Goal: Task Accomplishment & Management: Complete application form

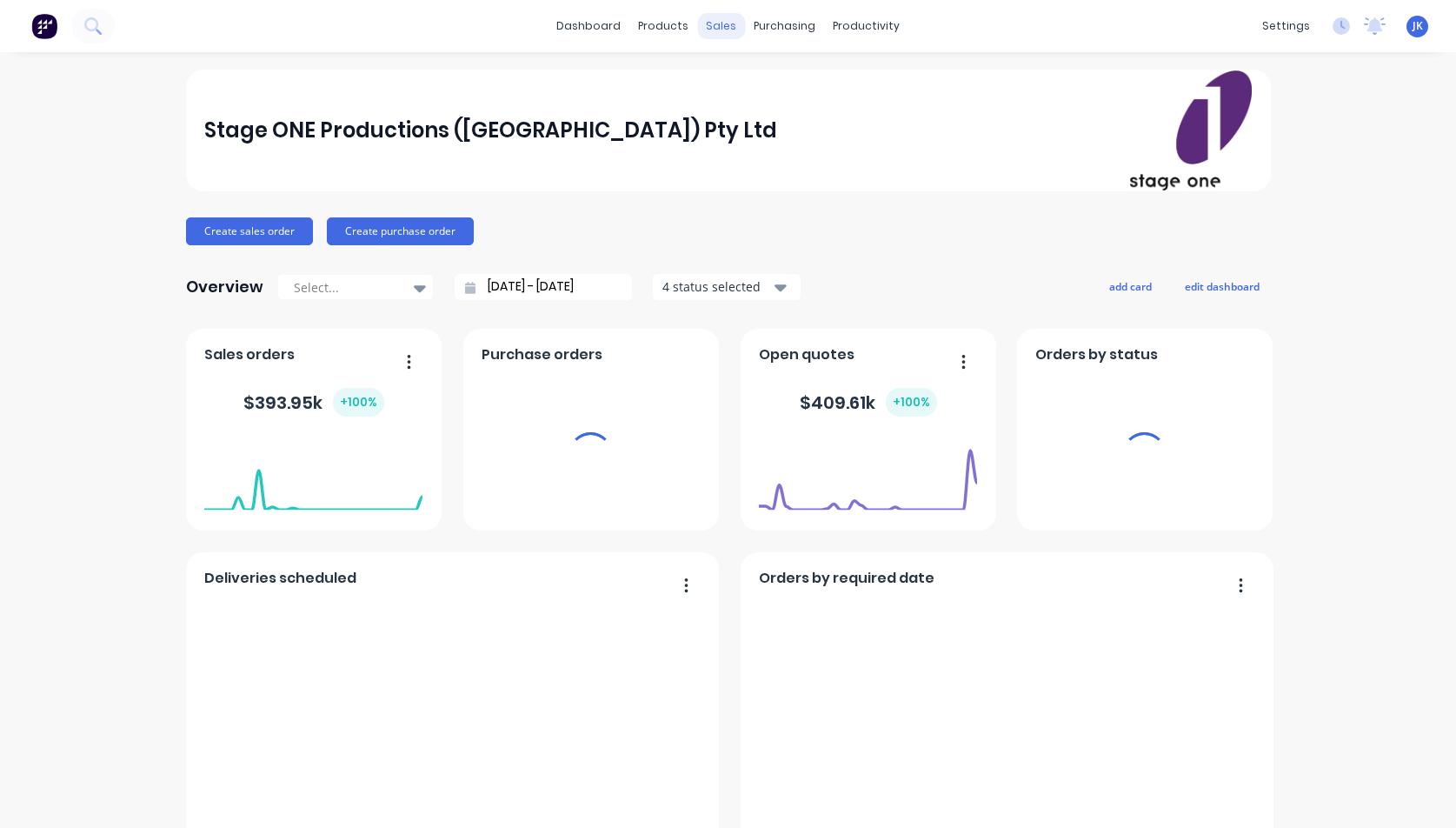
click at [718, 22] on div "sales" at bounding box center [721, 26] width 48 height 26
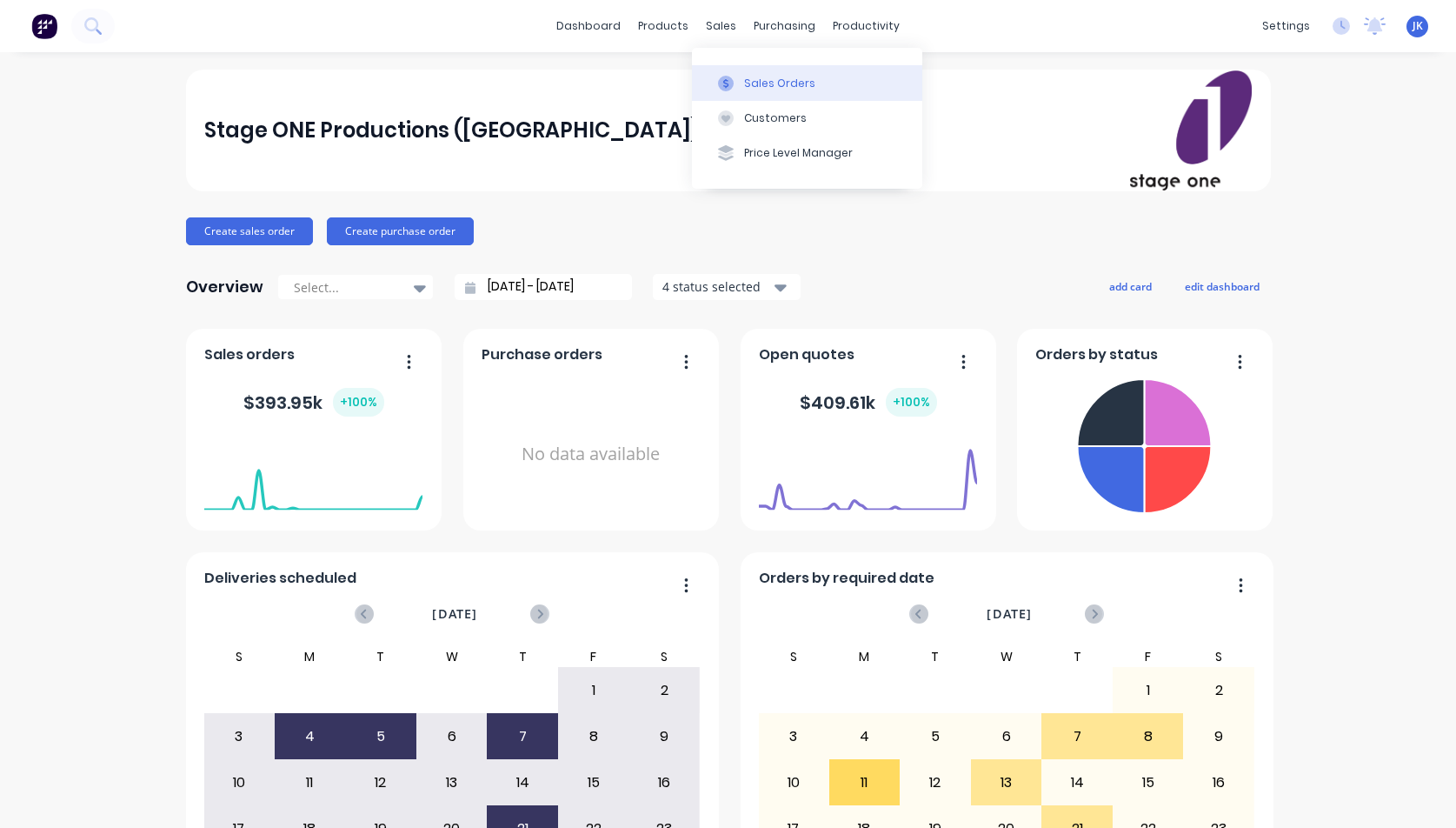
click at [784, 80] on div "Sales Orders" at bounding box center [780, 83] width 71 height 15
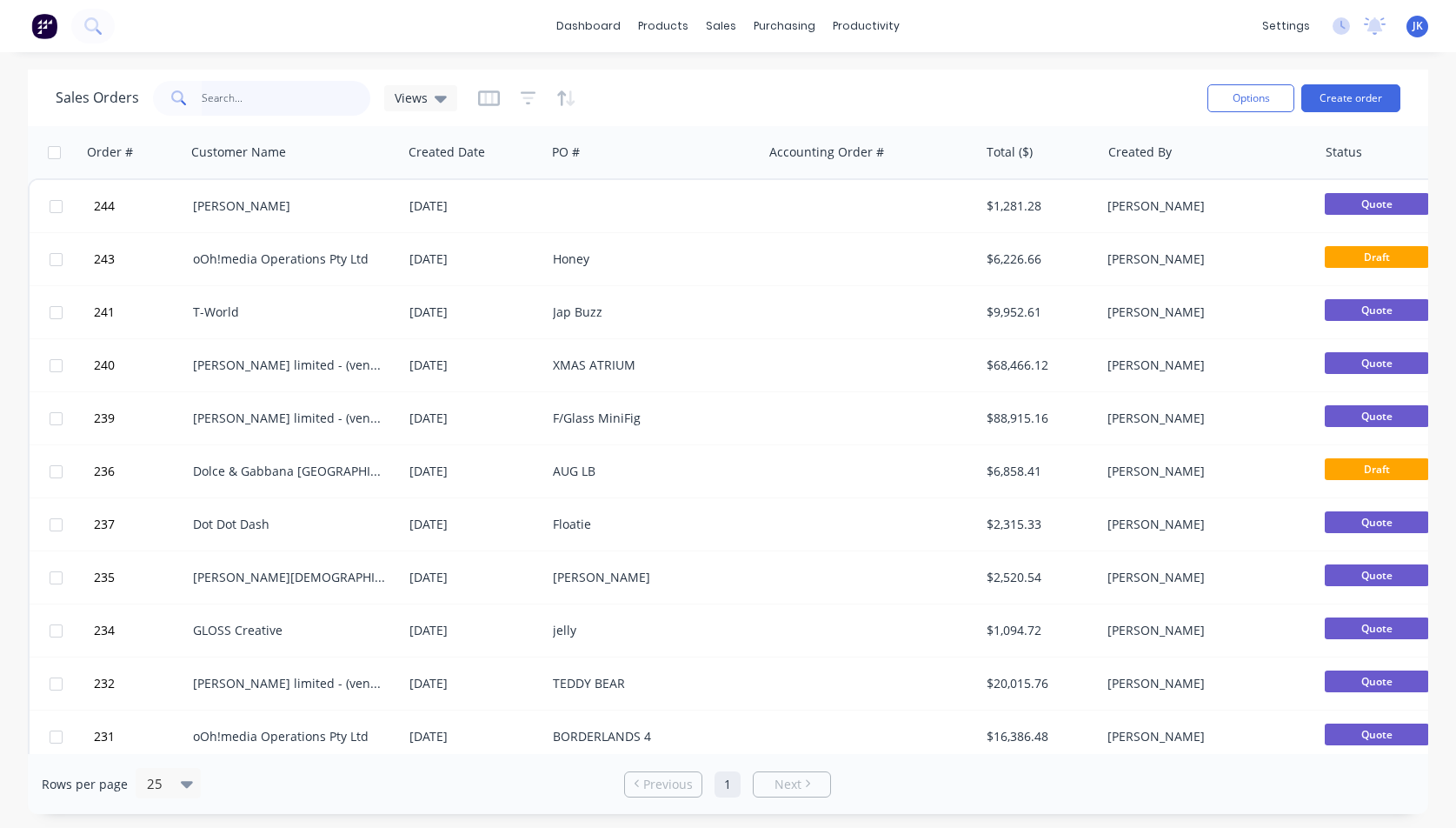
click at [259, 106] on input "text" at bounding box center [286, 98] width 170 height 34
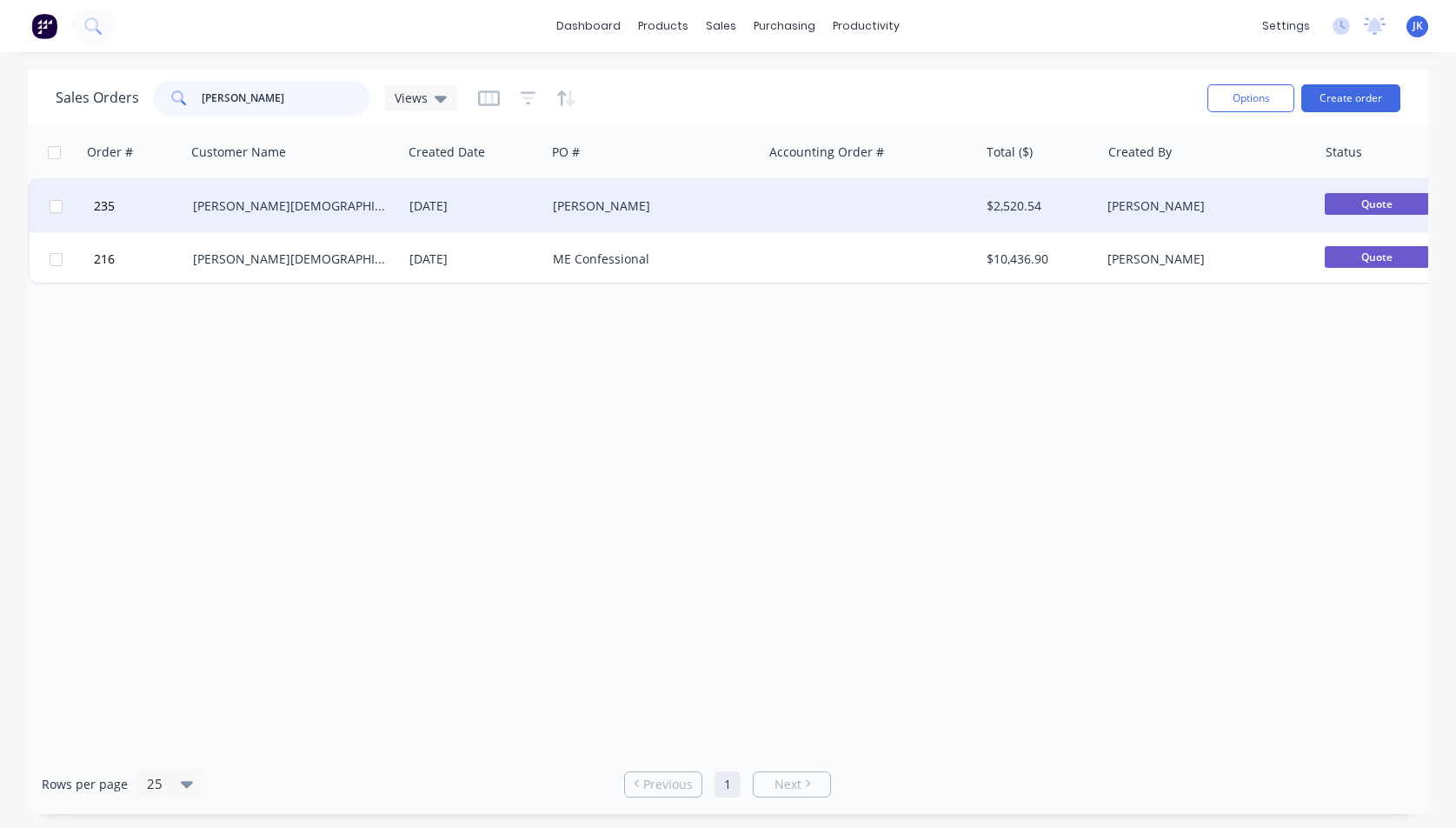
type input "Hannah"
click at [248, 208] on div "[PERSON_NAME][DEMOGRAPHIC_DATA] Experience" at bounding box center [288, 206] width 193 height 17
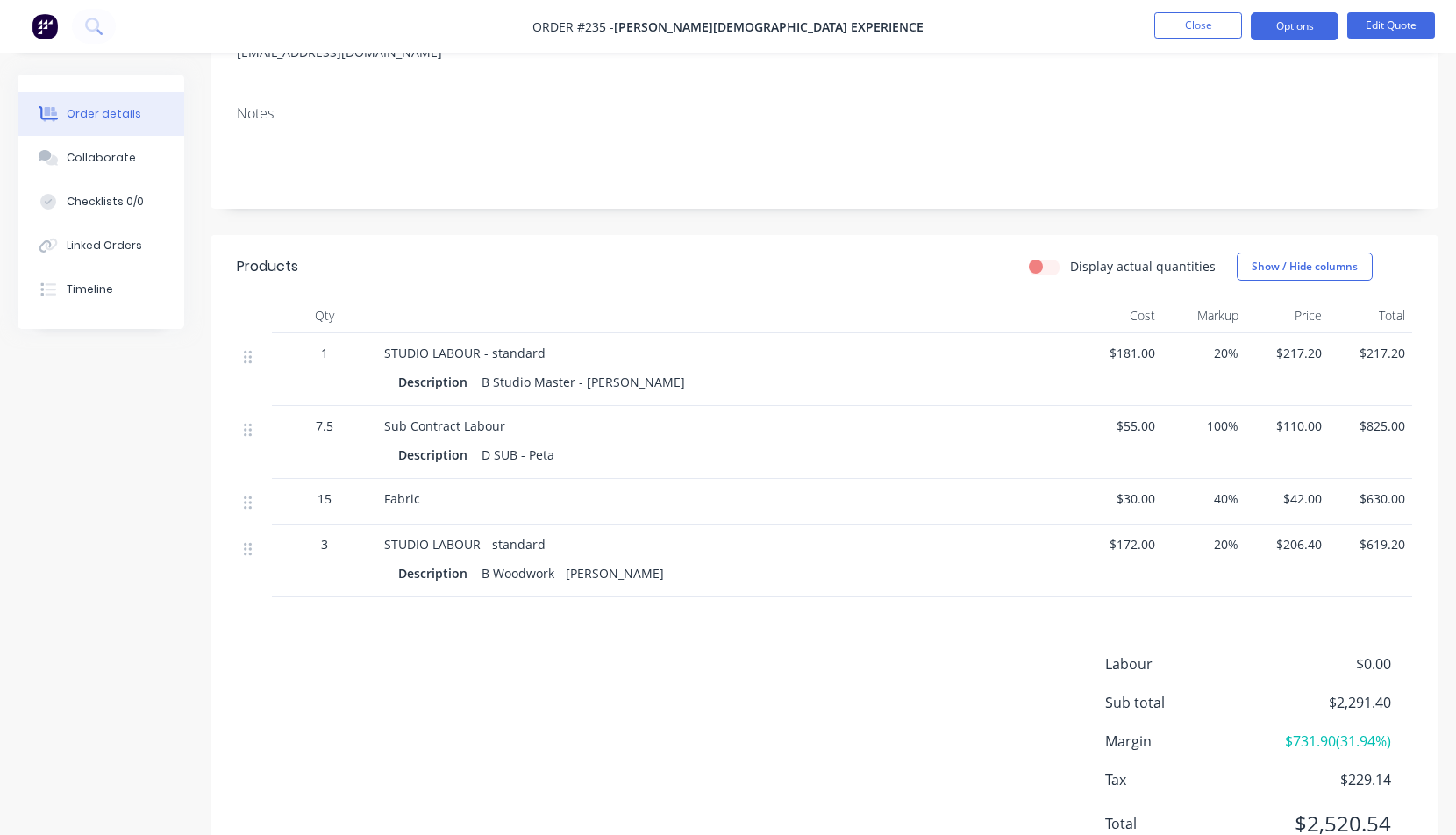
scroll to position [279, 0]
click at [1393, 22] on button "Edit Quote" at bounding box center [1390, 25] width 88 height 26
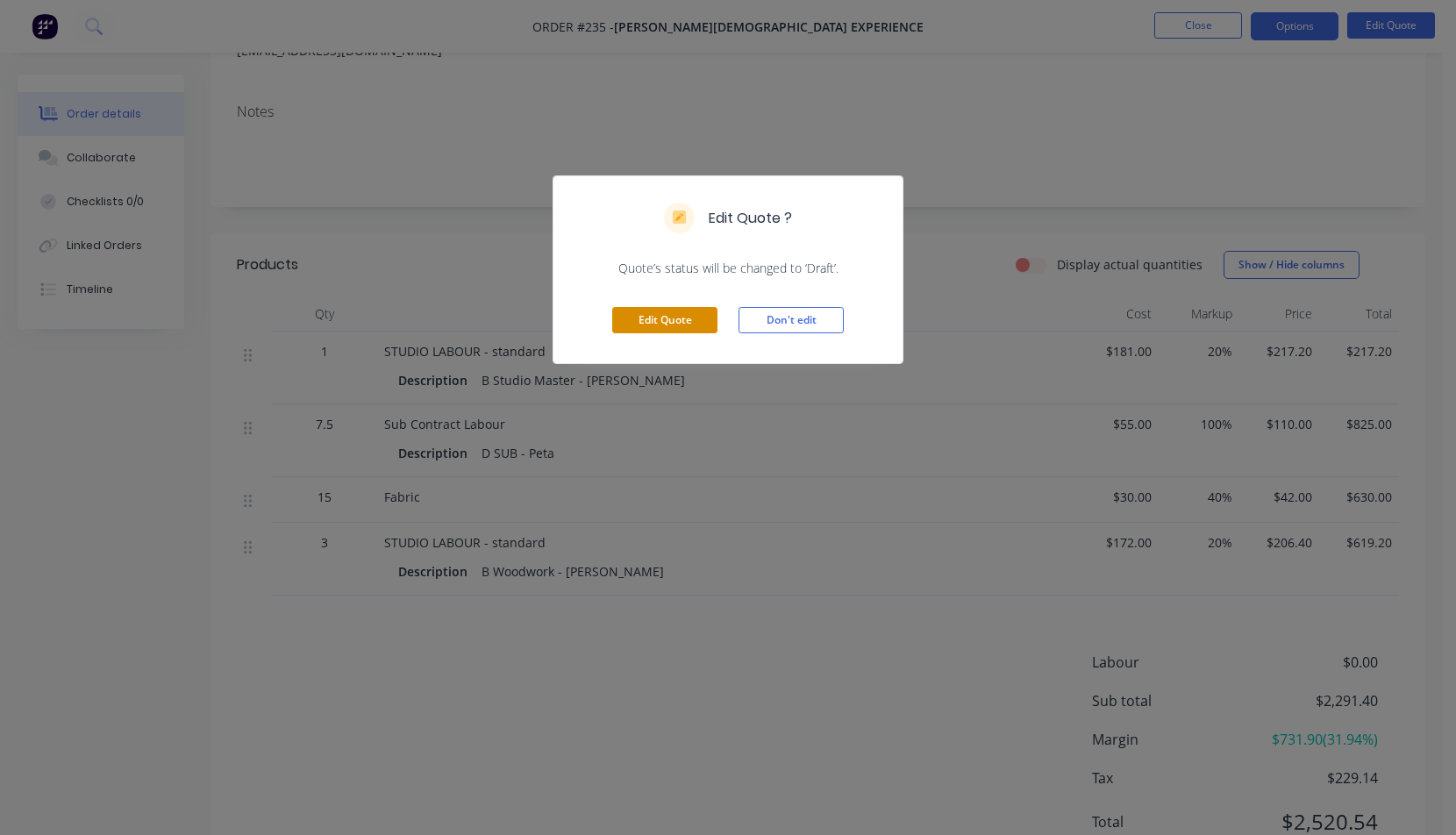
click at [671, 318] on button "Edit Quote" at bounding box center [665, 320] width 105 height 26
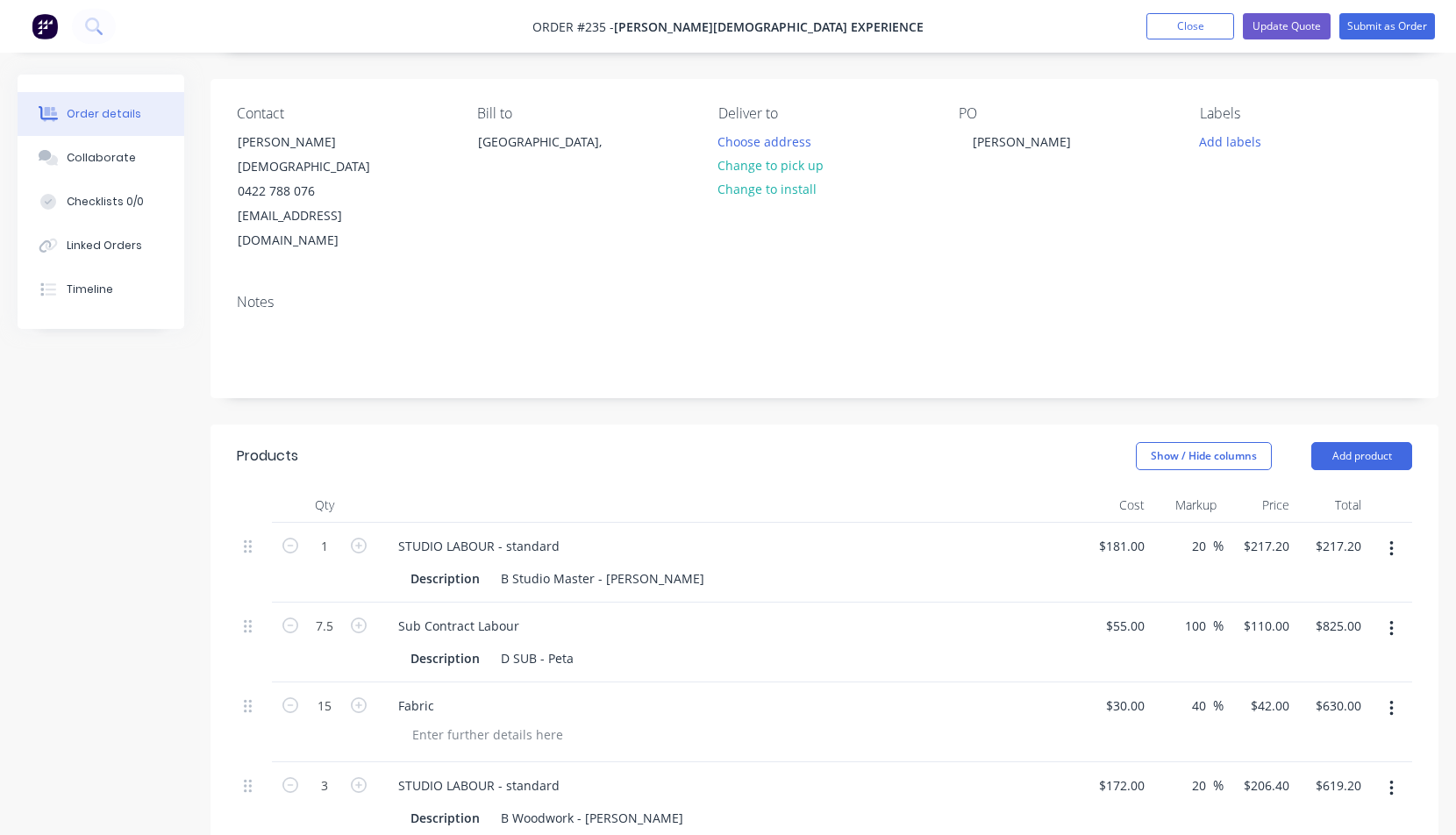
scroll to position [131, 0]
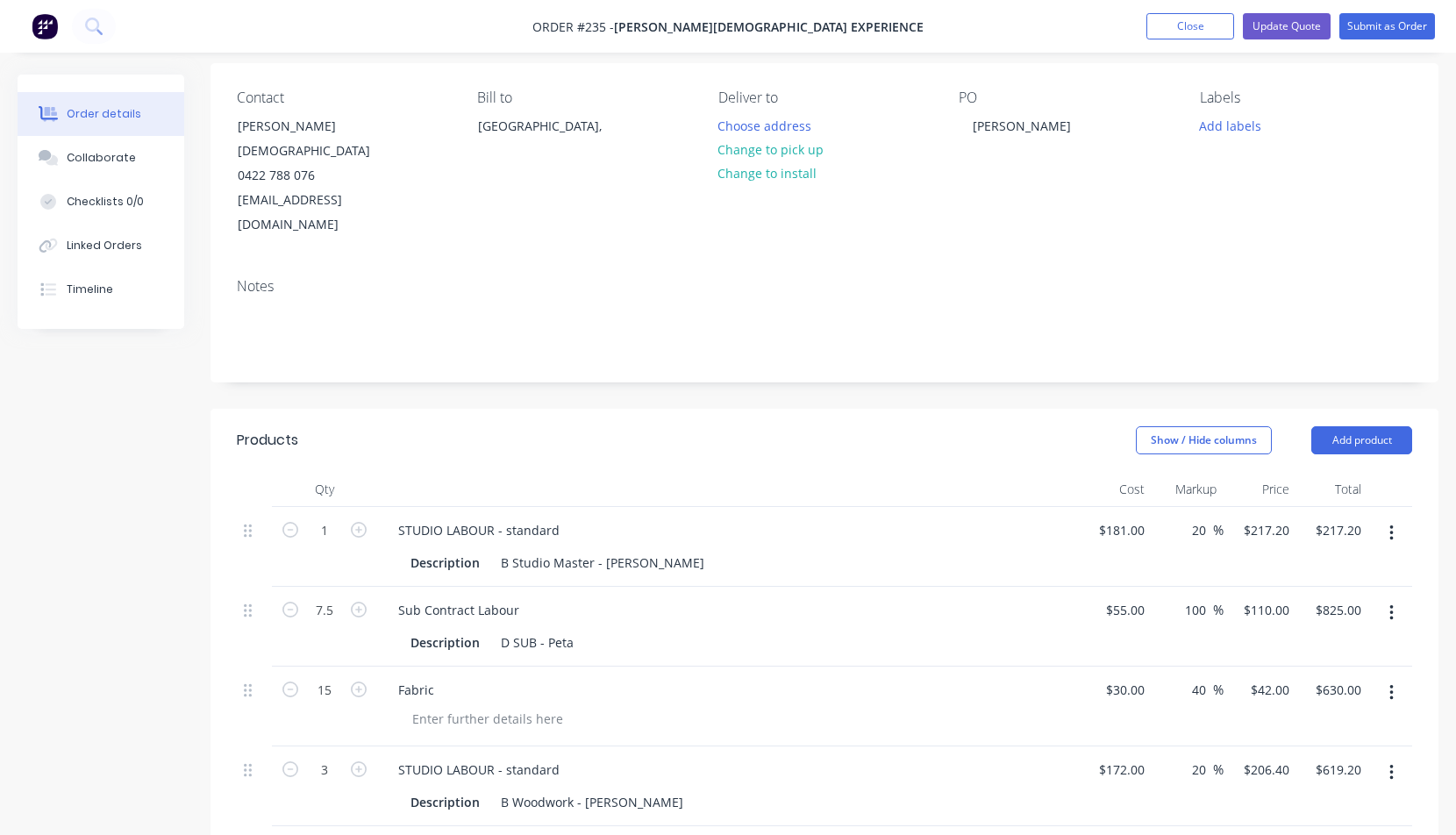
click at [1391, 524] on icon "button" at bounding box center [1391, 533] width 5 height 19
click at [1278, 672] on div "Delete" at bounding box center [1328, 684] width 135 height 25
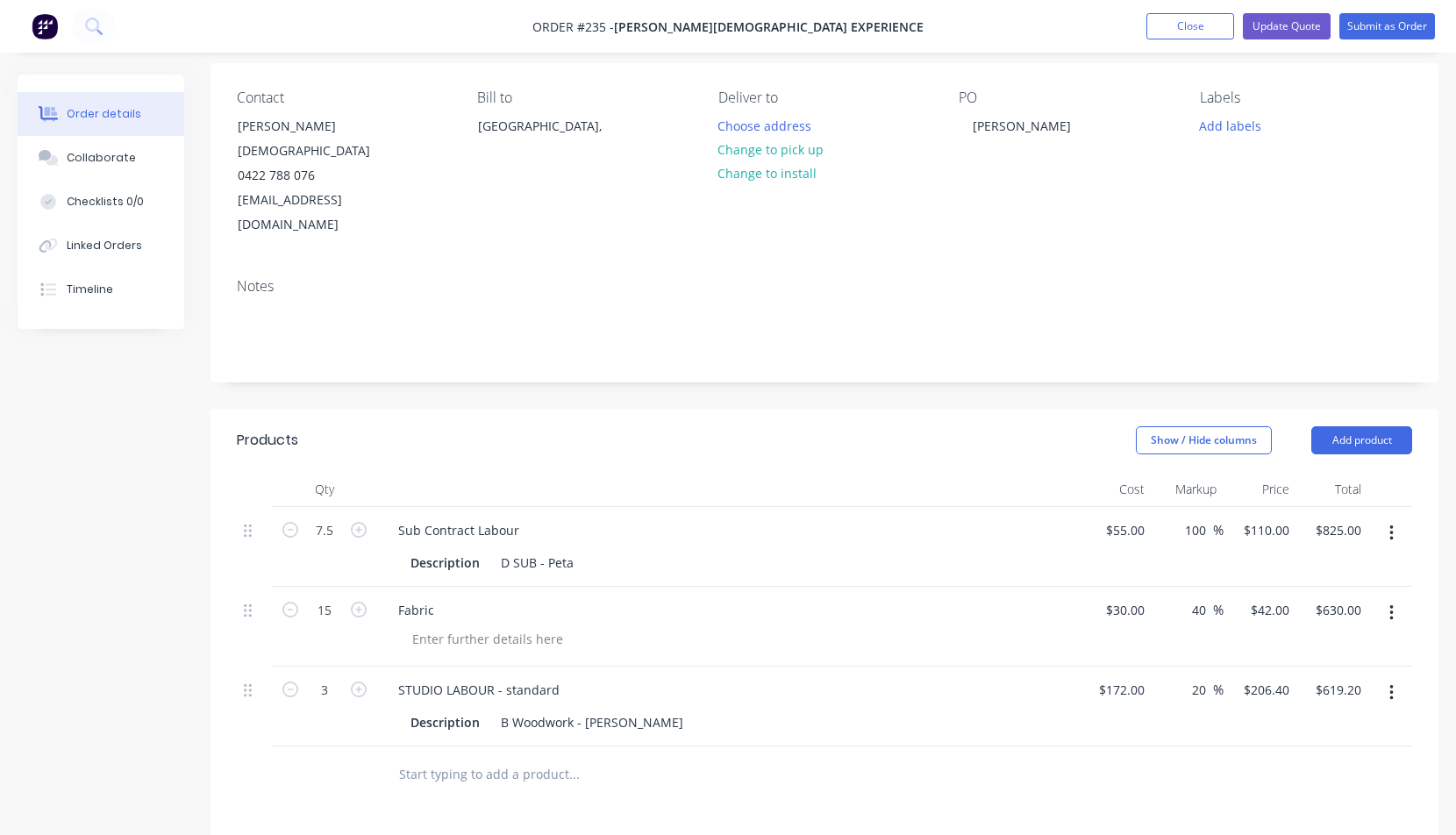
click at [841, 746] on div at bounding box center [692, 774] width 631 height 57
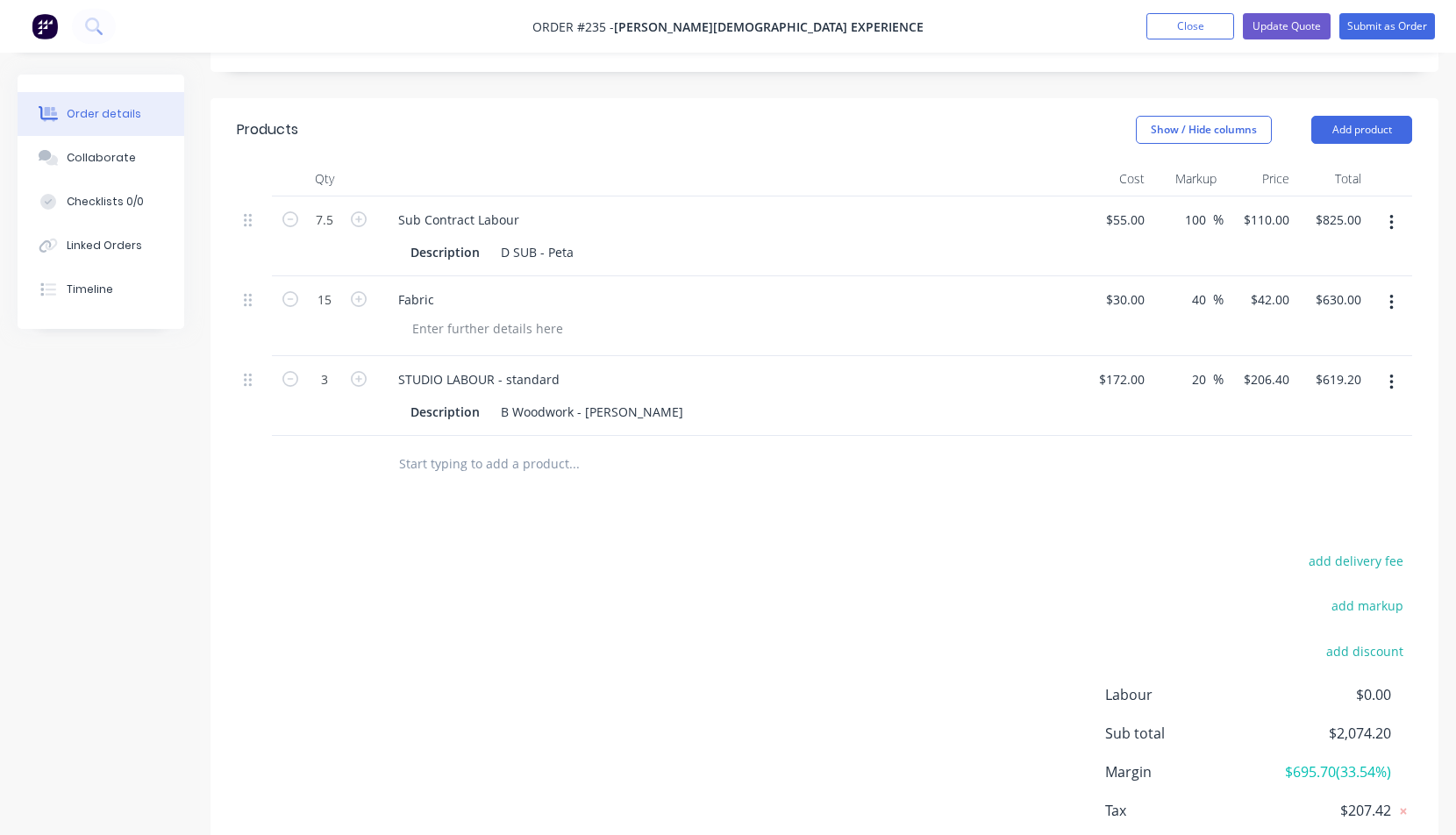
scroll to position [448, 0]
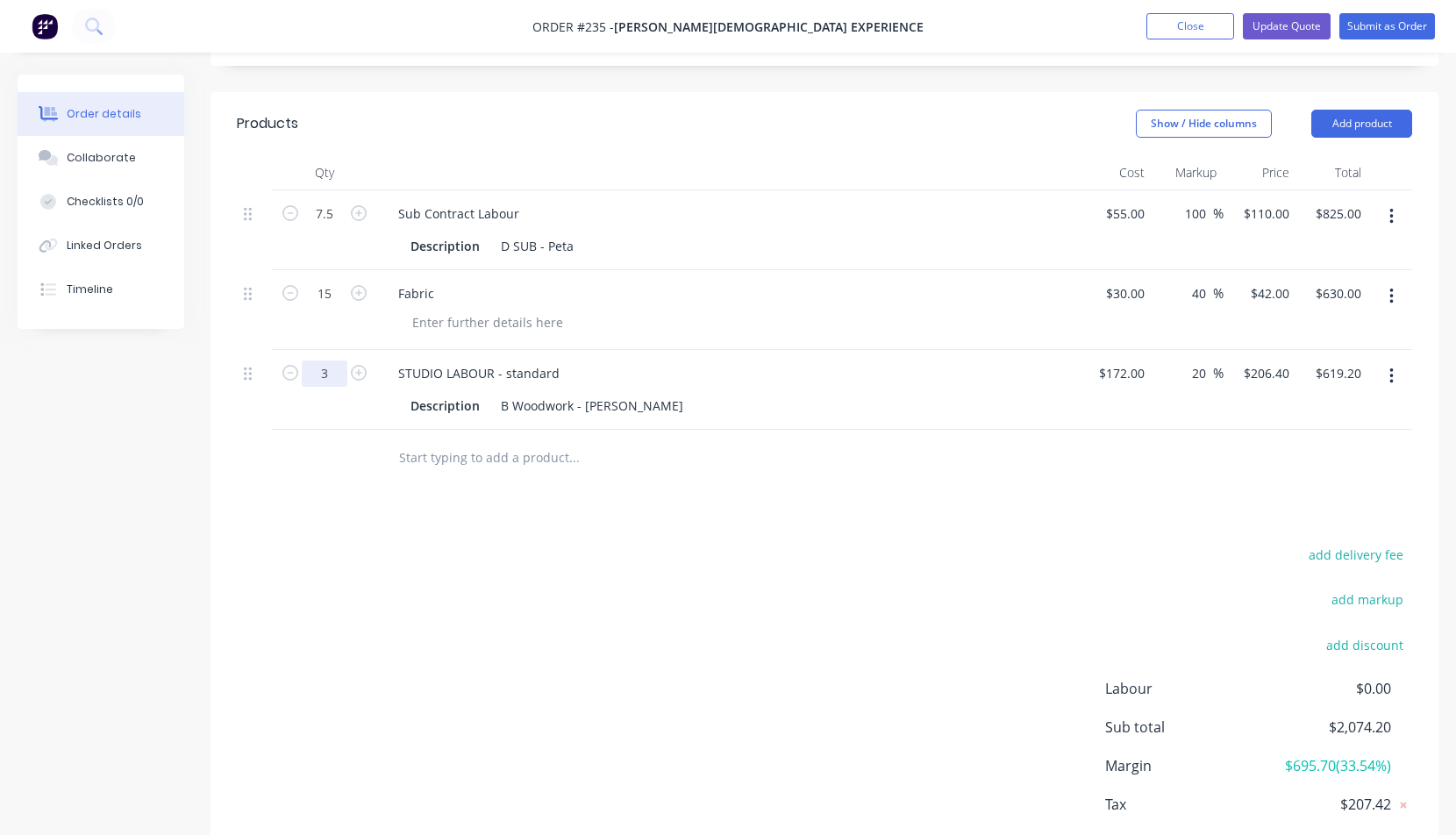
drag, startPoint x: 322, startPoint y: 327, endPoint x: 337, endPoint y: 326, distance: 15.0
click at [337, 227] on input "3" at bounding box center [324, 214] width 45 height 26
click at [313, 227] on input "1.5" at bounding box center [324, 214] width 45 height 26
drag, startPoint x: 316, startPoint y: 324, endPoint x: 337, endPoint y: 326, distance: 21.1
click at [337, 227] on input "1.5" at bounding box center [324, 214] width 45 height 26
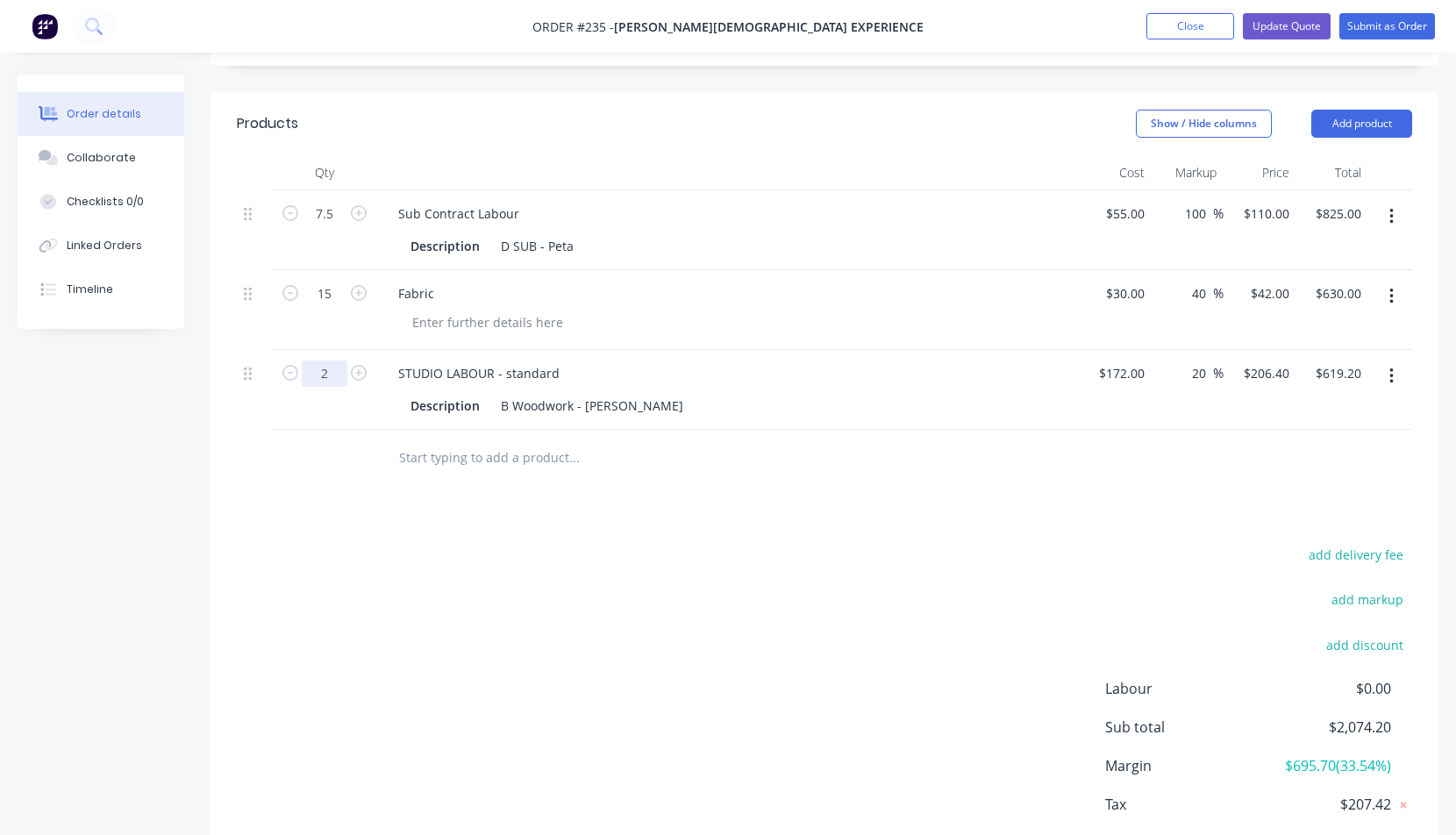
type input "2"
type input "$412.80"
click at [747, 583] on div "add delivery fee add markup add discount Labour $0.00 Sub total $1,867.80 Margi…" at bounding box center [824, 712] width 1175 height 338
click at [1275, 21] on button "Update Quote" at bounding box center [1286, 26] width 88 height 26
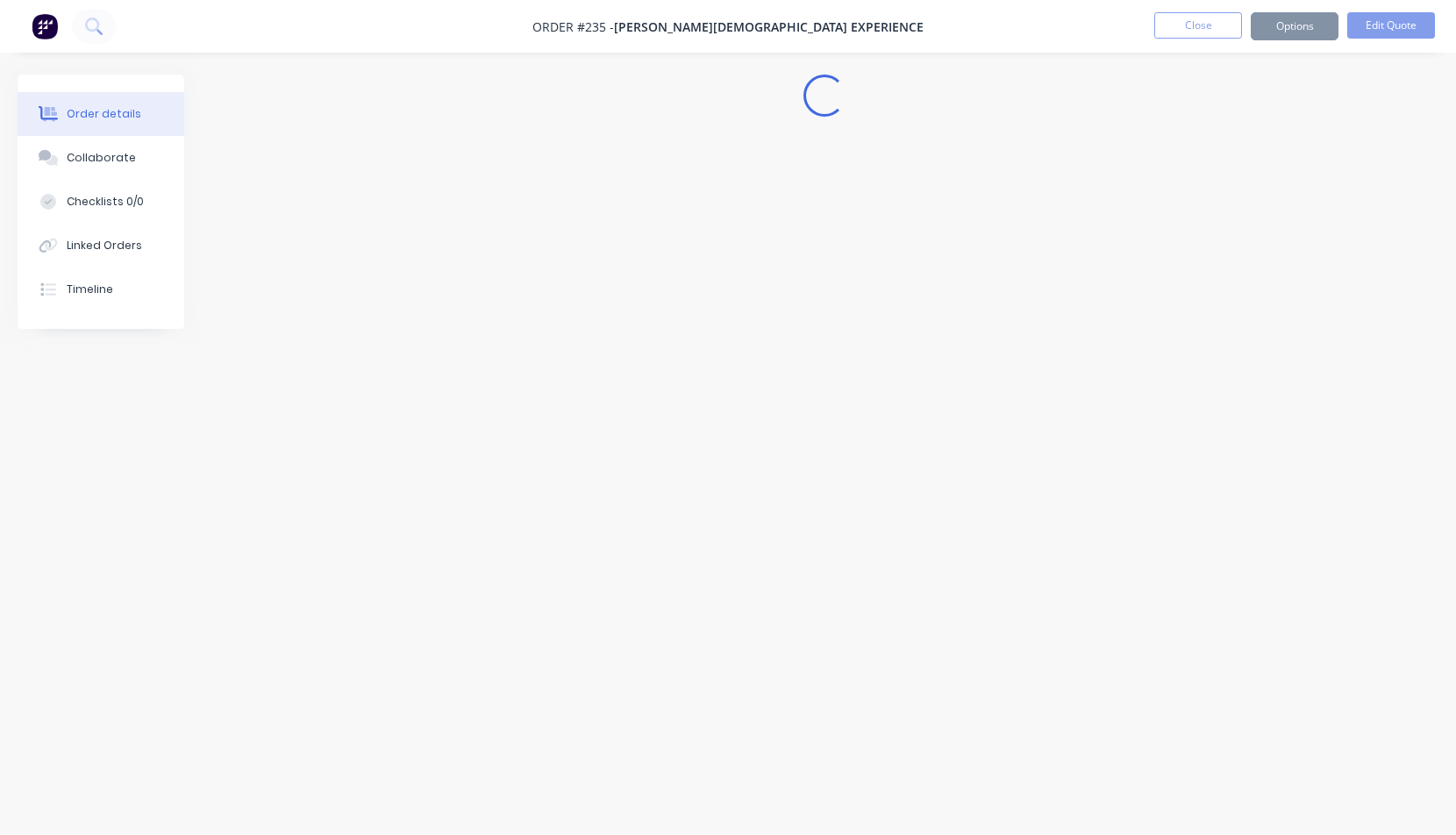
scroll to position [0, 0]
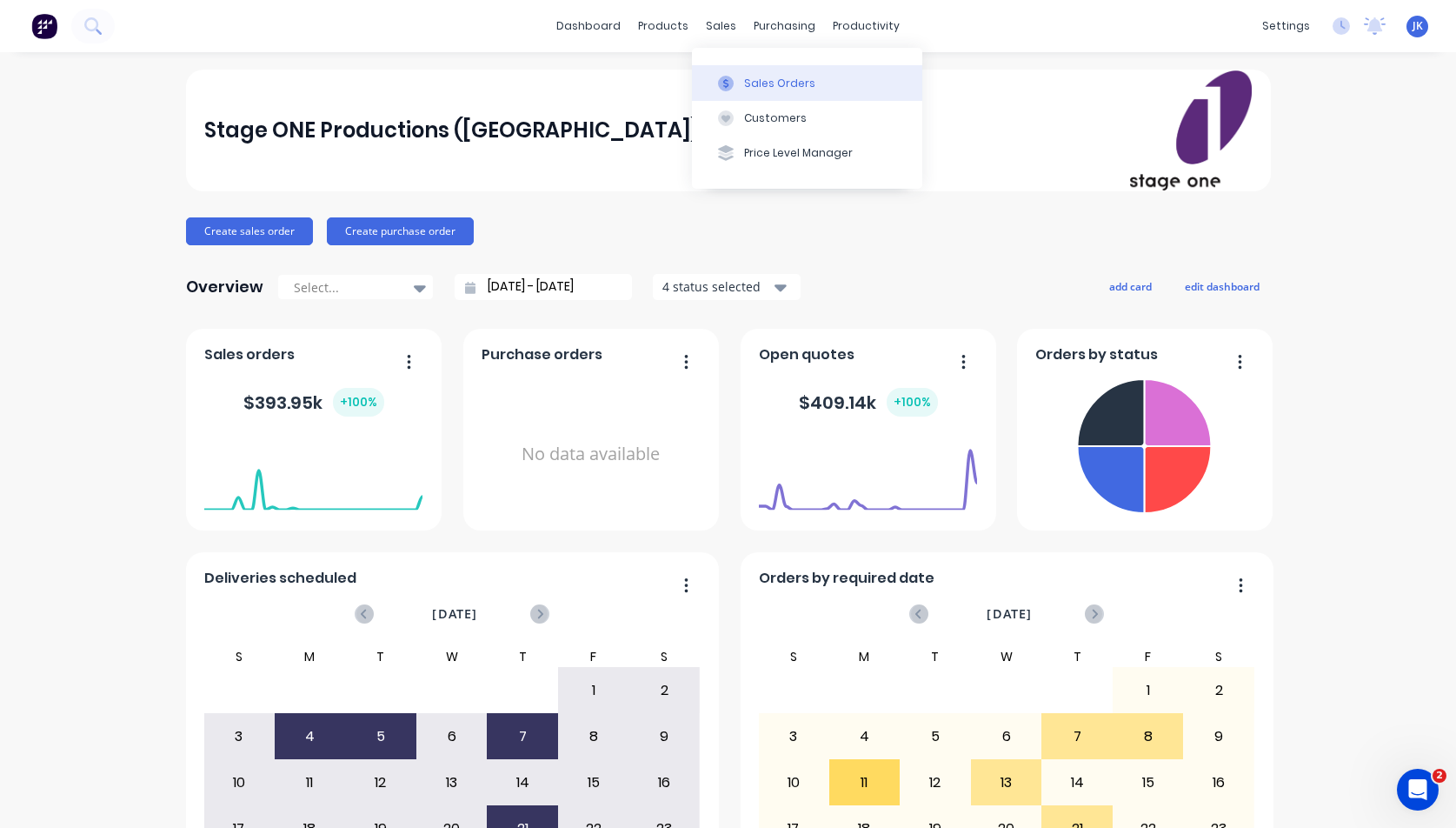
click at [758, 84] on div "Sales Orders" at bounding box center [780, 83] width 71 height 15
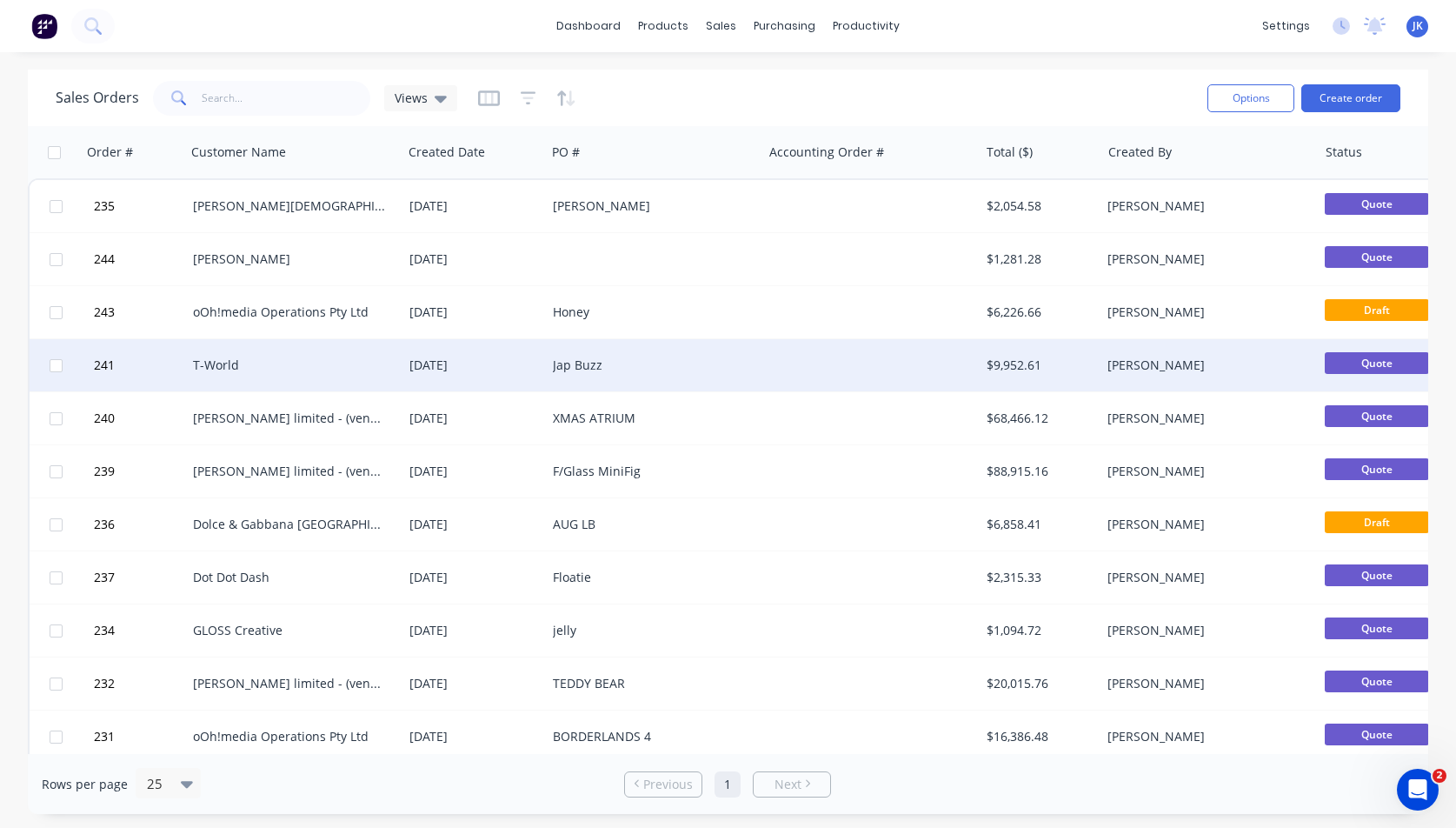
click at [219, 366] on div "T-World" at bounding box center [288, 365] width 193 height 17
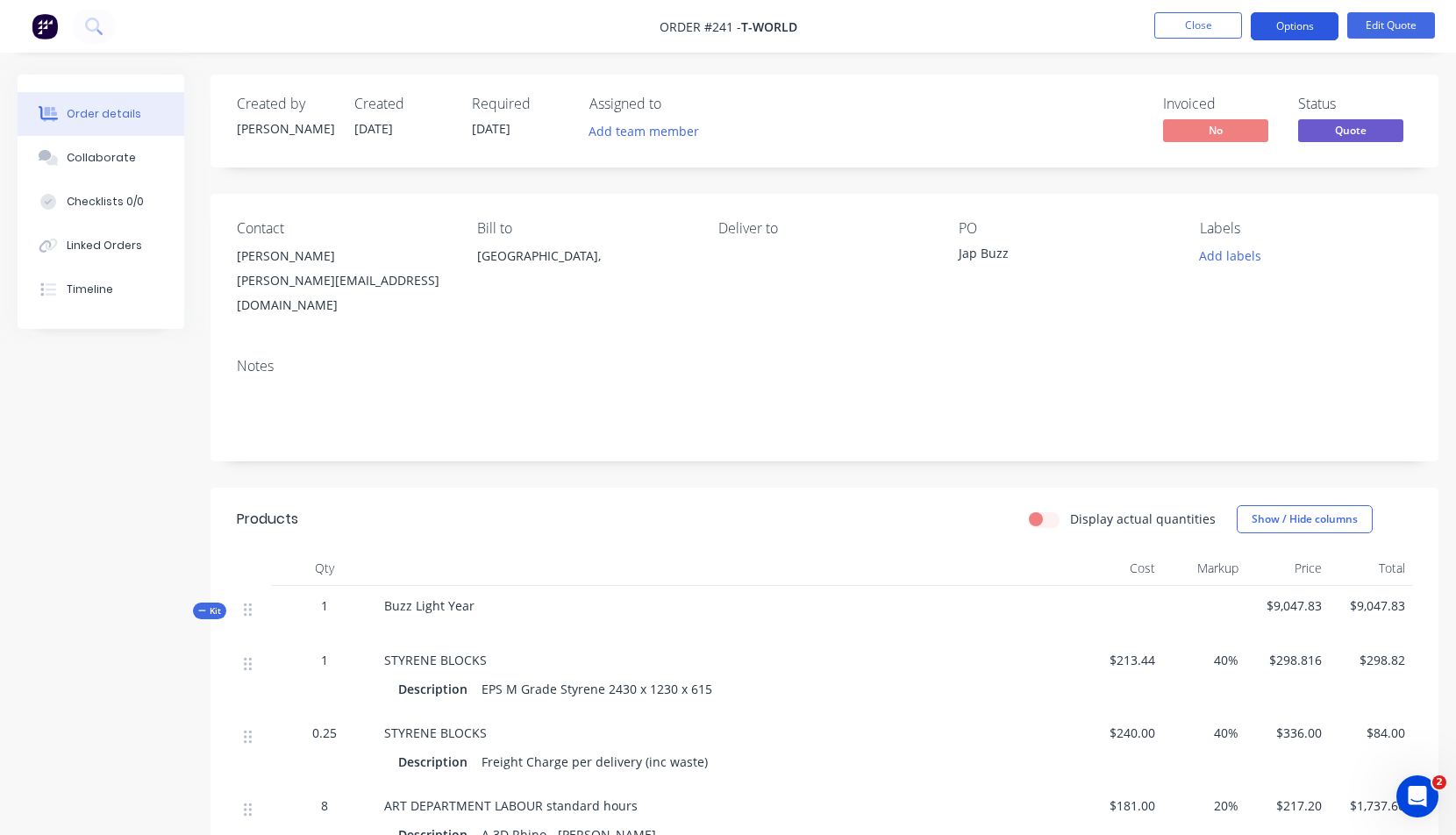
click at [1299, 20] on button "Options" at bounding box center [1294, 26] width 88 height 28
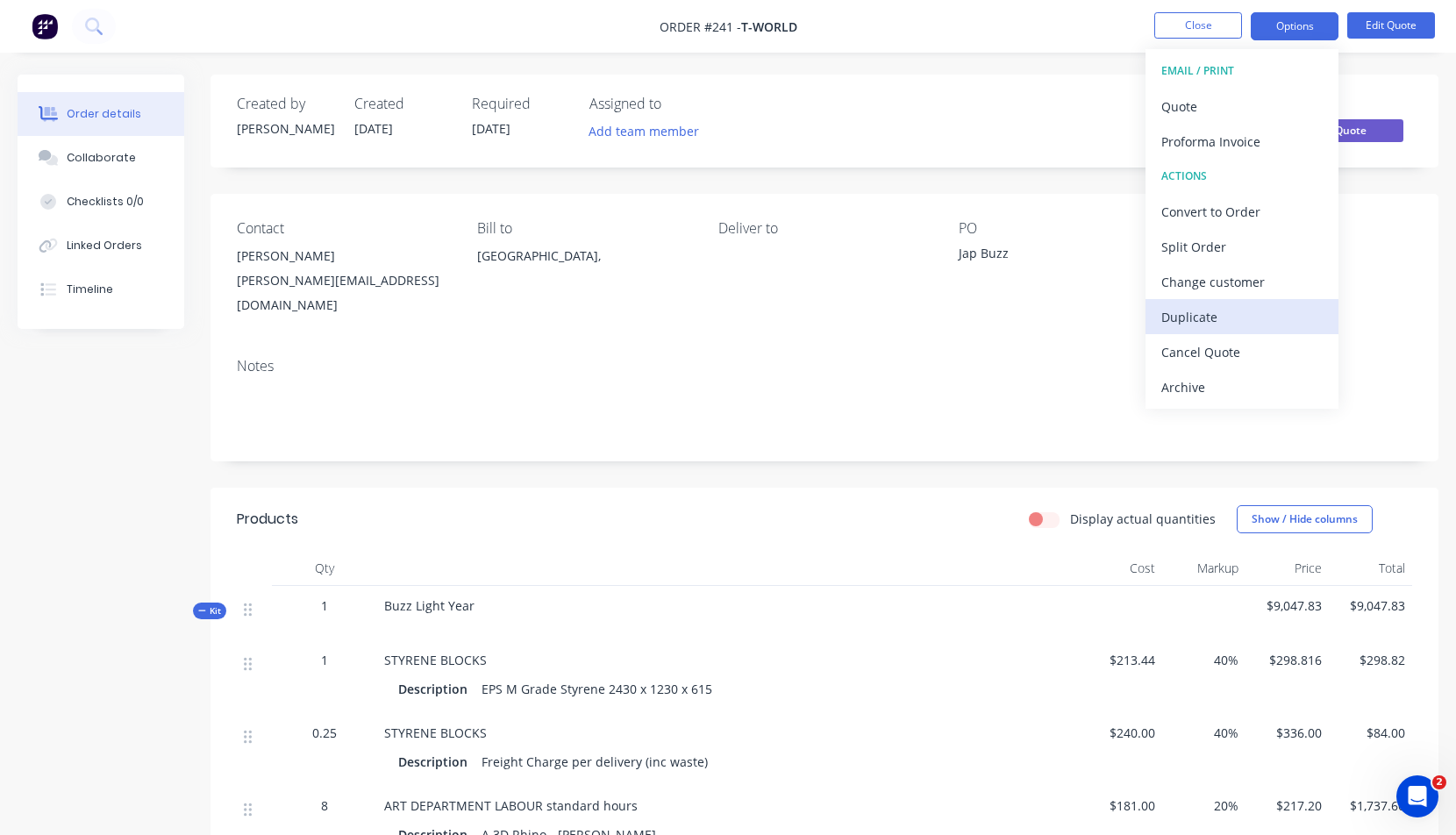
click at [1188, 317] on div "Duplicate" at bounding box center [1242, 317] width 161 height 25
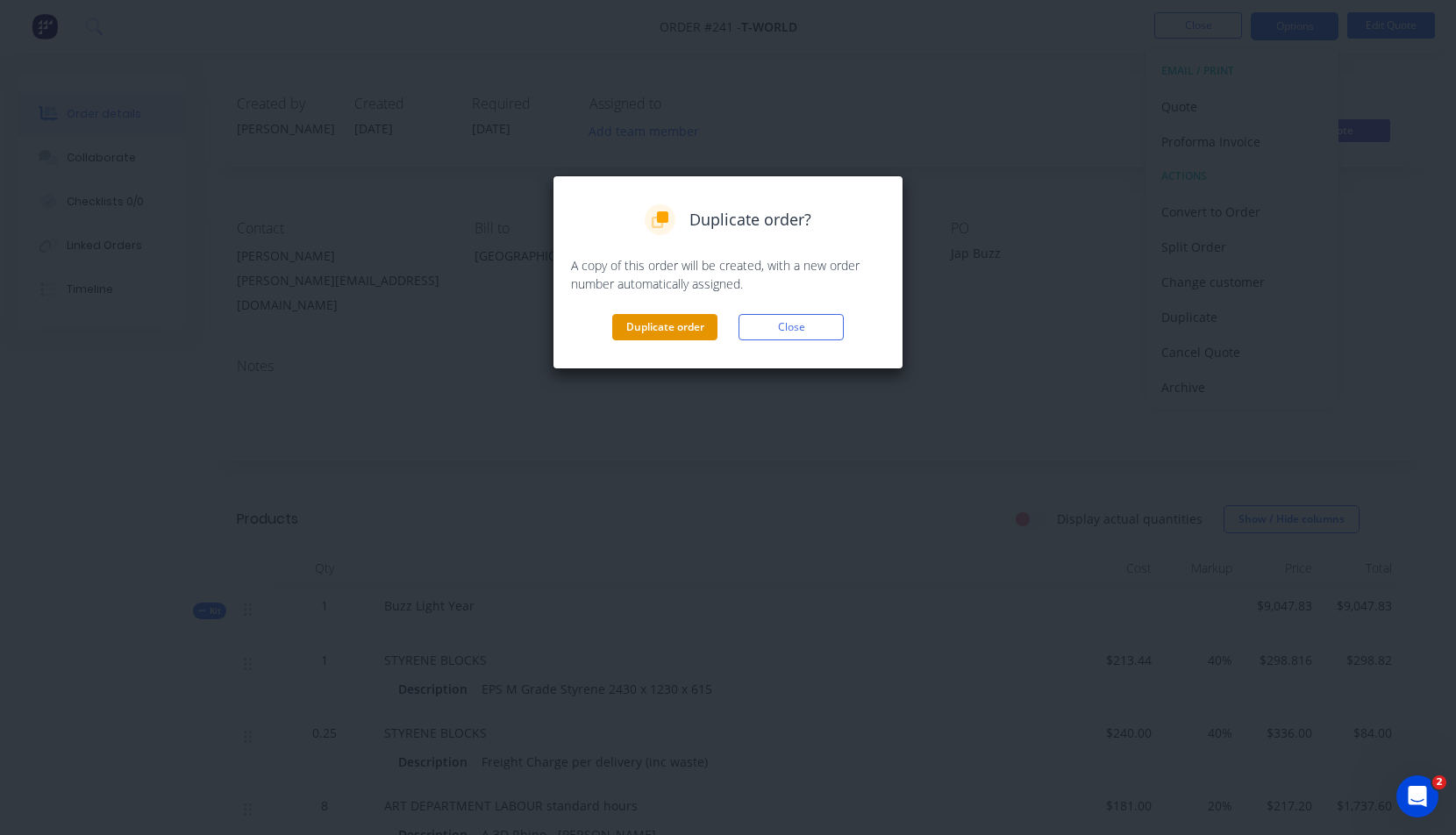
click at [685, 327] on button "Duplicate order" at bounding box center [665, 327] width 105 height 26
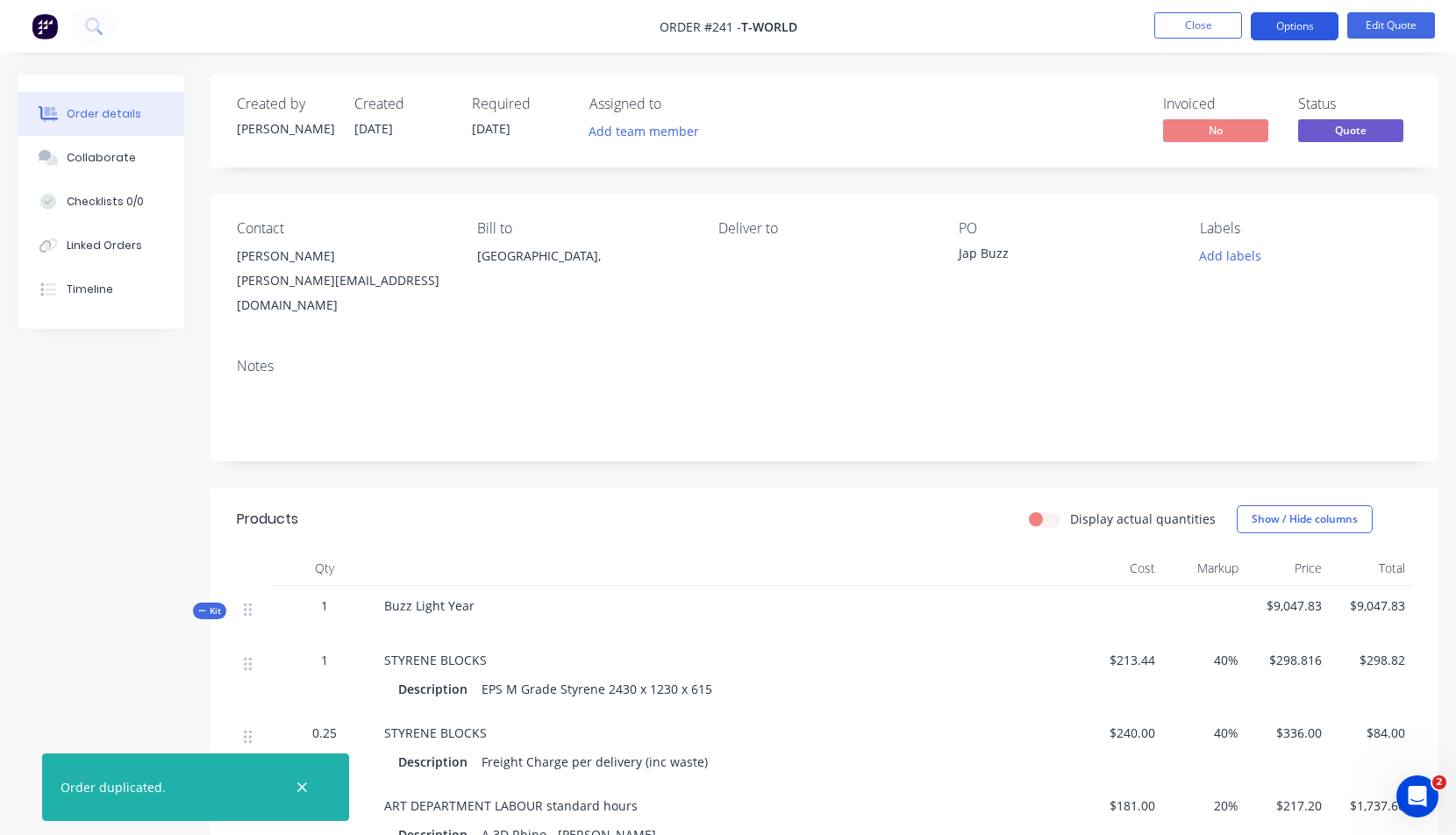
click at [1286, 14] on button "Options" at bounding box center [1294, 26] width 88 height 28
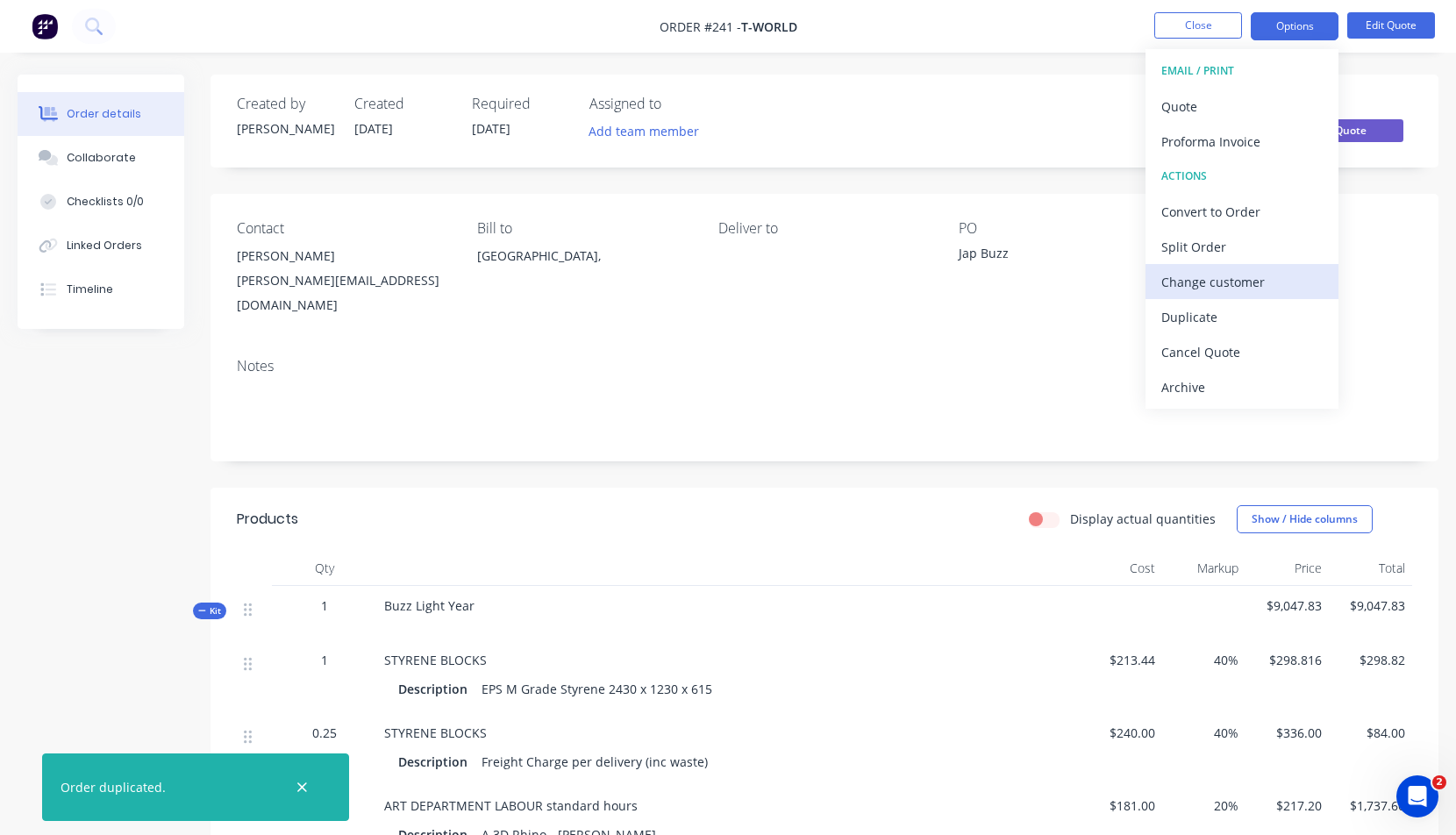
click at [1213, 281] on div "Change customer" at bounding box center [1242, 282] width 161 height 25
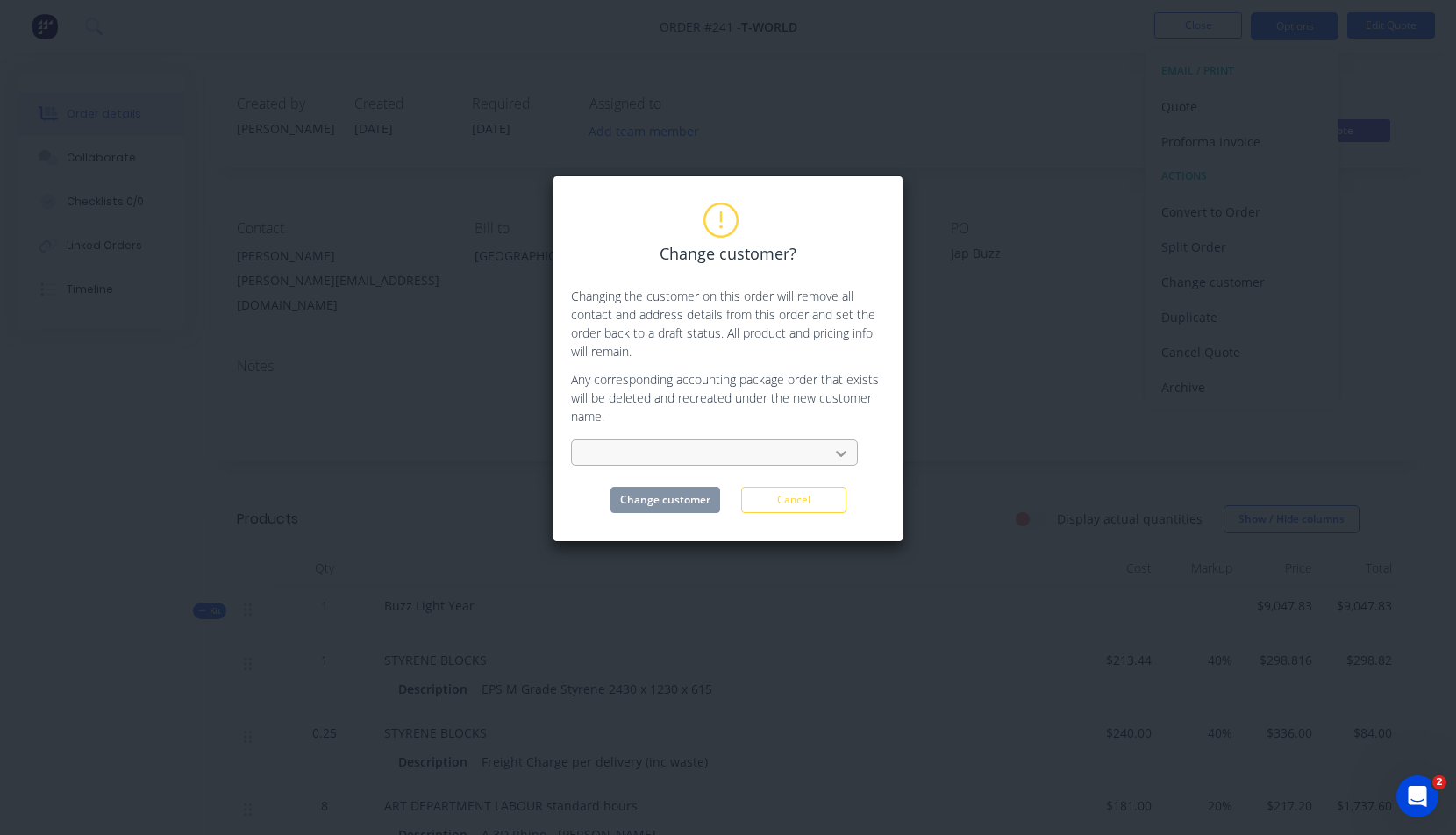
click at [841, 451] on icon at bounding box center [841, 453] width 17 height 17
click at [781, 448] on div at bounding box center [702, 453] width 234 height 22
drag, startPoint x: 756, startPoint y: 447, endPoint x: 639, endPoint y: 461, distance: 117.8
click at [638, 461] on div at bounding box center [702, 453] width 234 height 22
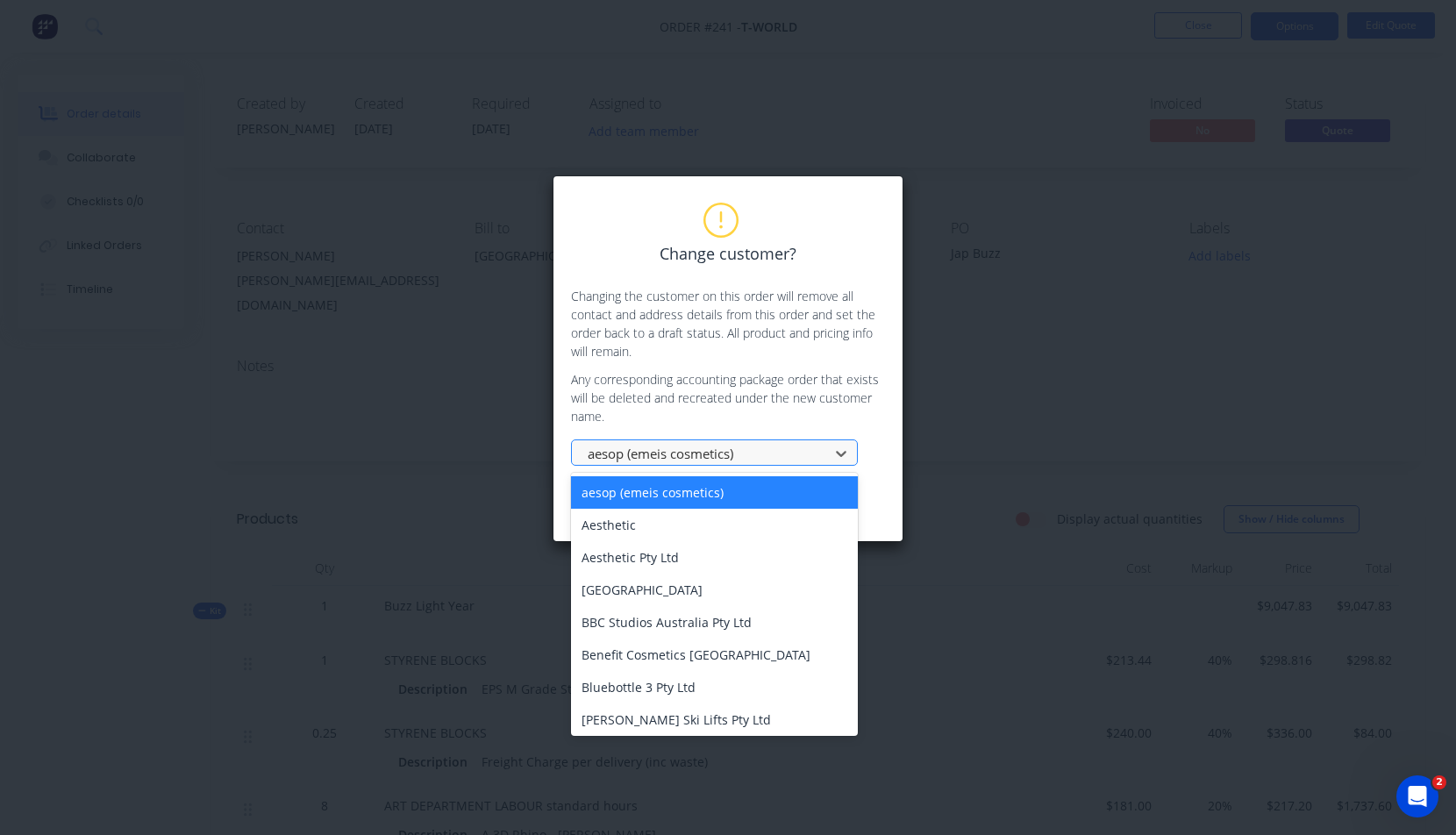
drag, startPoint x: 584, startPoint y: 450, endPoint x: 677, endPoint y: 451, distance: 93.0
click at [677, 451] on div "aesop (emeis cosmetics)" at bounding box center [702, 453] width 244 height 26
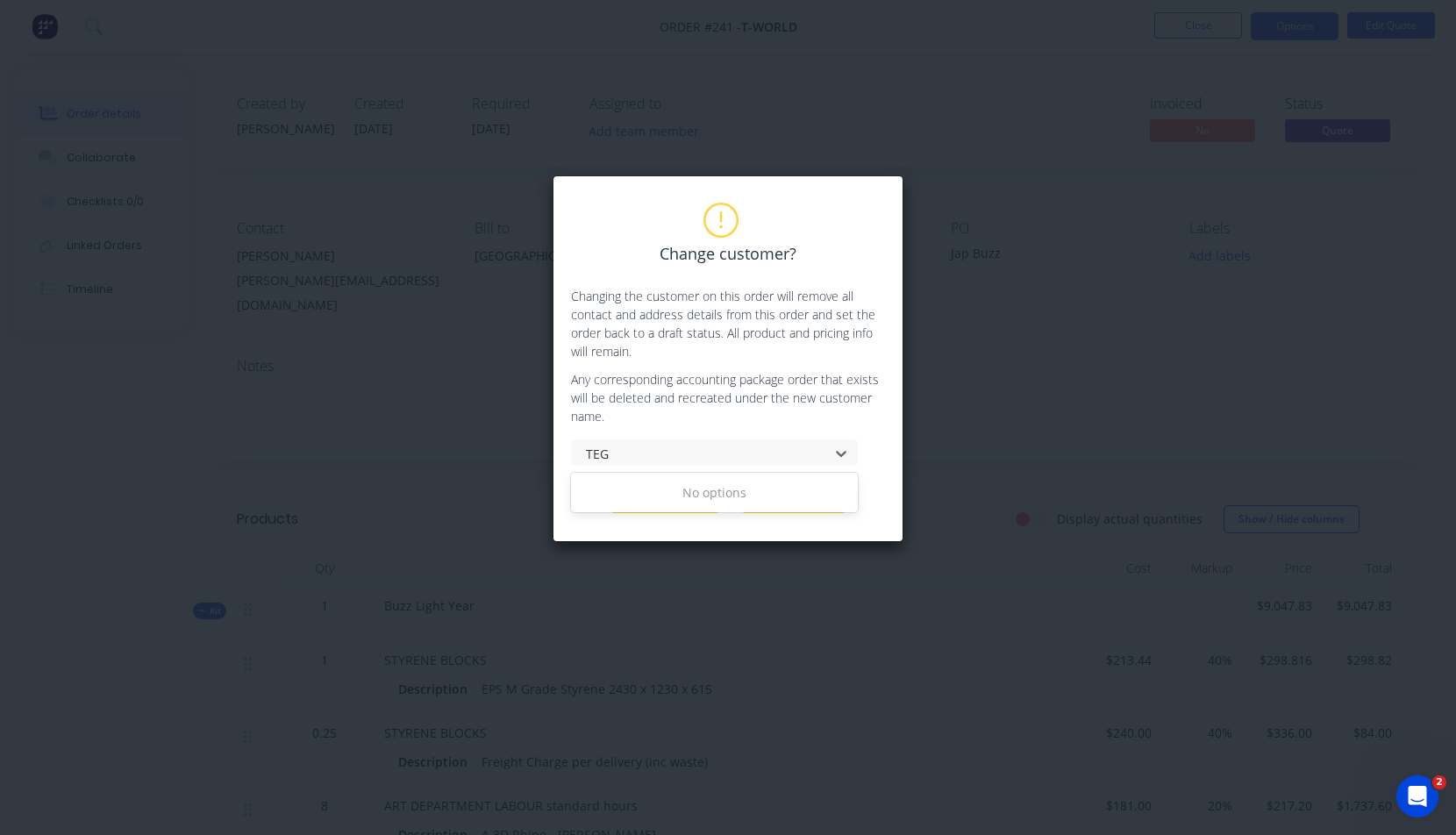
type input "TEG"
click at [693, 524] on div "Change customer? Changing the customer on this order will remove all contact an…" at bounding box center [728, 359] width 351 height 366
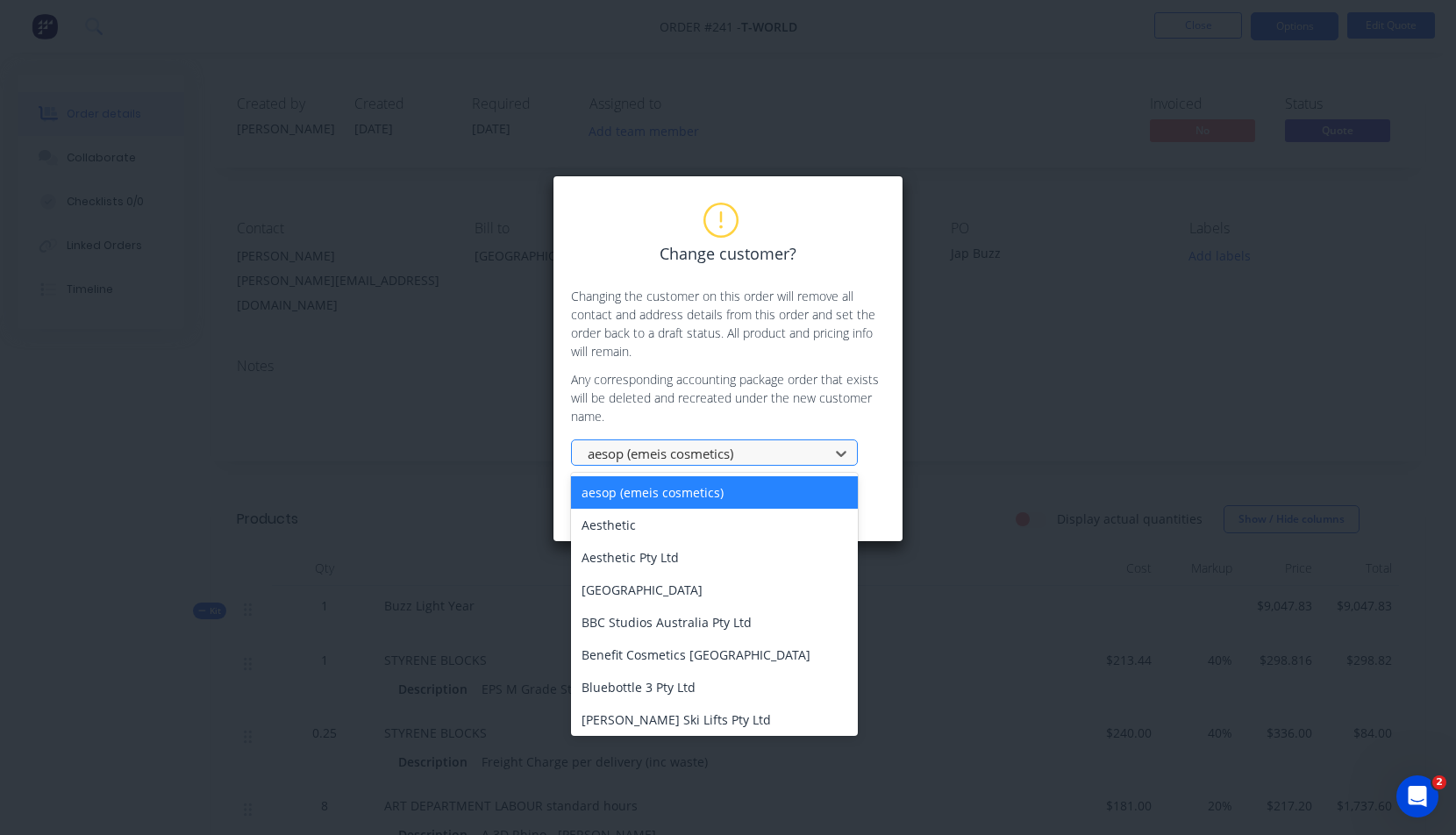
click at [758, 448] on div at bounding box center [702, 453] width 234 height 22
drag, startPoint x: 985, startPoint y: 0, endPoint x: 918, endPoint y: 115, distance: 133.1
click at [985, 0] on div "Change customer? Changing the customer on this order will remove all contact an…" at bounding box center [728, 418] width 1456 height 835
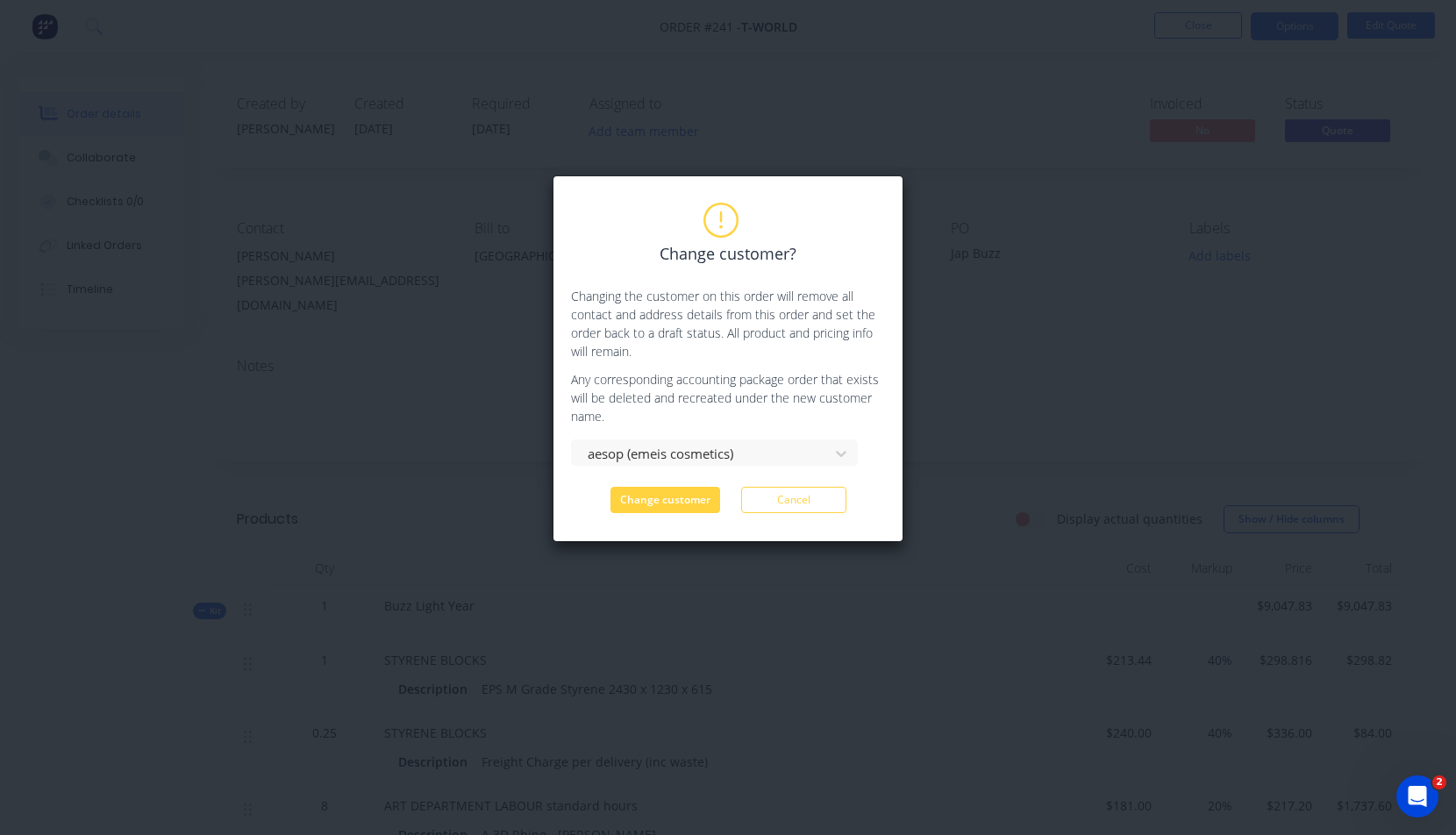
click at [792, 501] on button "Cancel" at bounding box center [793, 500] width 105 height 26
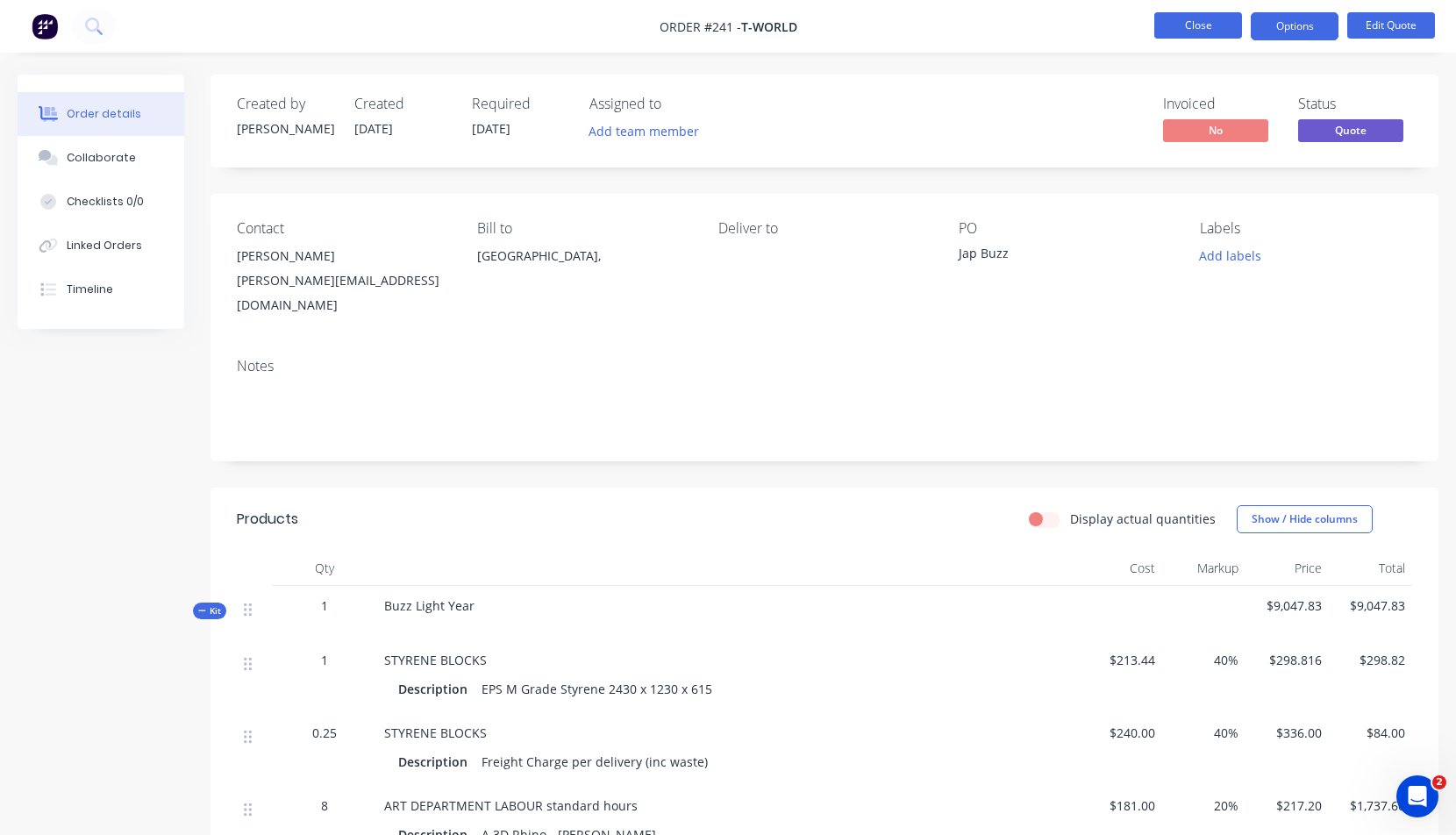
click at [1191, 28] on button "Close" at bounding box center [1197, 25] width 88 height 26
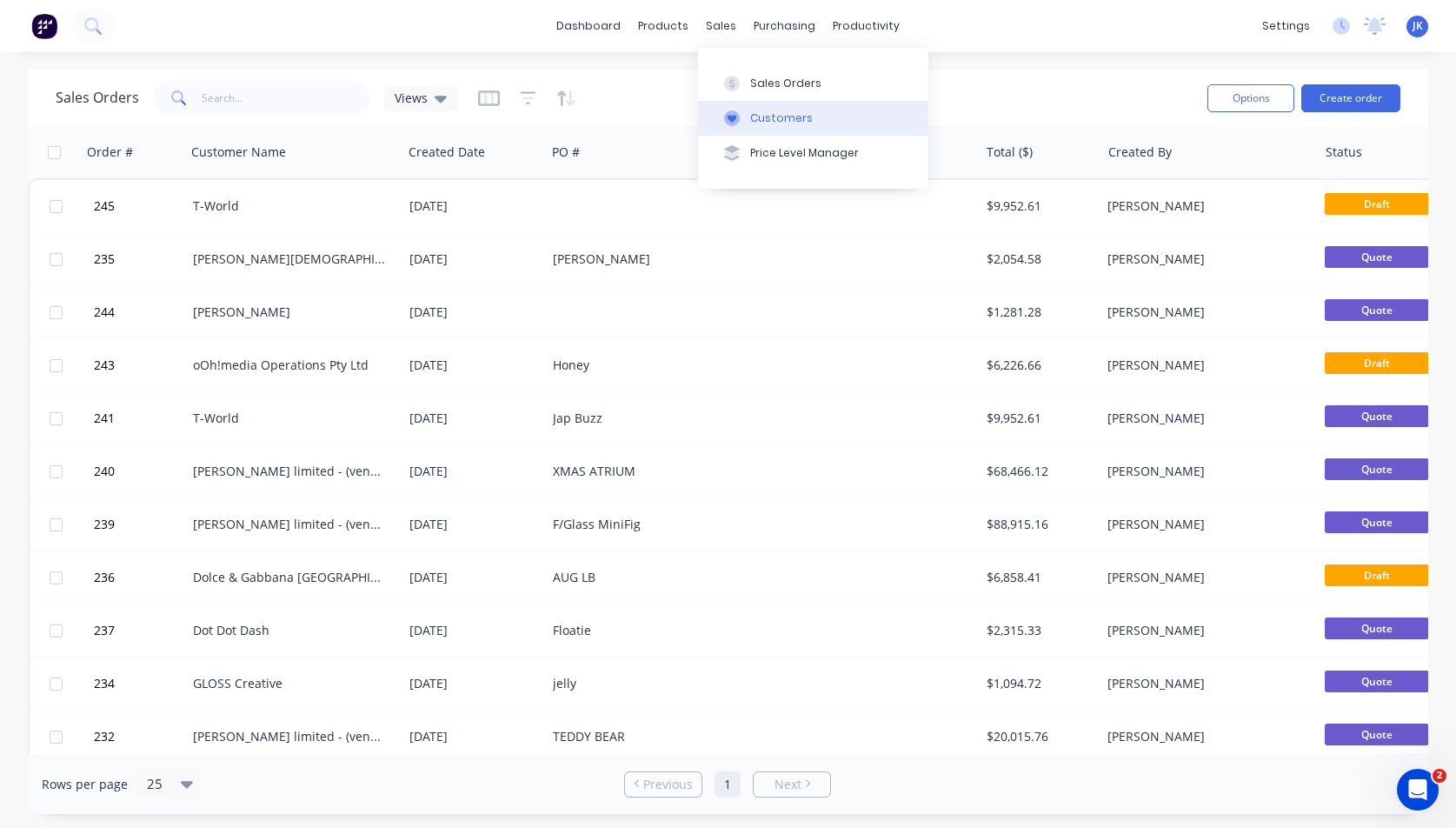
click at [774, 117] on div "Customers" at bounding box center [781, 118] width 62 height 15
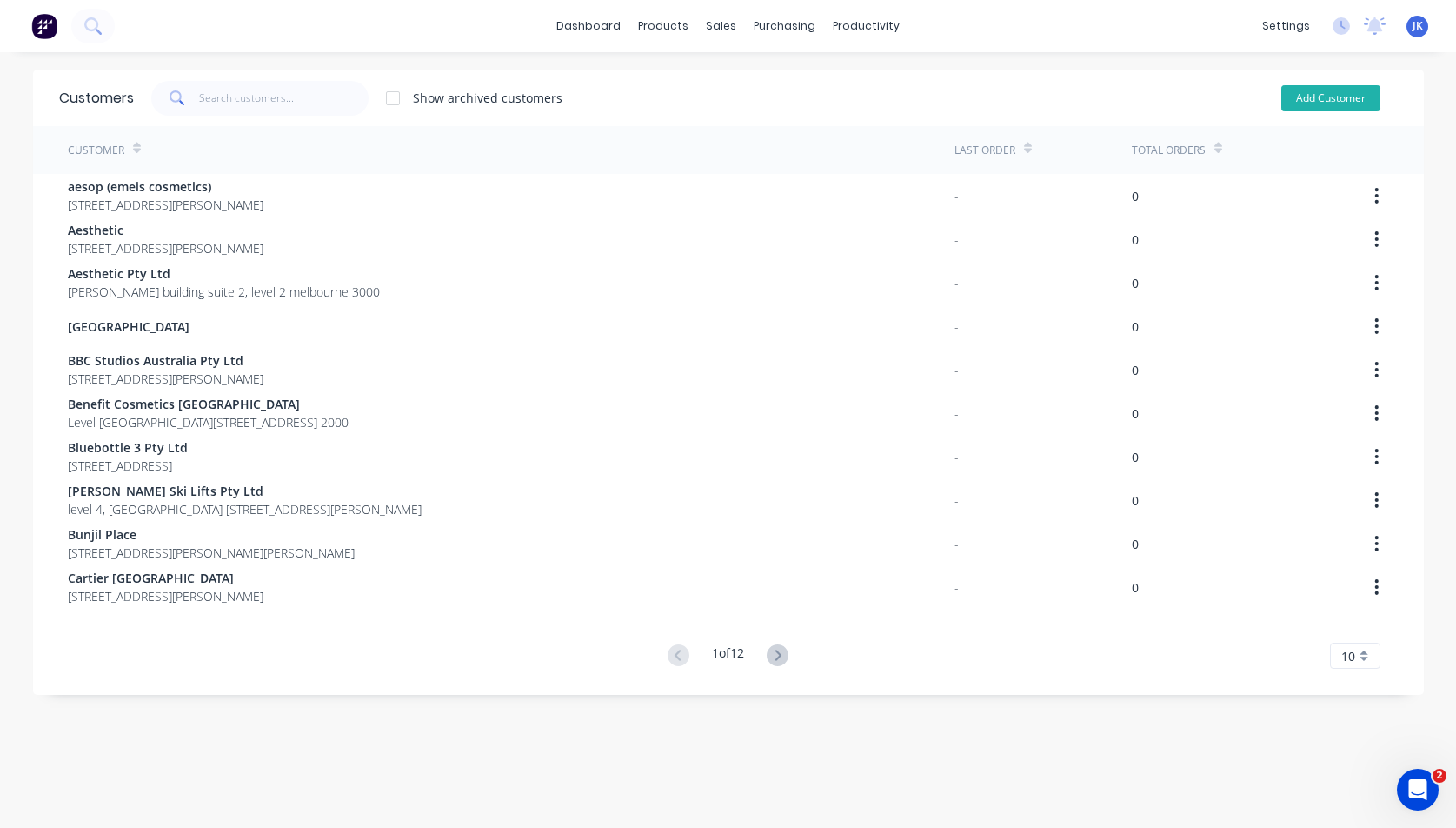
click at [1321, 98] on button "Add Customer" at bounding box center [1331, 98] width 99 height 26
select select "AU"
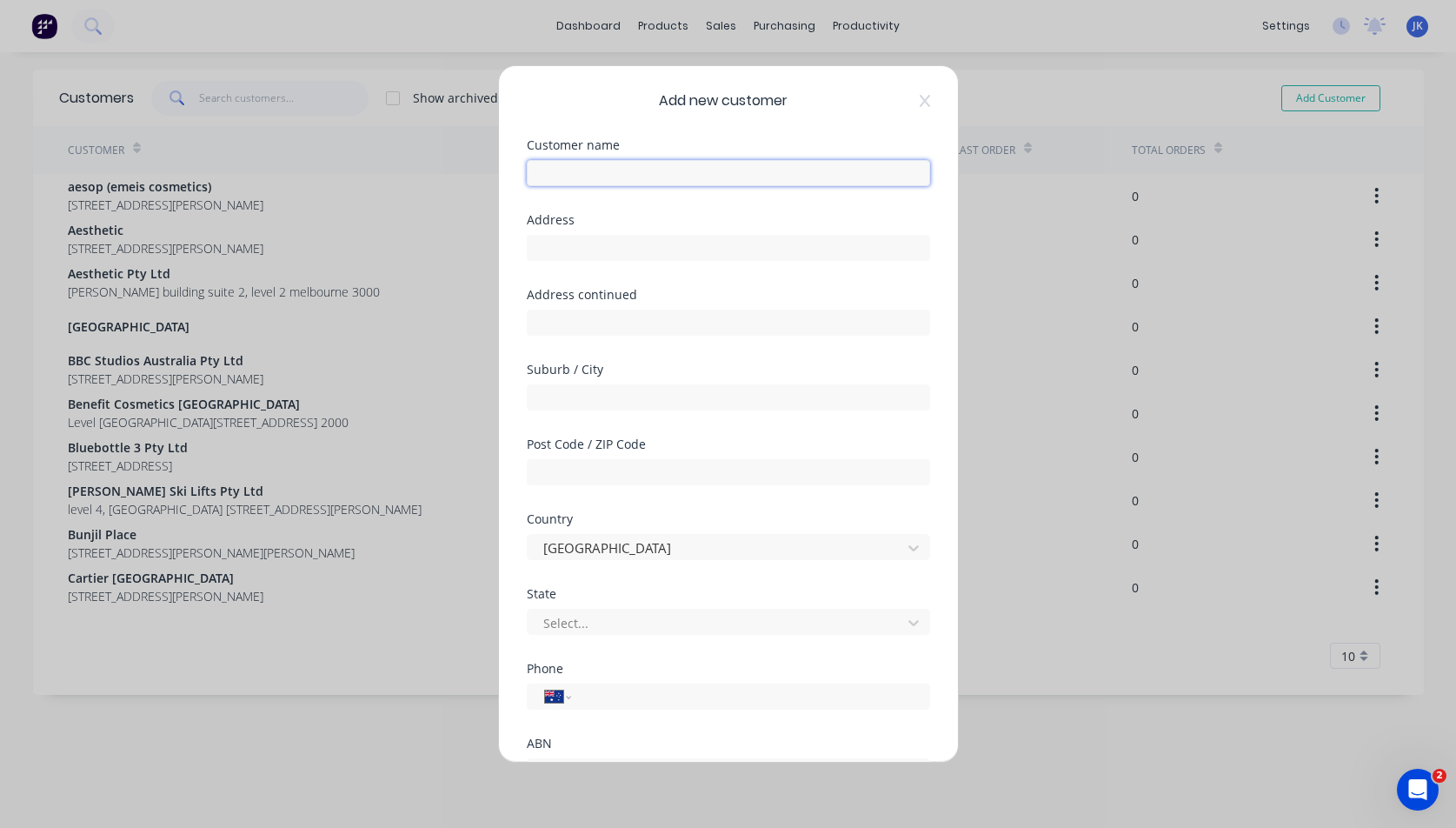
click at [561, 174] on input "text" at bounding box center [728, 172] width 403 height 26
type input "TEG EXPERIENCES"
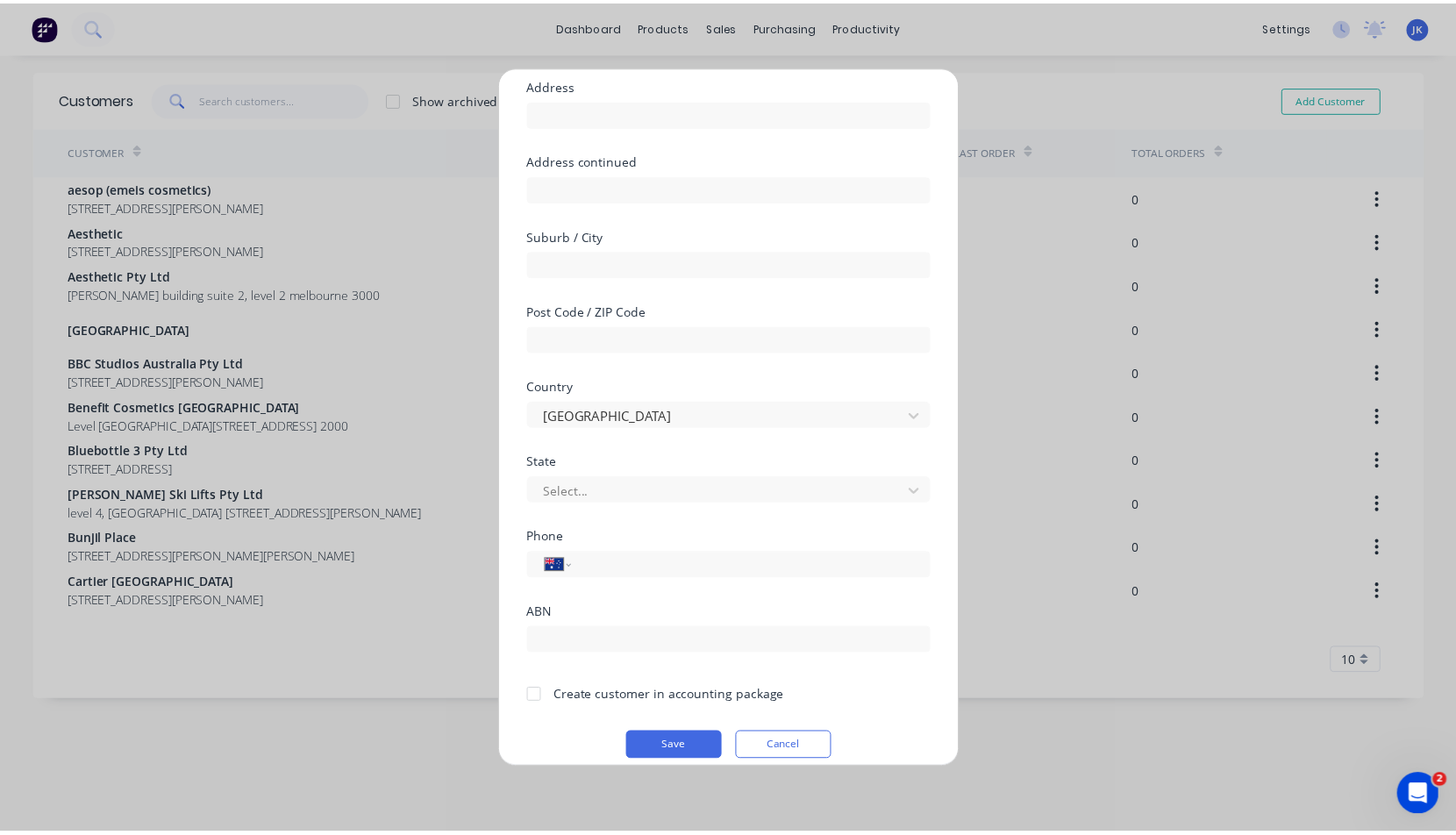
scroll to position [138, 0]
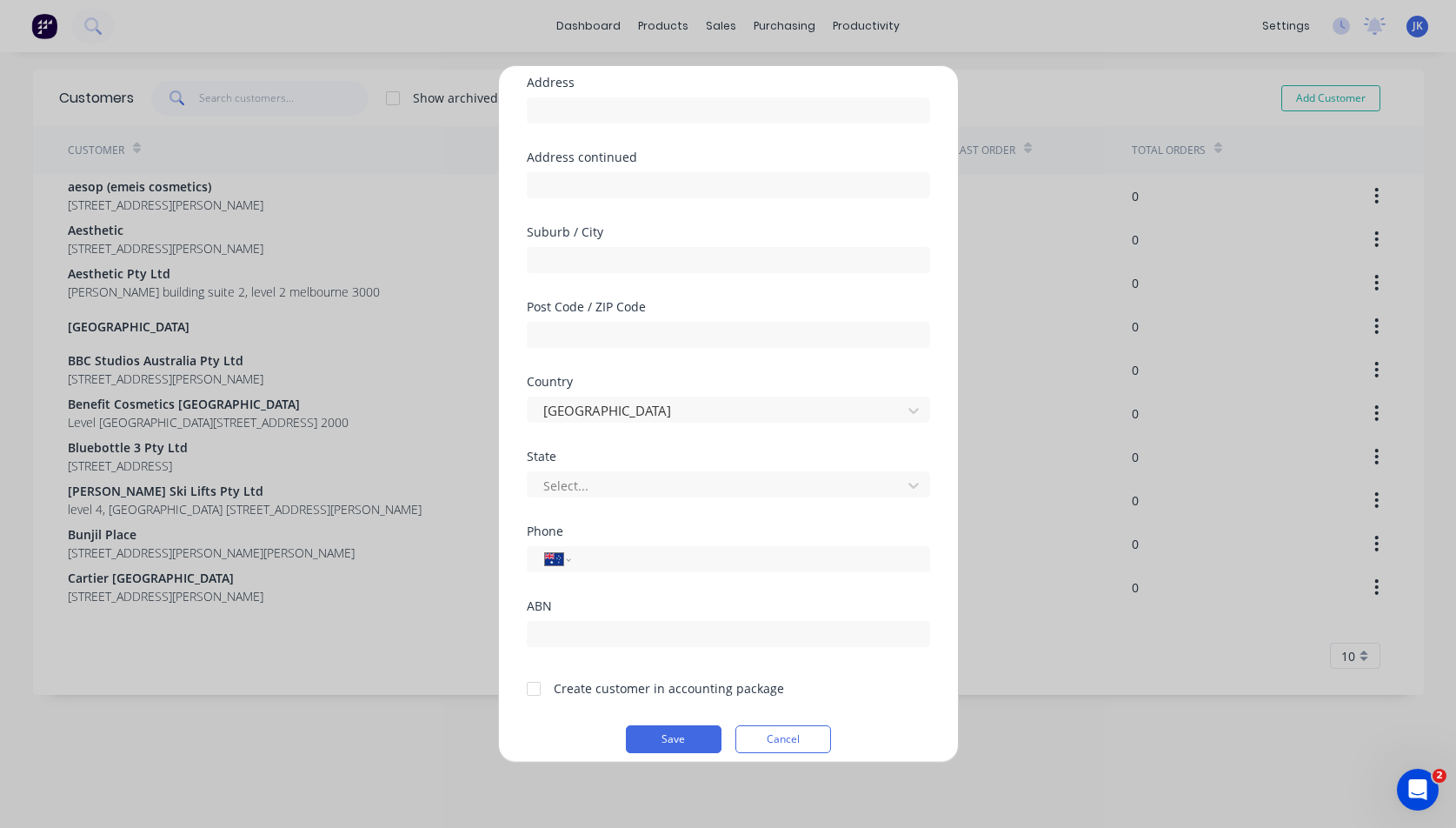
click at [534, 689] on div at bounding box center [534, 689] width 34 height 34
click at [674, 739] on button "Save" at bounding box center [673, 739] width 96 height 28
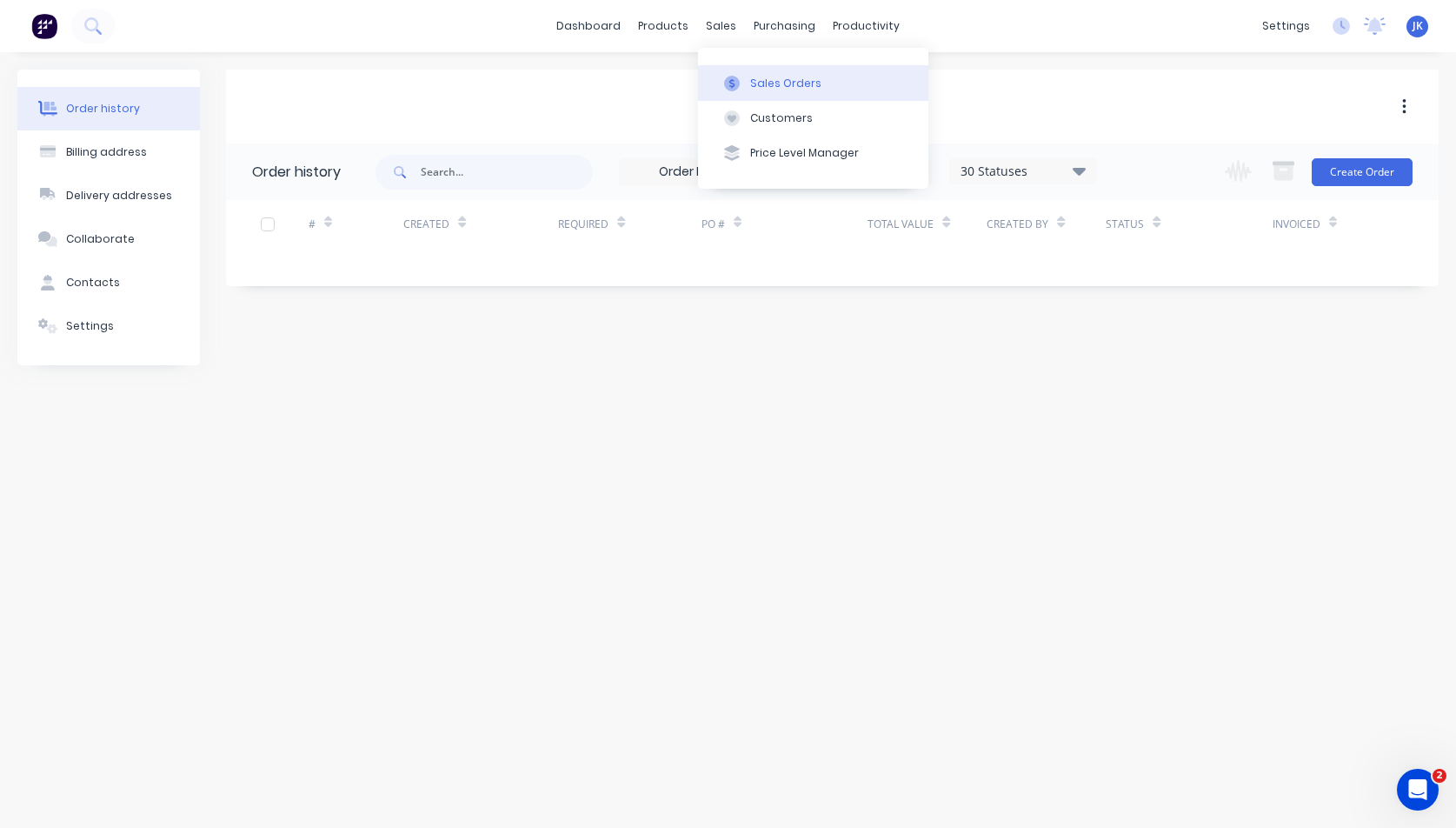
click at [784, 80] on div "Sales Orders" at bounding box center [785, 83] width 71 height 15
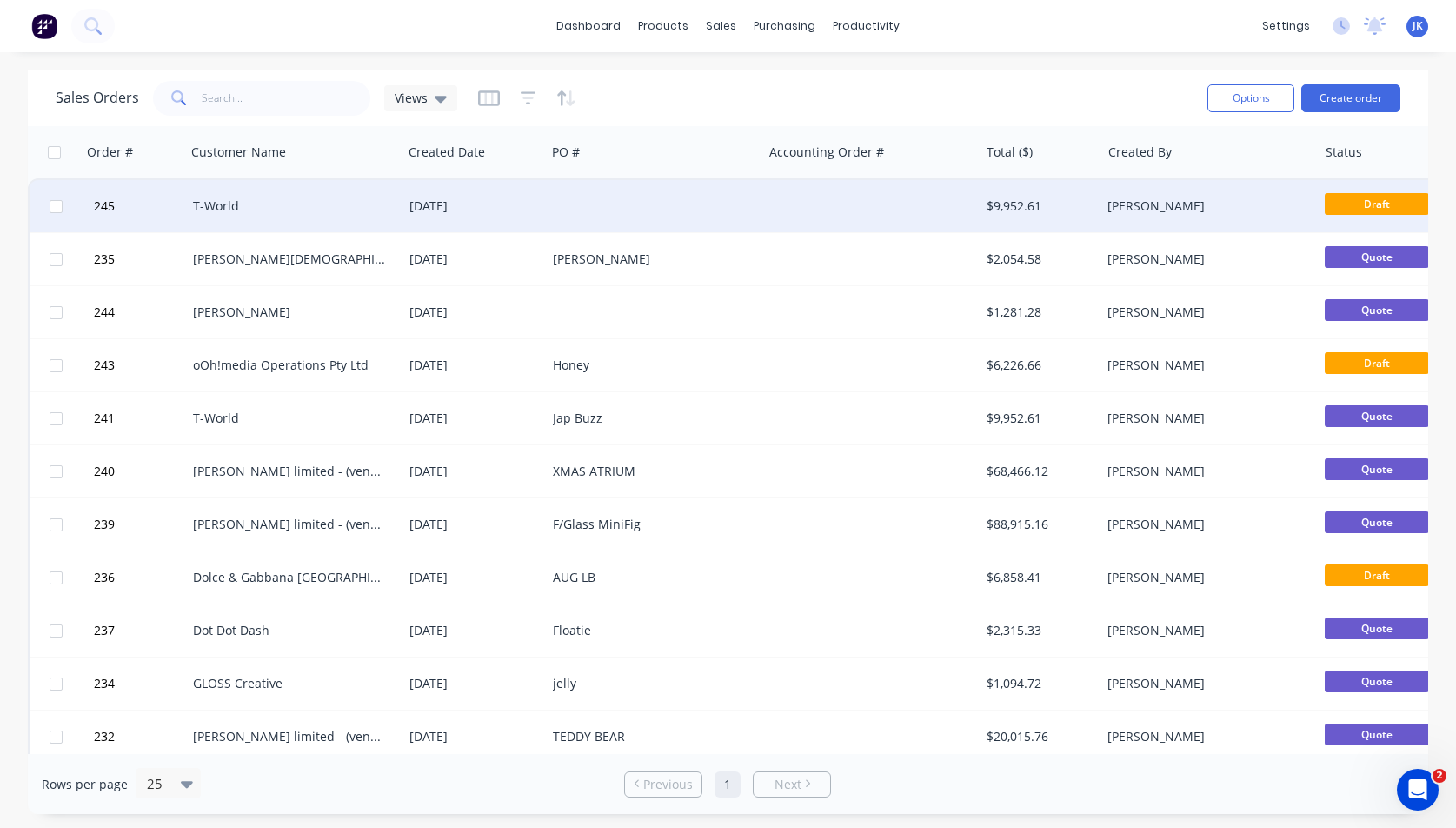
click at [287, 214] on div "T-World" at bounding box center [288, 206] width 193 height 17
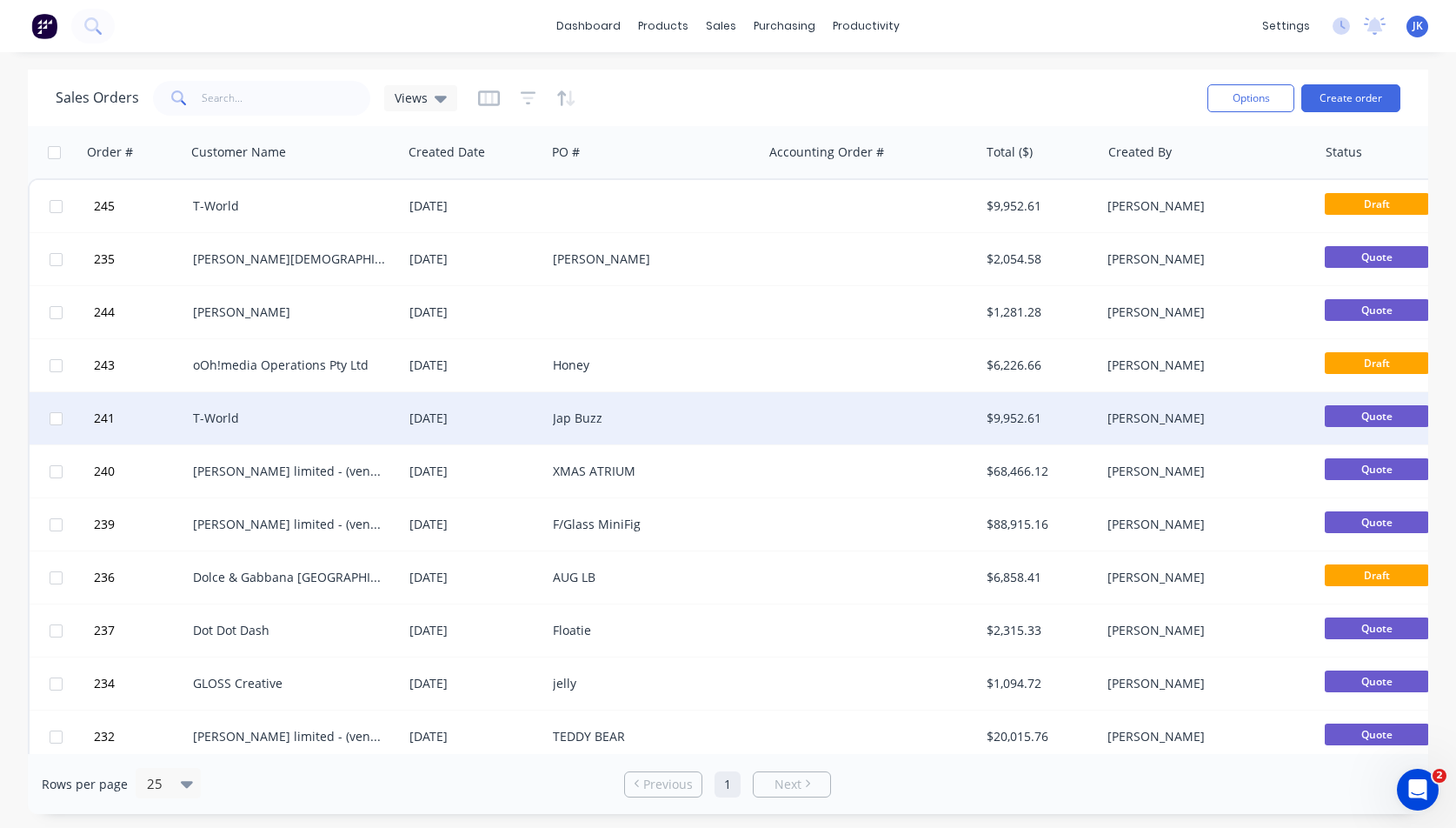
click at [438, 422] on div "[DATE]" at bounding box center [473, 418] width 129 height 17
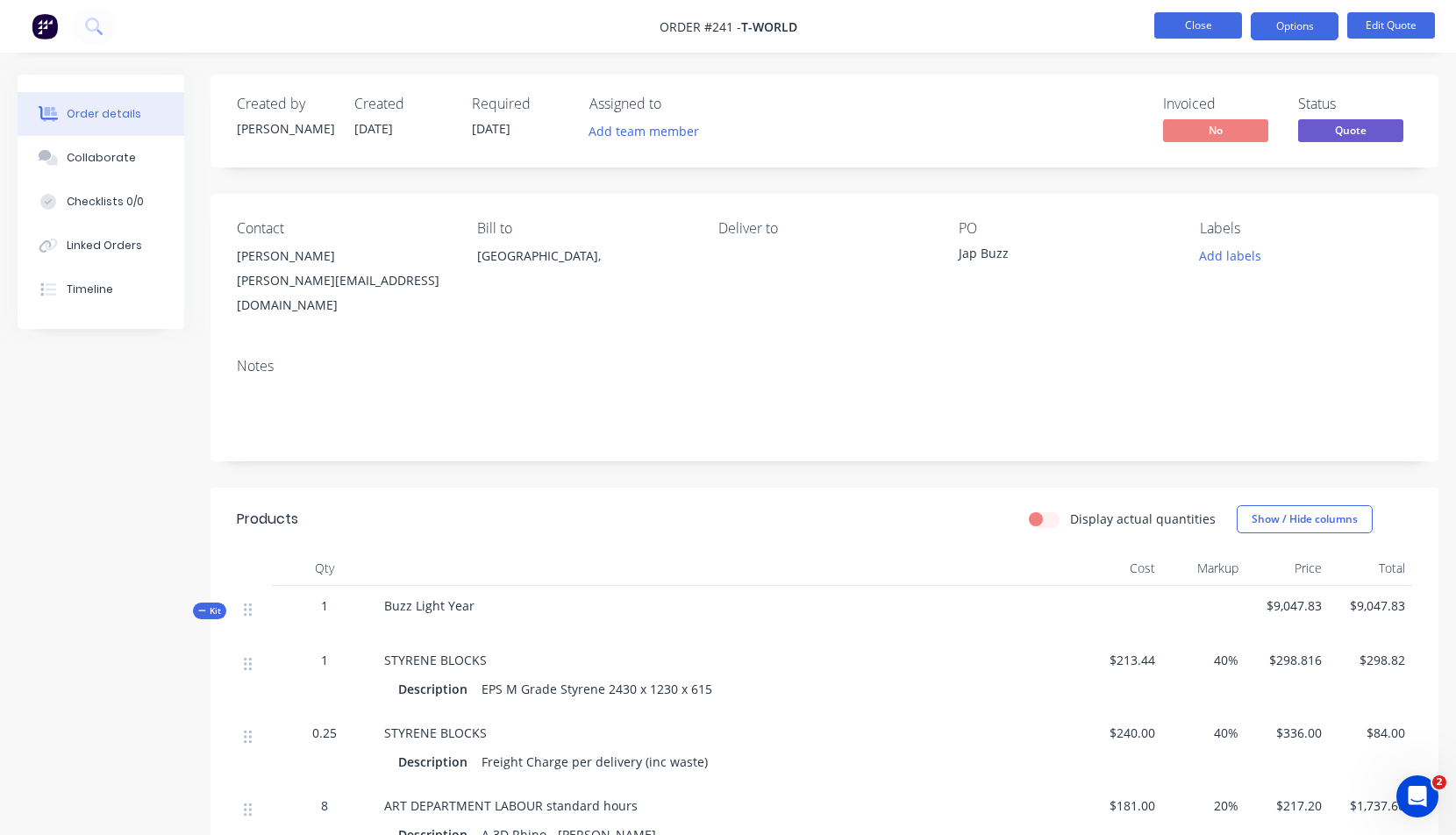
click at [1194, 25] on button "Close" at bounding box center [1197, 25] width 88 height 26
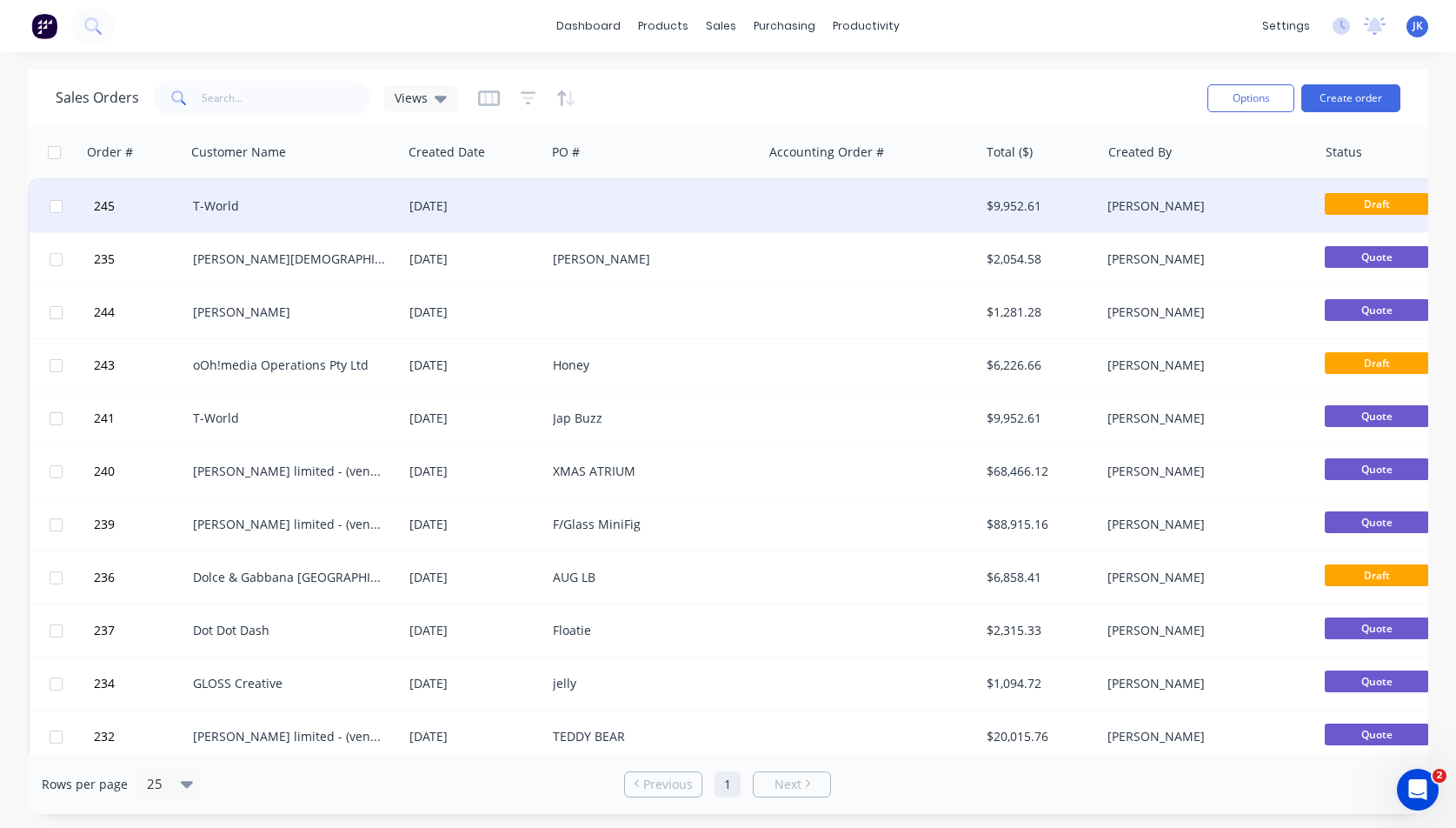
click at [220, 204] on div "T-World" at bounding box center [288, 206] width 193 height 17
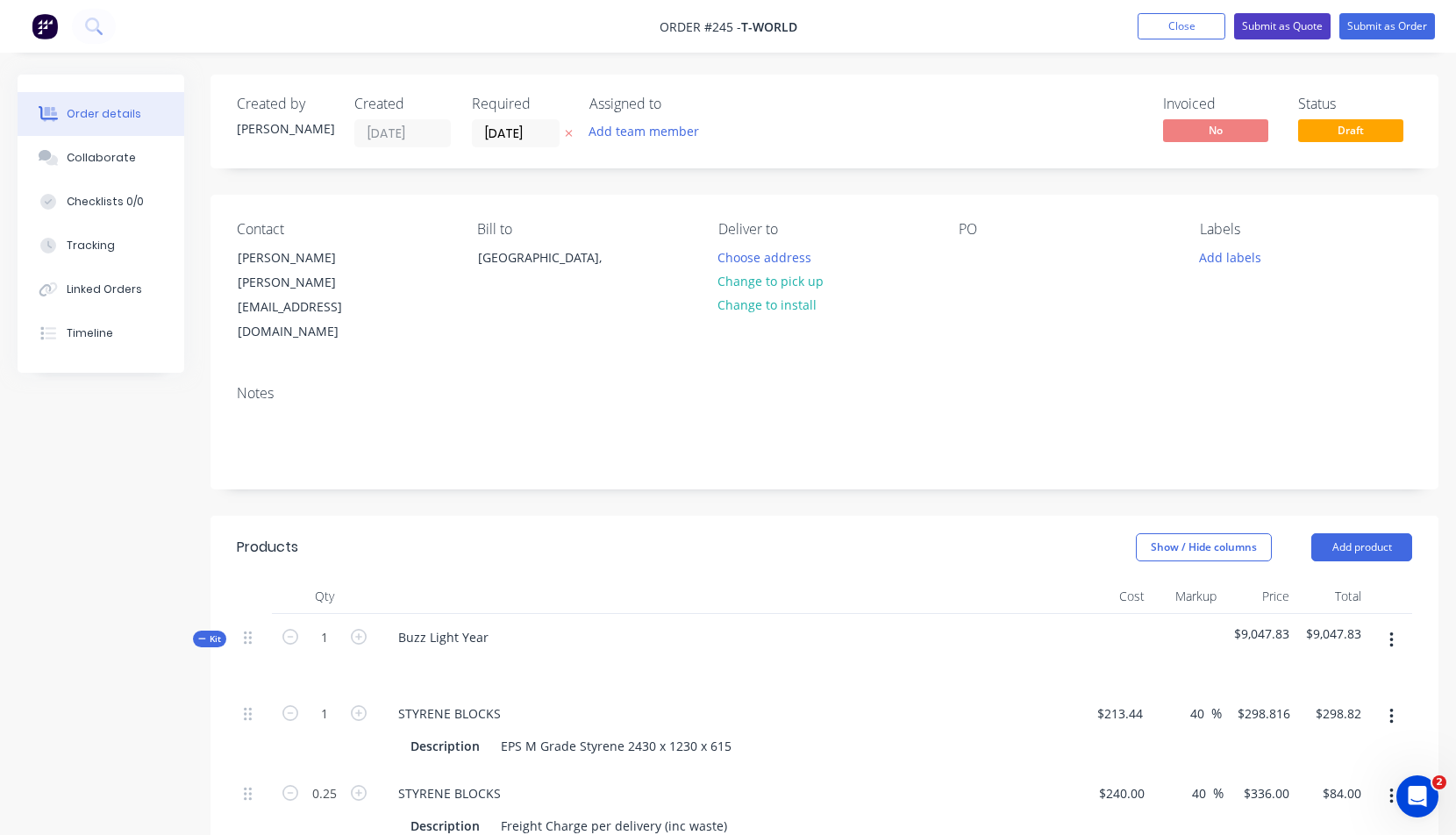
click at [1272, 24] on button "Submit as Quote" at bounding box center [1282, 26] width 97 height 26
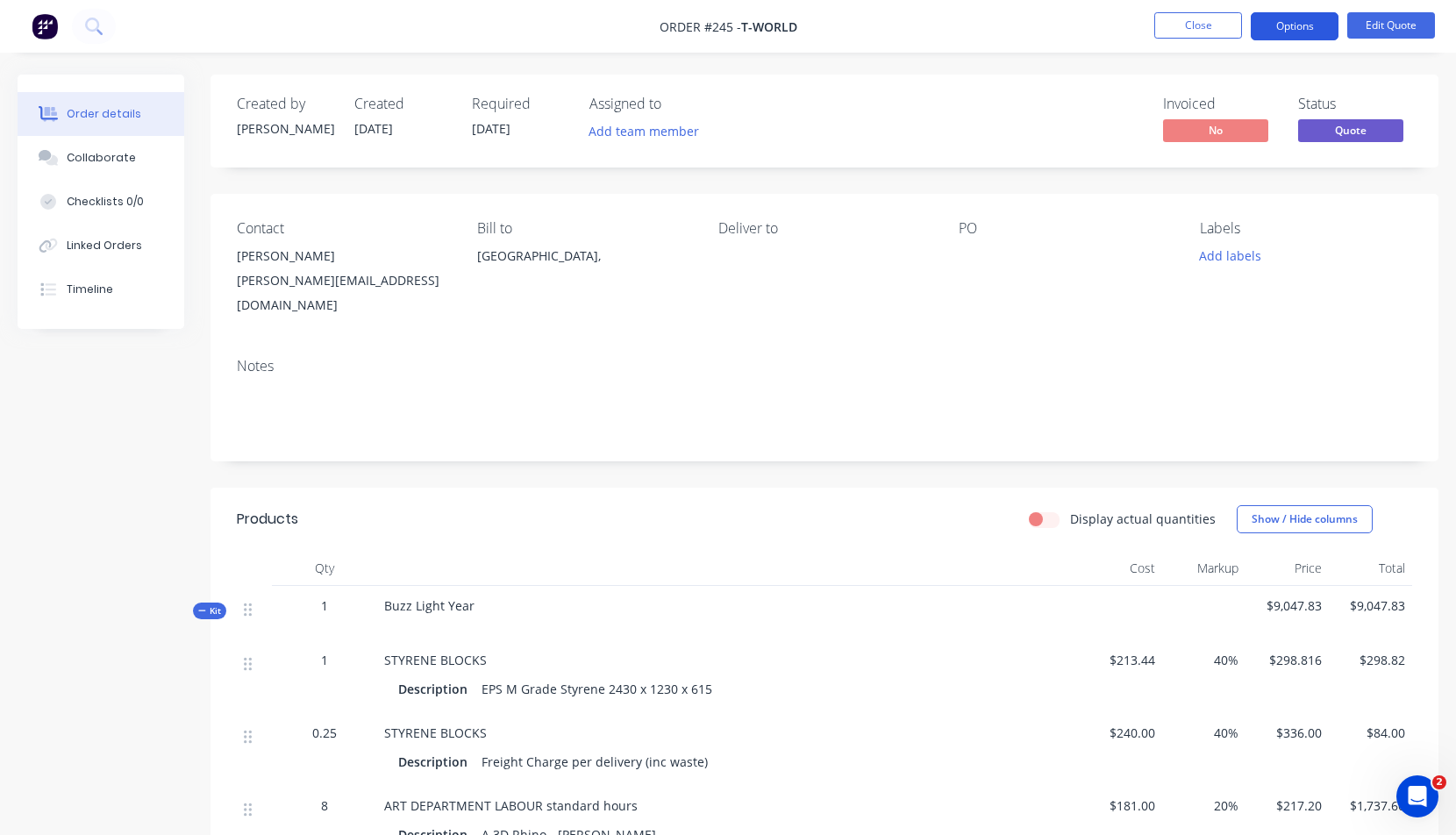
click at [1289, 25] on button "Options" at bounding box center [1294, 26] width 88 height 28
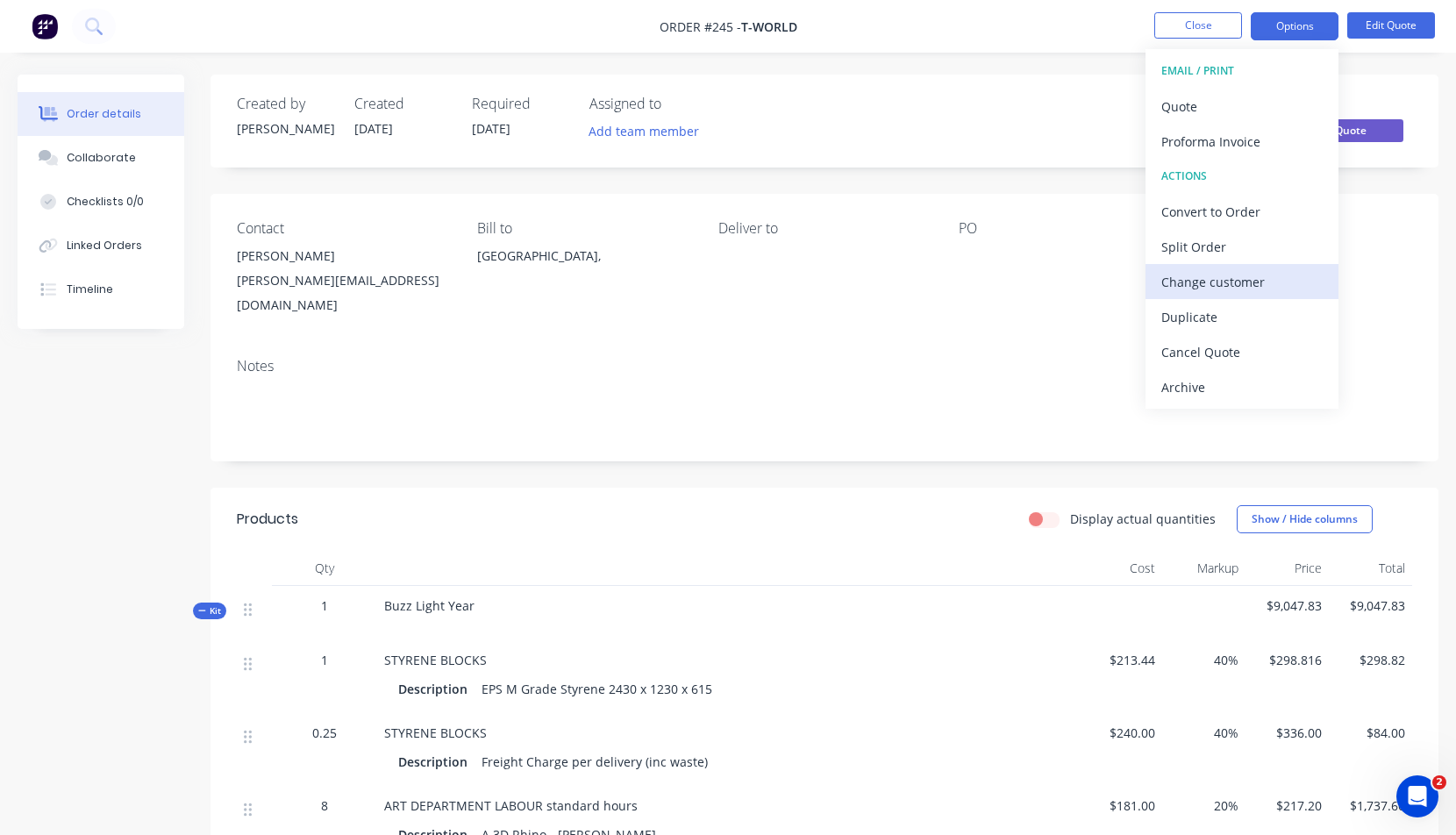
click at [1224, 280] on div "Change customer" at bounding box center [1242, 282] width 161 height 25
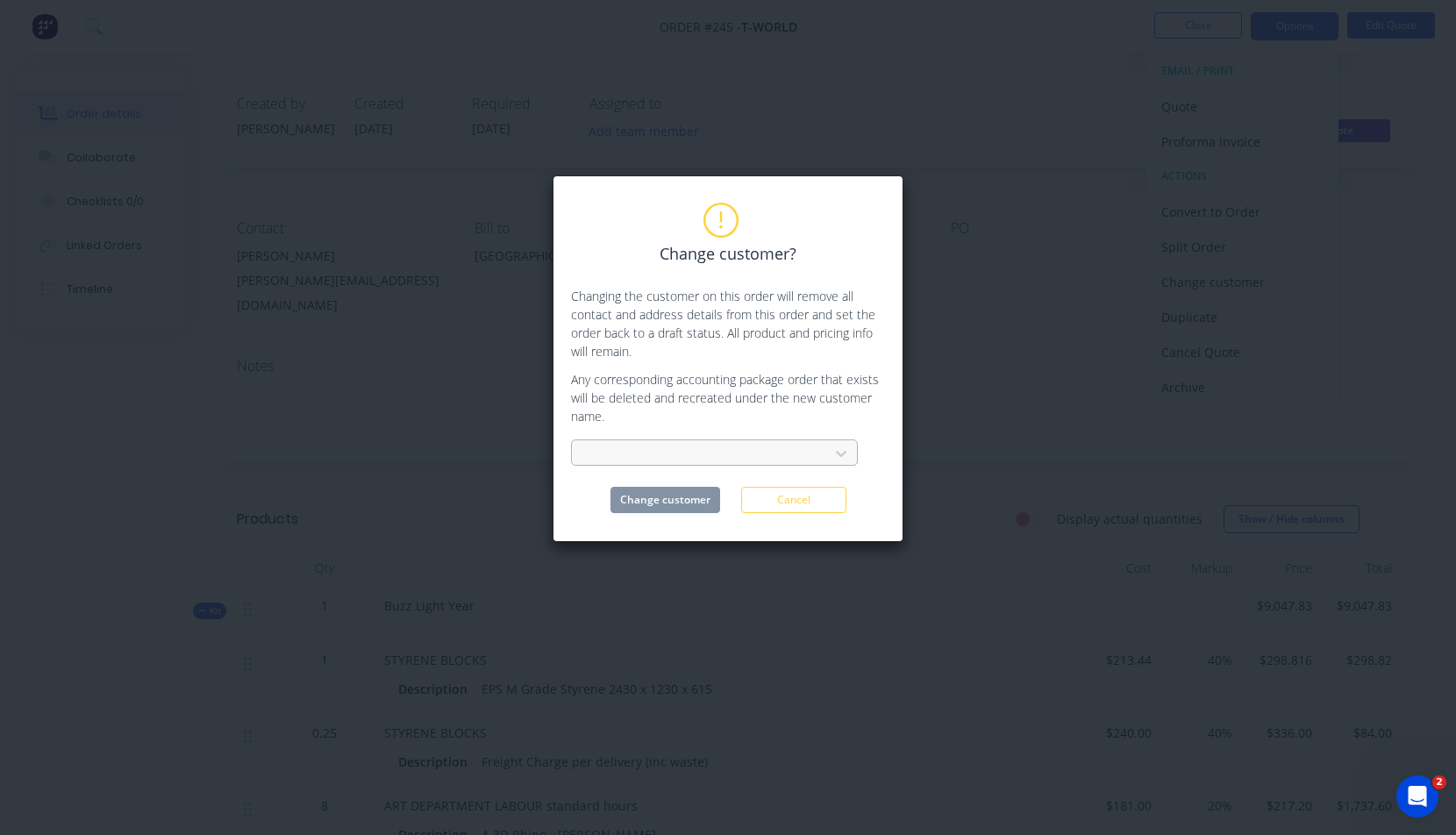
click at [606, 460] on div at bounding box center [702, 453] width 234 height 22
type input "TEG"
click at [641, 492] on div "TEG EXPERIENCES" at bounding box center [714, 493] width 287 height 33
click at [679, 500] on button "Change customer" at bounding box center [665, 500] width 109 height 26
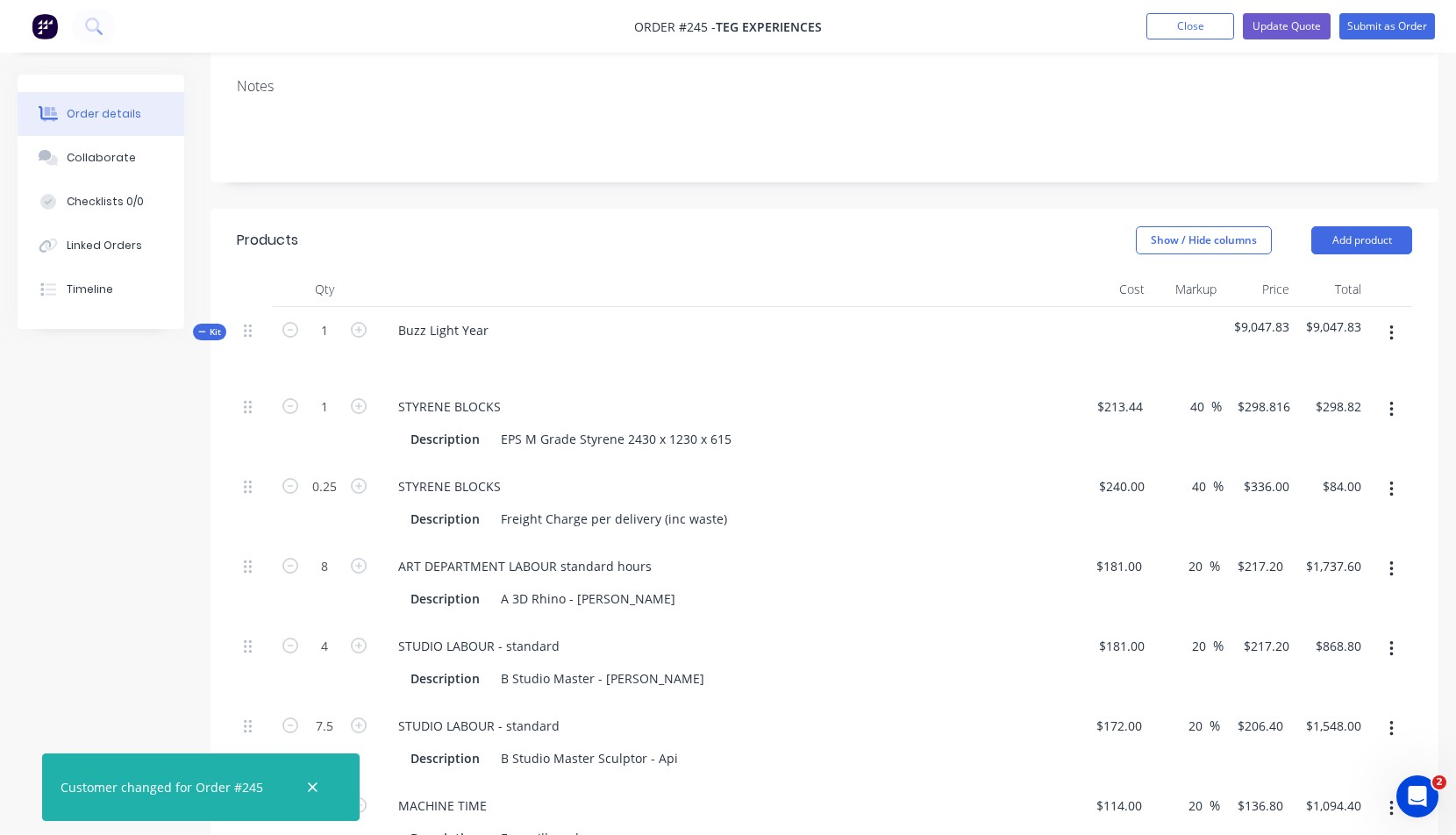
scroll to position [262, 0]
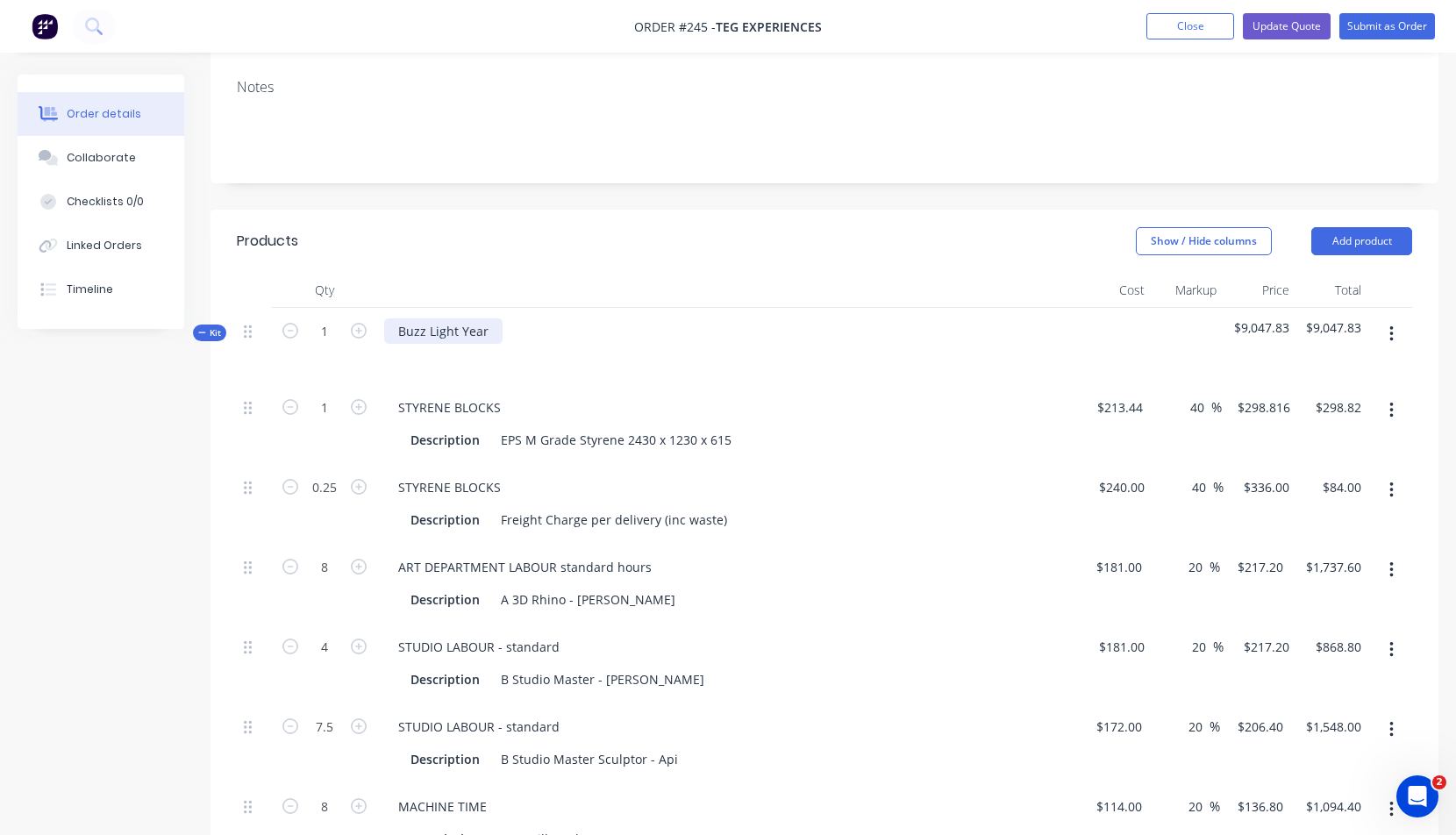
click at [422, 331] on div "Buzz Light Year" at bounding box center [443, 331] width 119 height 25
drag, startPoint x: 399, startPoint y: 330, endPoint x: 508, endPoint y: 328, distance: 109.0
click at [508, 328] on div "Buzz Light Year" at bounding box center [728, 346] width 701 height 76
click at [701, 423] on div "Description EPS M Grade Styrene 2430 x 1230 x 615" at bounding box center [728, 438] width 688 height 29
click at [328, 407] on input "1" at bounding box center [324, 407] width 45 height 26
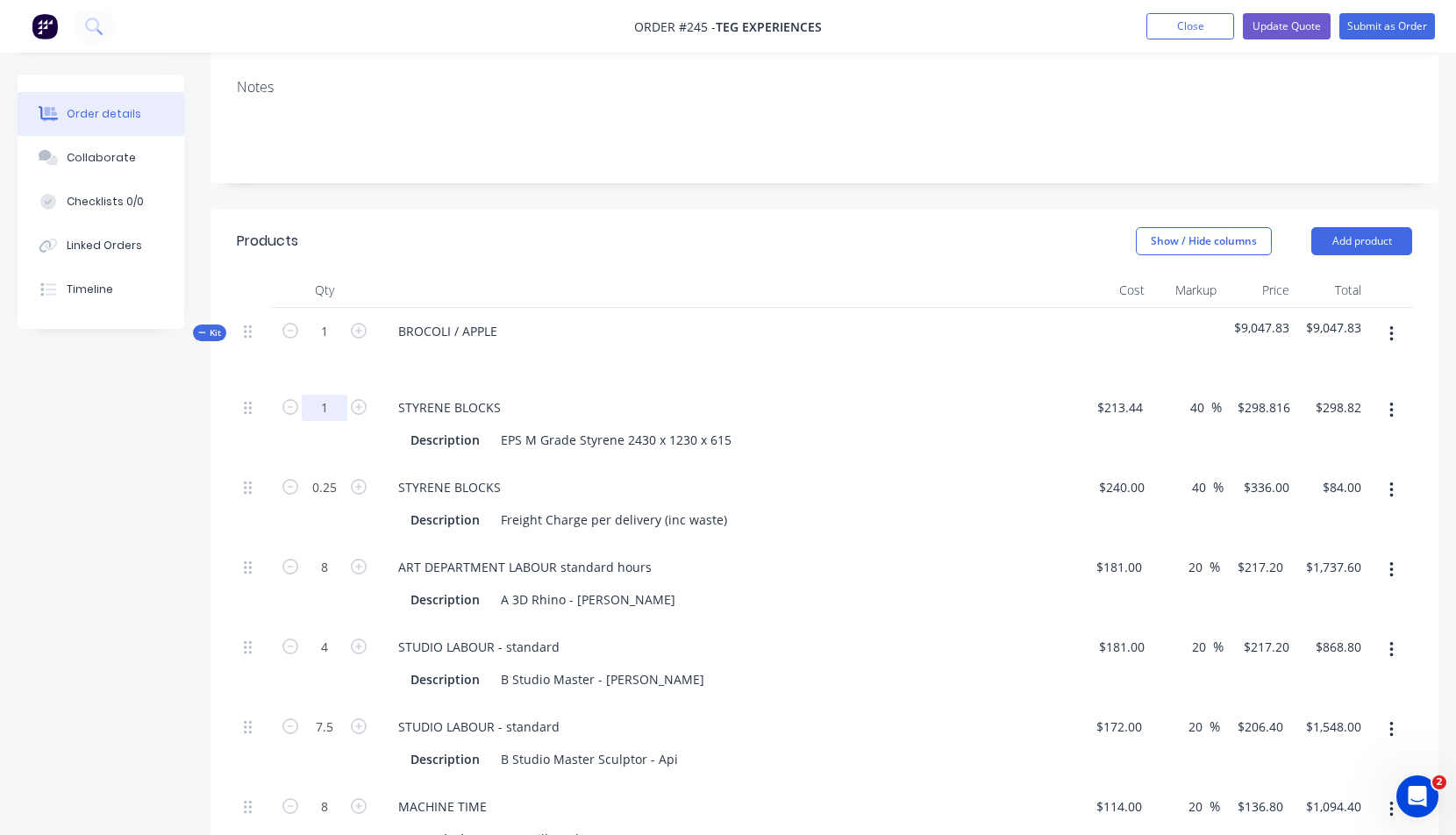
type input "1.5"
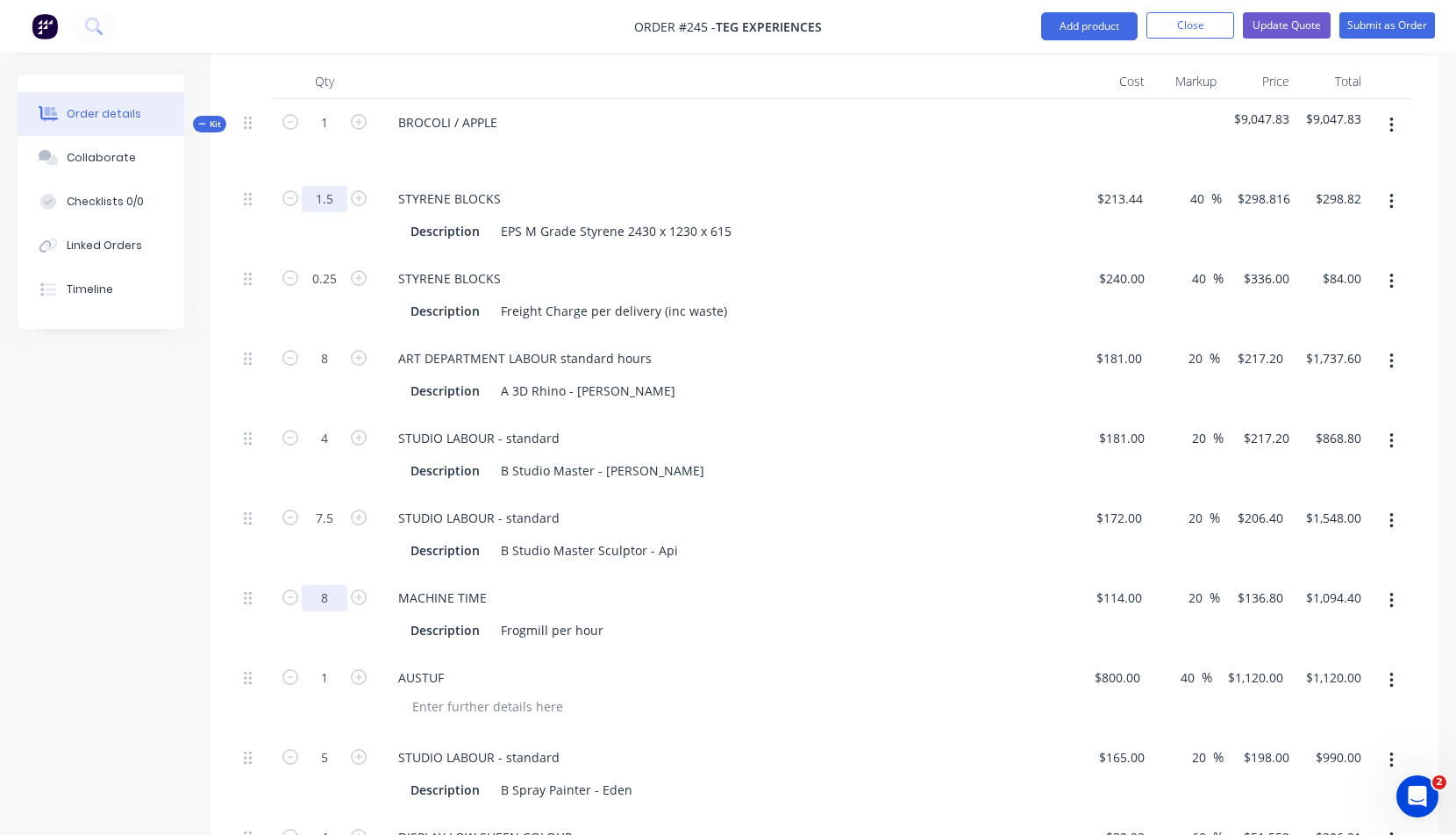
scroll to position [474, 0]
type input "$448.22"
drag, startPoint x: 318, startPoint y: 515, endPoint x: 337, endPoint y: 515, distance: 19.0
click at [337, 210] on input "7.5" at bounding box center [324, 196] width 45 height 26
type input "10"
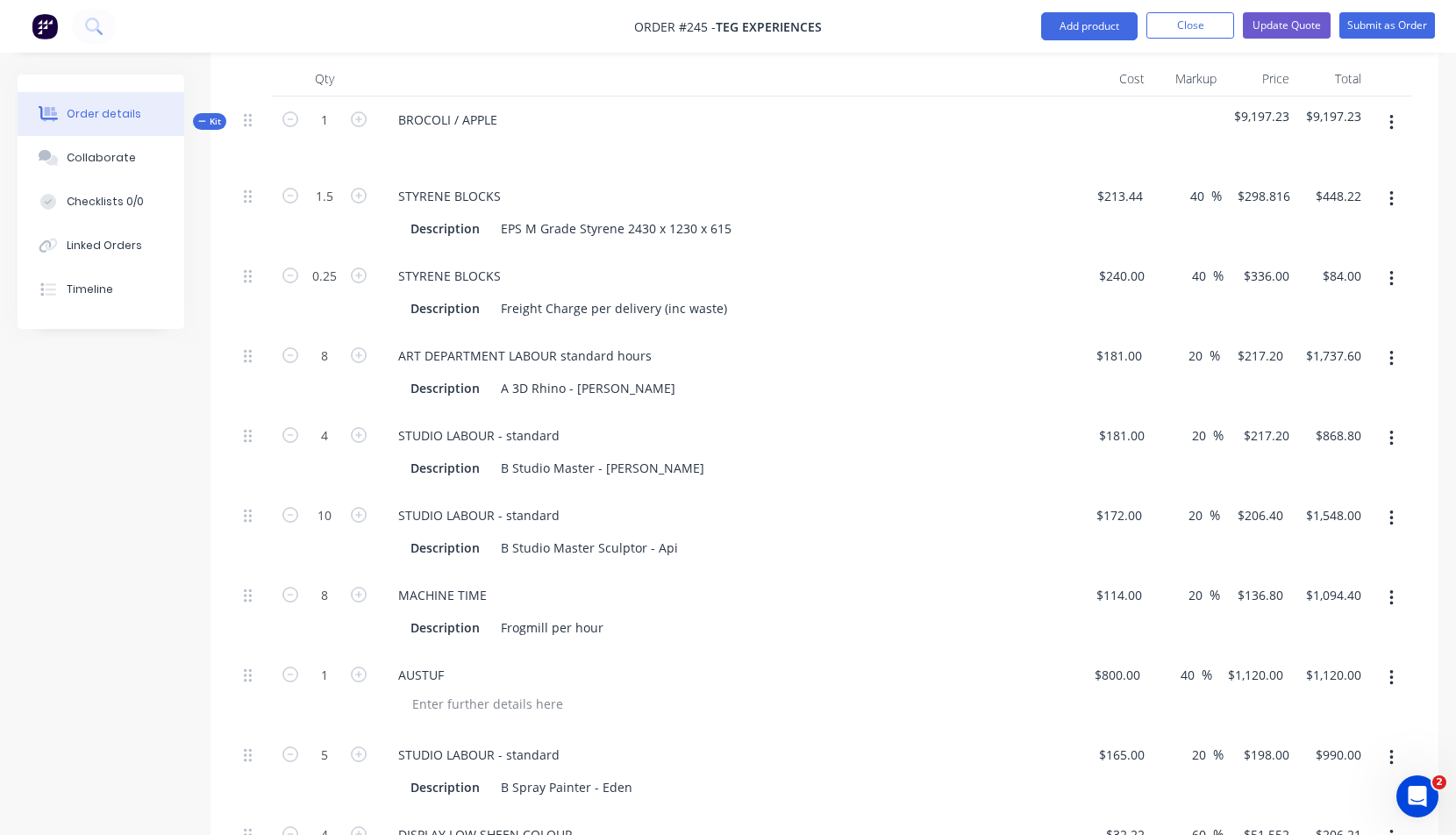
type input "$2,064.00"
click at [801, 590] on div "MACHINE TIME" at bounding box center [728, 595] width 688 height 25
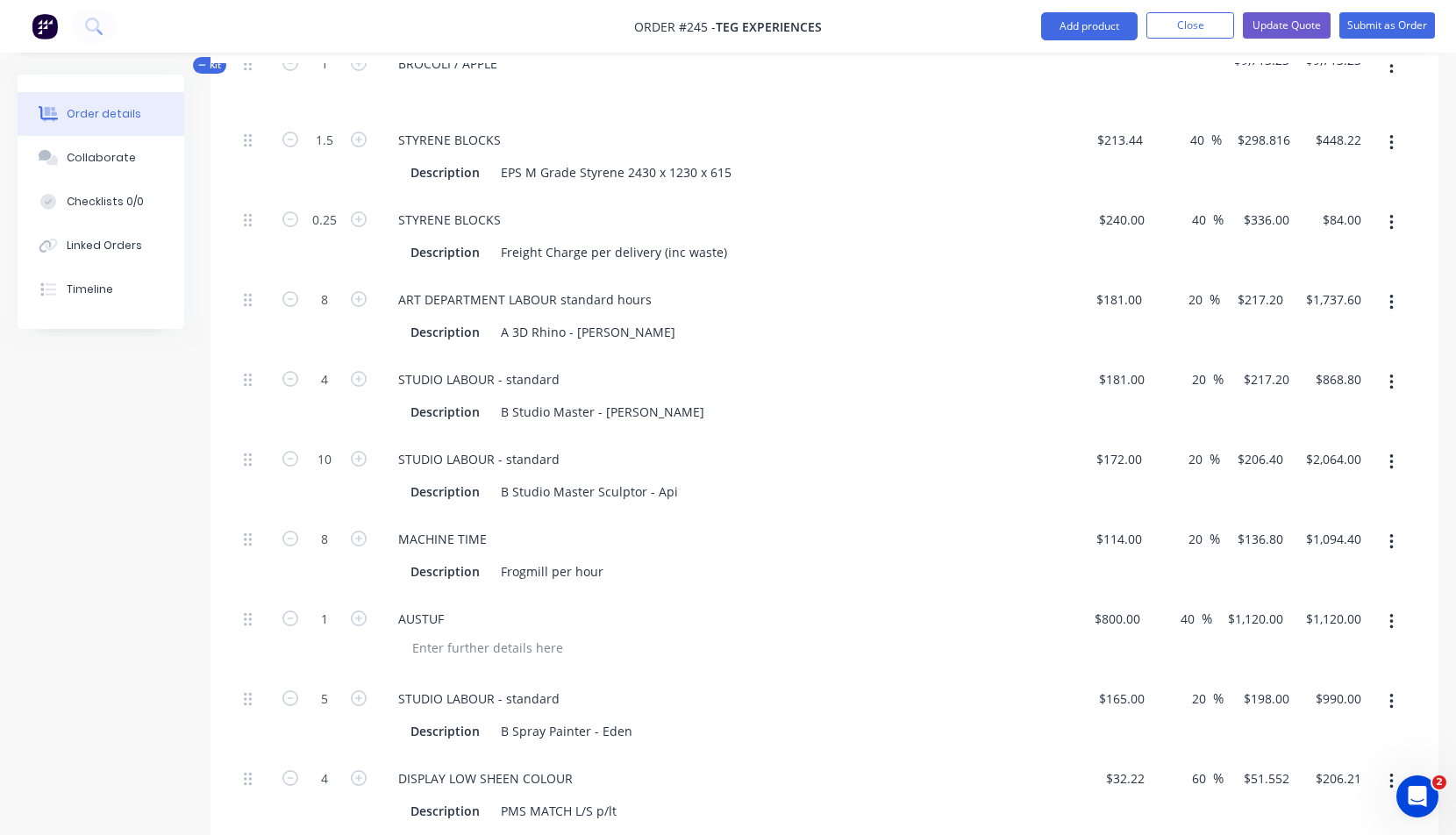
scroll to position [528, 0]
drag, startPoint x: 319, startPoint y: 459, endPoint x: 338, endPoint y: 461, distance: 19.1
click at [338, 156] on input "10" at bounding box center [324, 141] width 45 height 26
type input "7.5"
type input "$1,548.00"
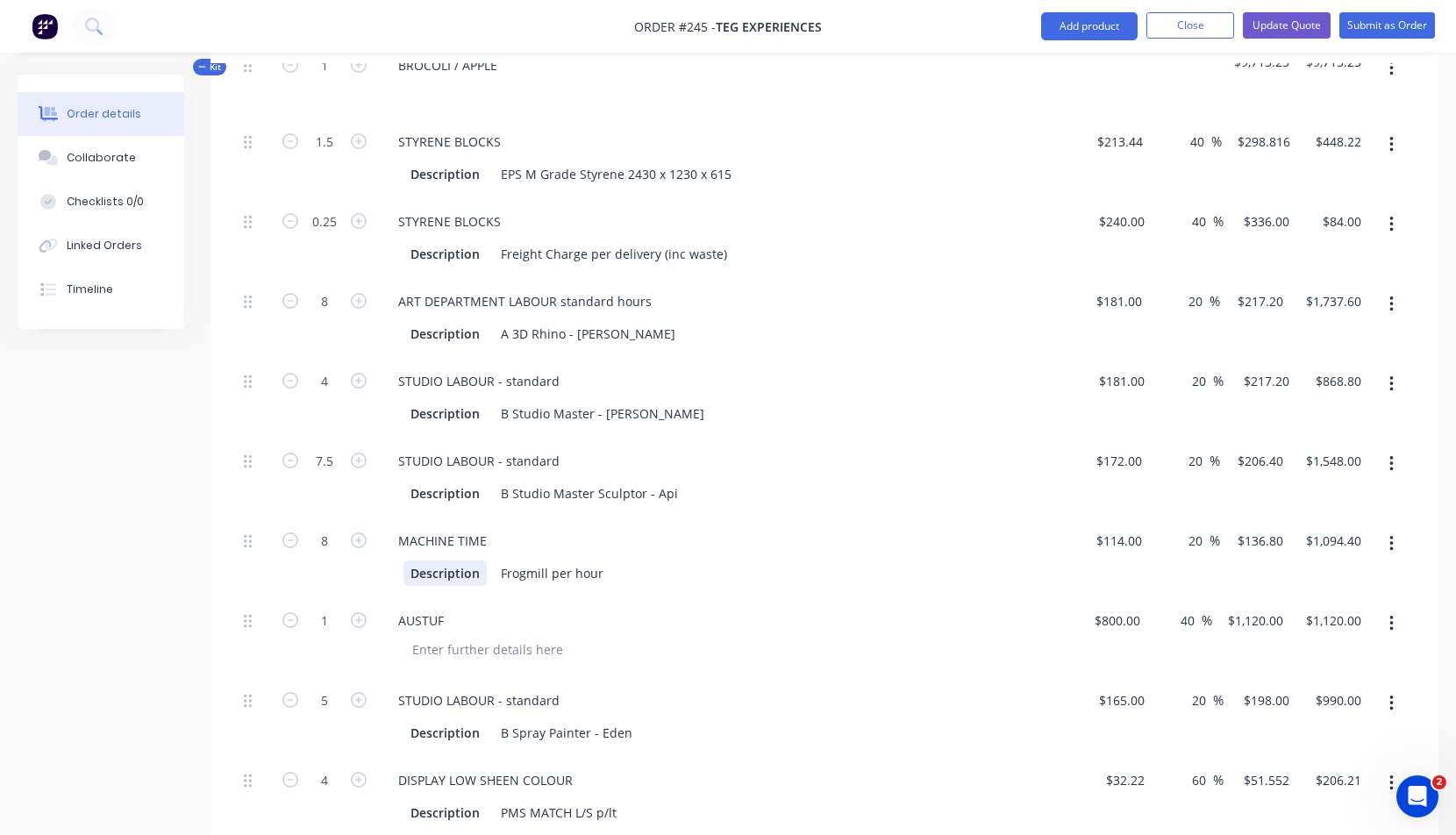
click at [399, 555] on div "MACHINE TIME Description Frogmill per hour" at bounding box center [728, 558] width 701 height 80
click at [357, 536] on icon "button" at bounding box center [358, 540] width 15 height 15
type input "9"
type input "$1,231.20"
click at [358, 536] on icon "button" at bounding box center [358, 540] width 15 height 15
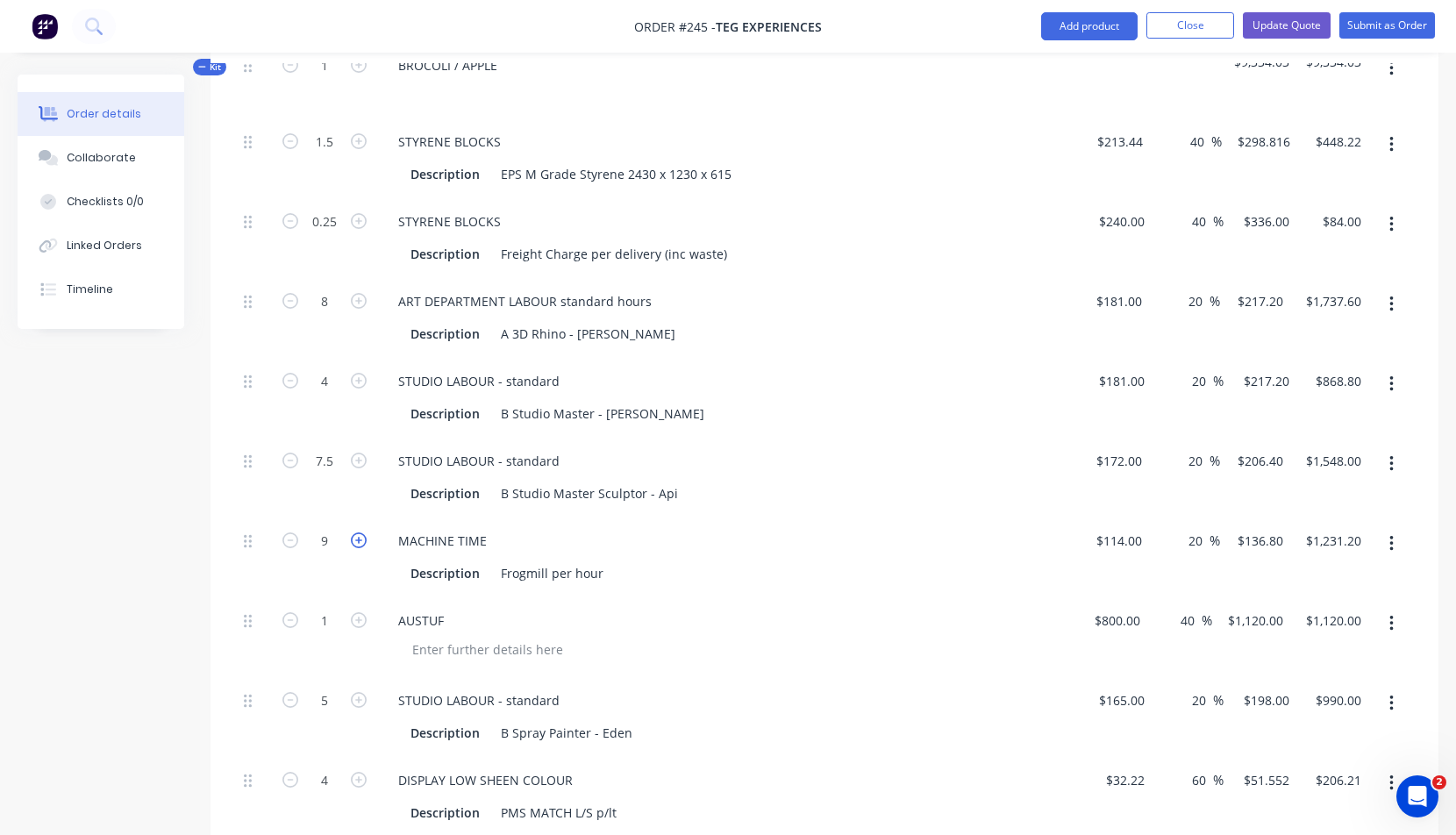
type input "10"
type input "$1,368.00"
click at [856, 576] on div "Description Frogmill per hour" at bounding box center [725, 573] width 642 height 25
click at [846, 537] on div "MACHINE TIME" at bounding box center [728, 540] width 688 height 25
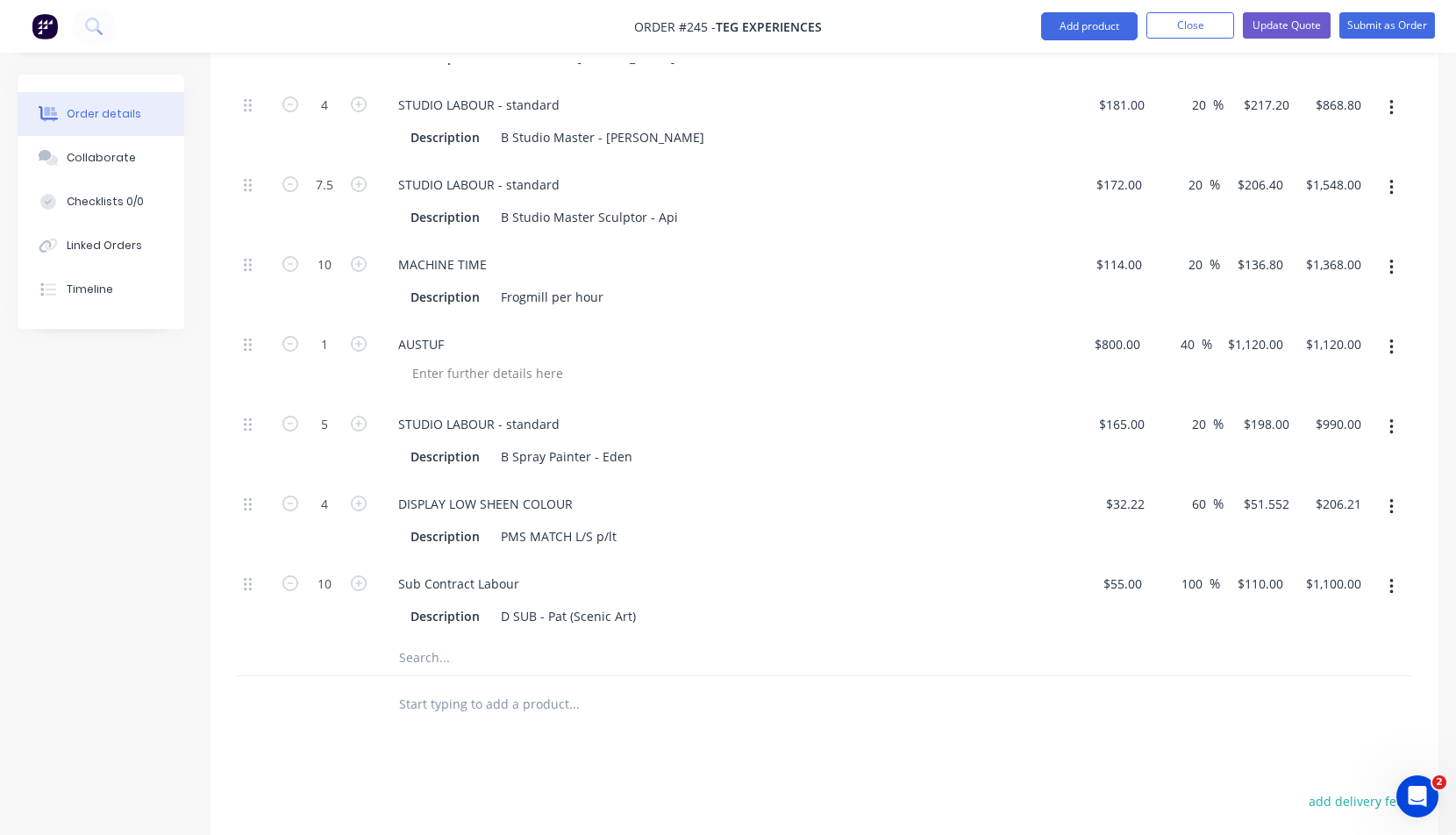
scroll to position [806, 0]
click at [1392, 583] on button "button" at bounding box center [1391, 585] width 42 height 32
click at [1287, 702] on div "Delete" at bounding box center [1328, 701] width 135 height 25
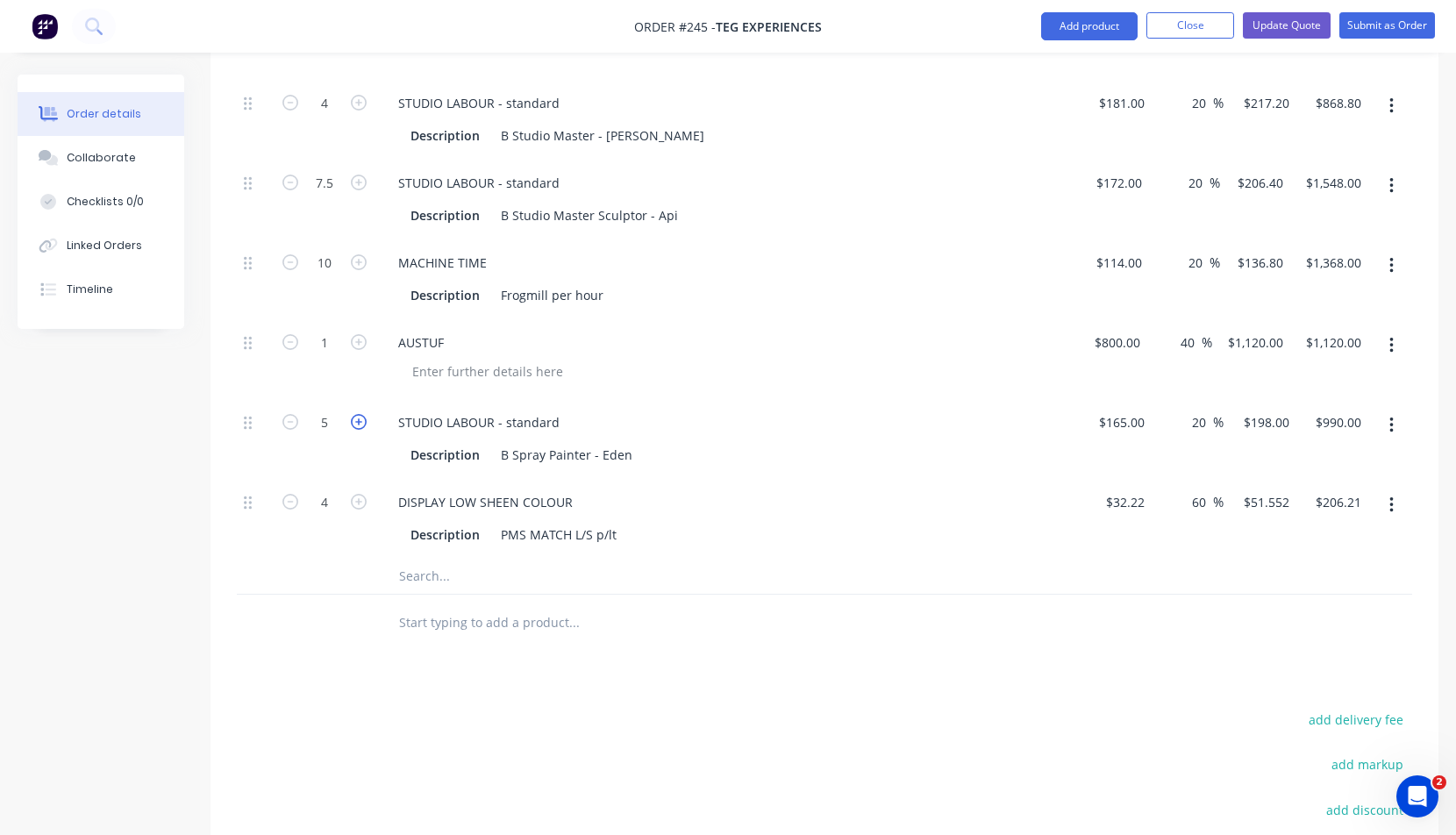
click at [359, 420] on icon "button" at bounding box center [358, 421] width 15 height 15
type input "6"
type input "$1,188.00"
click at [358, 420] on icon "button" at bounding box center [358, 421] width 15 height 15
type input "7"
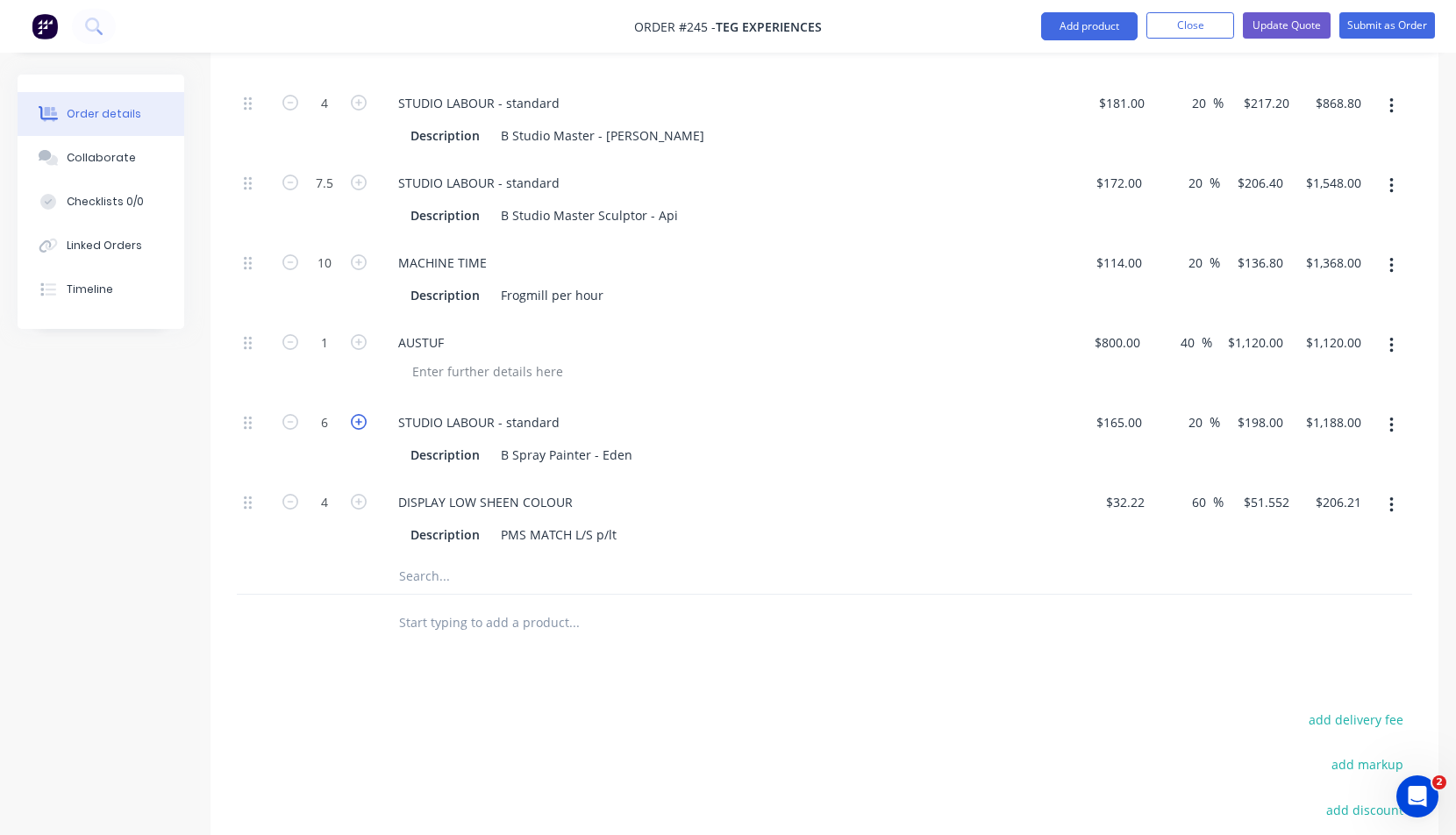
type input "$1,386.00"
click at [357, 419] on icon "button" at bounding box center [358, 421] width 15 height 15
type input "8"
type input "$1,584.00"
click at [928, 490] on div "DISPLAY LOW SHEEN COLOUR" at bounding box center [728, 502] width 688 height 25
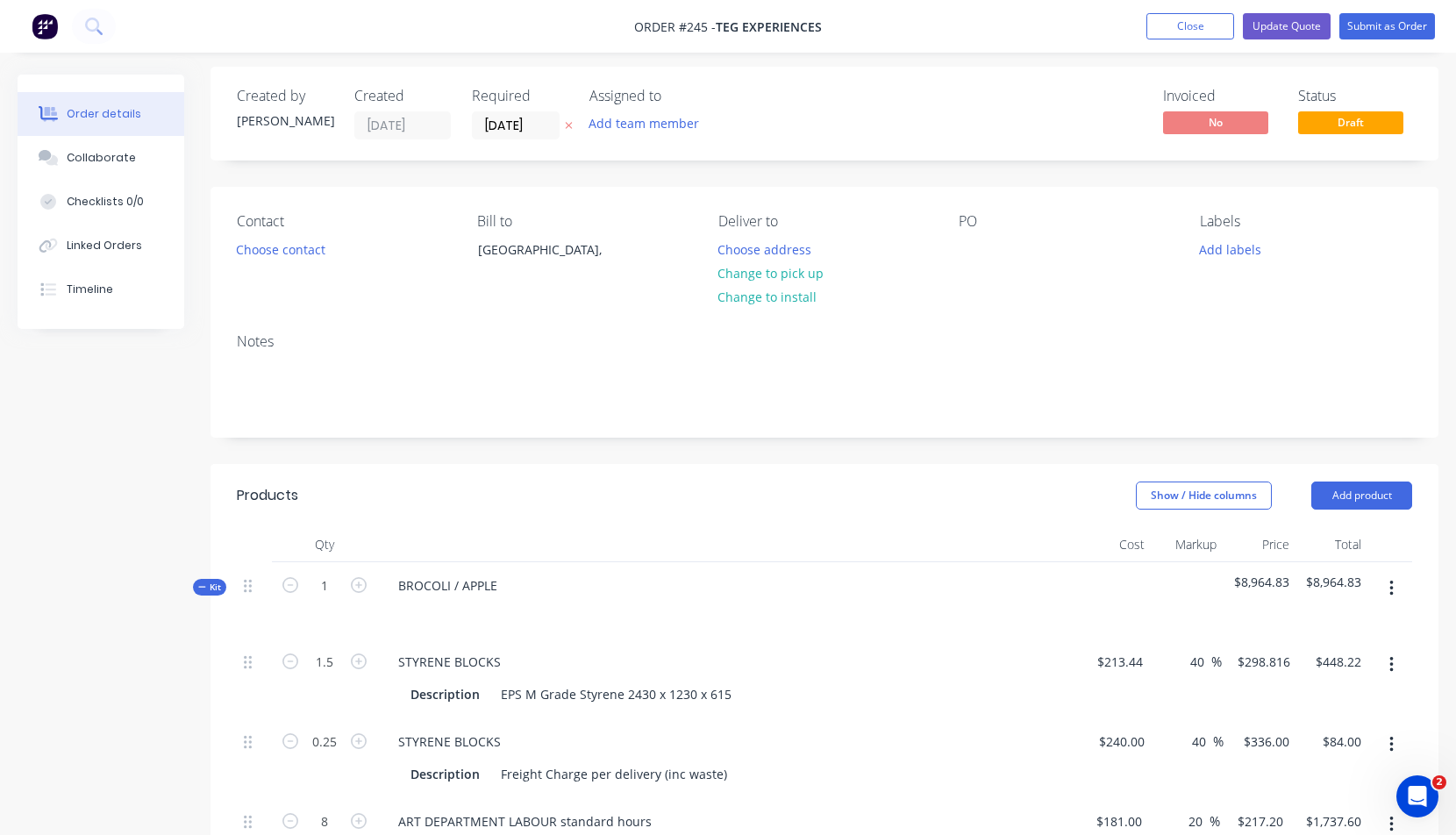
scroll to position [0, 0]
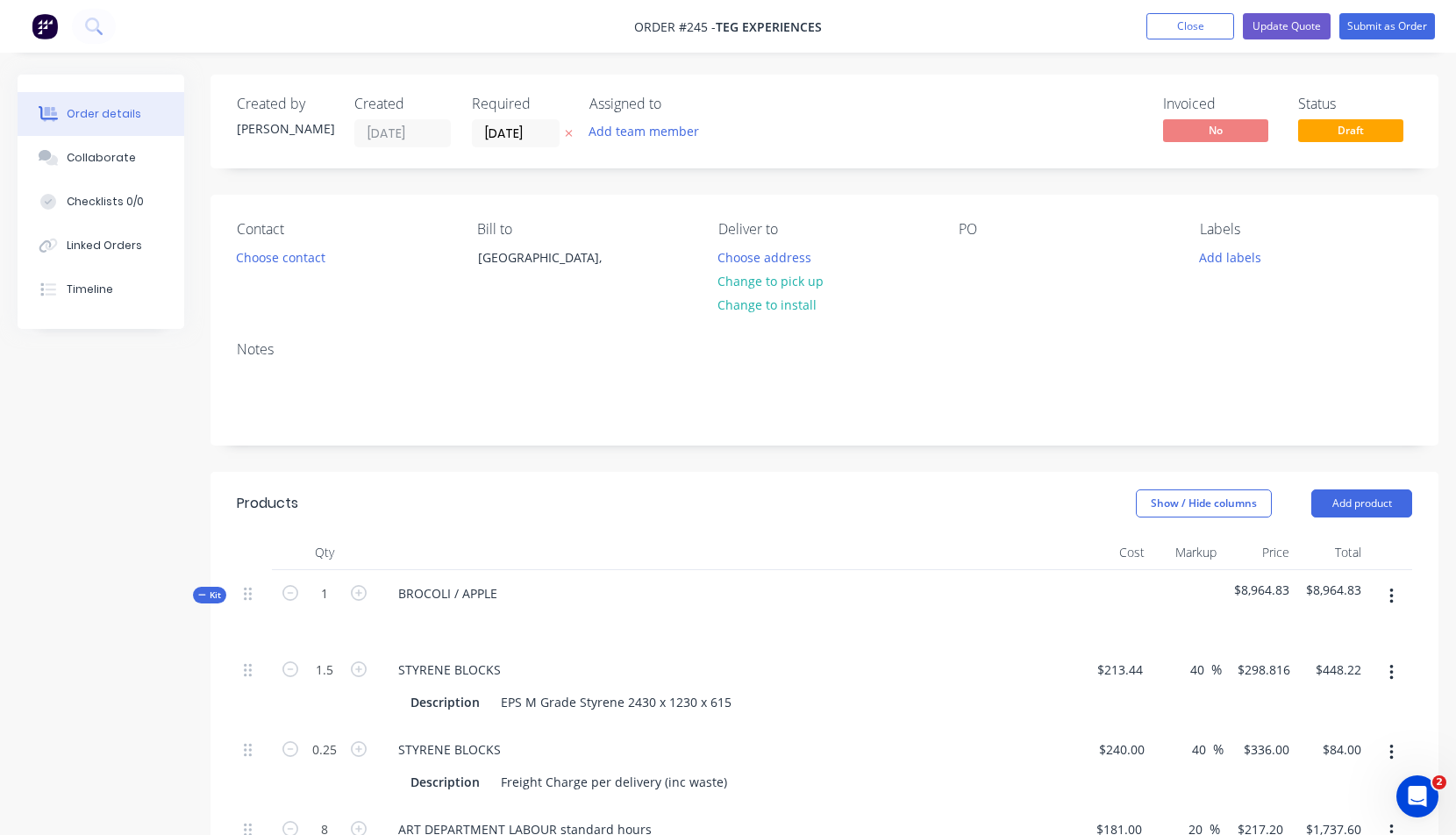
click at [568, 133] on icon at bounding box center [568, 133] width 7 height 7
click at [491, 136] on input at bounding box center [520, 132] width 95 height 26
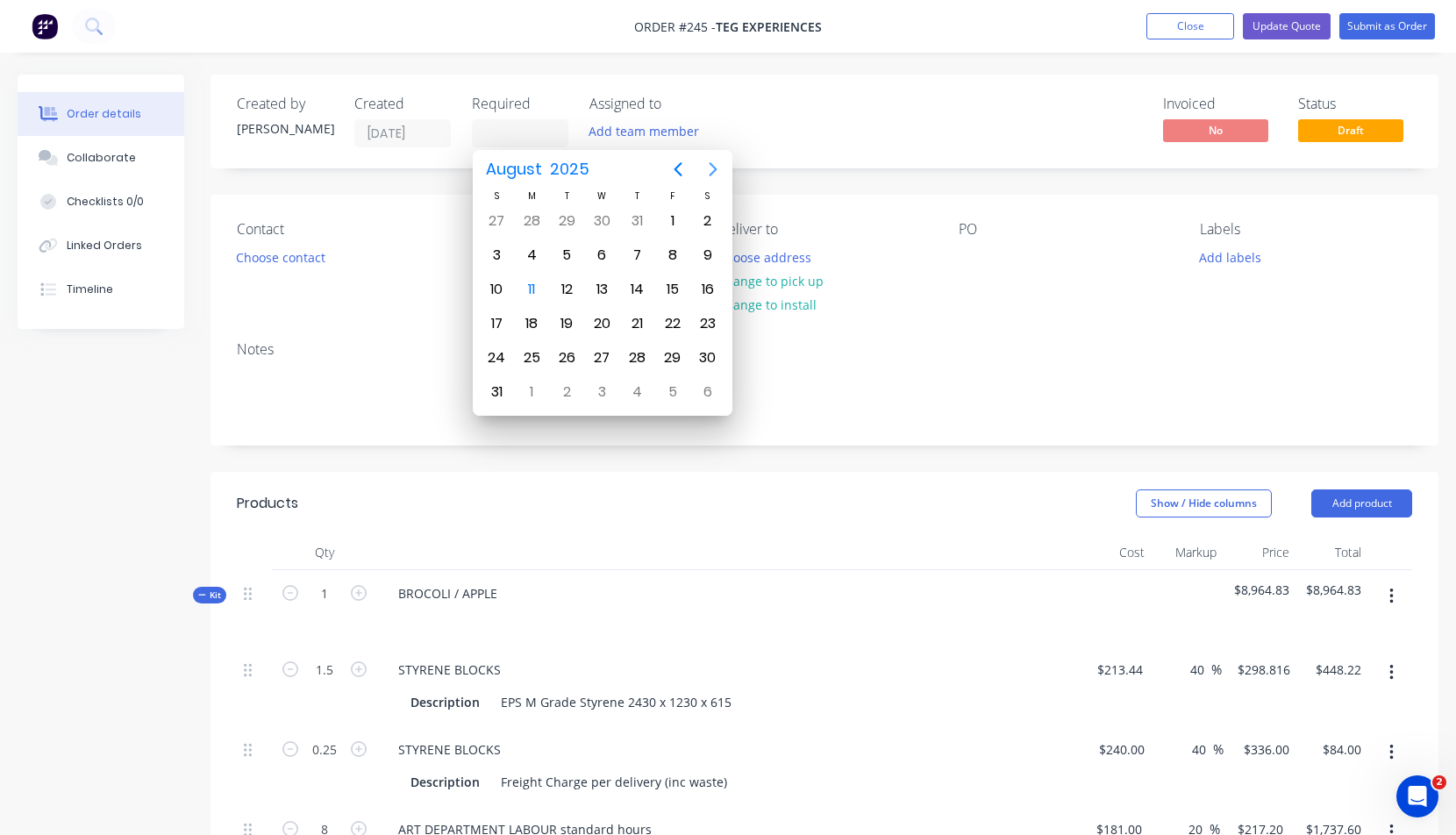
click at [708, 165] on icon "Next page" at bounding box center [713, 169] width 21 height 21
click at [532, 289] on div "15" at bounding box center [530, 289] width 26 height 26
type input "[DATE]"
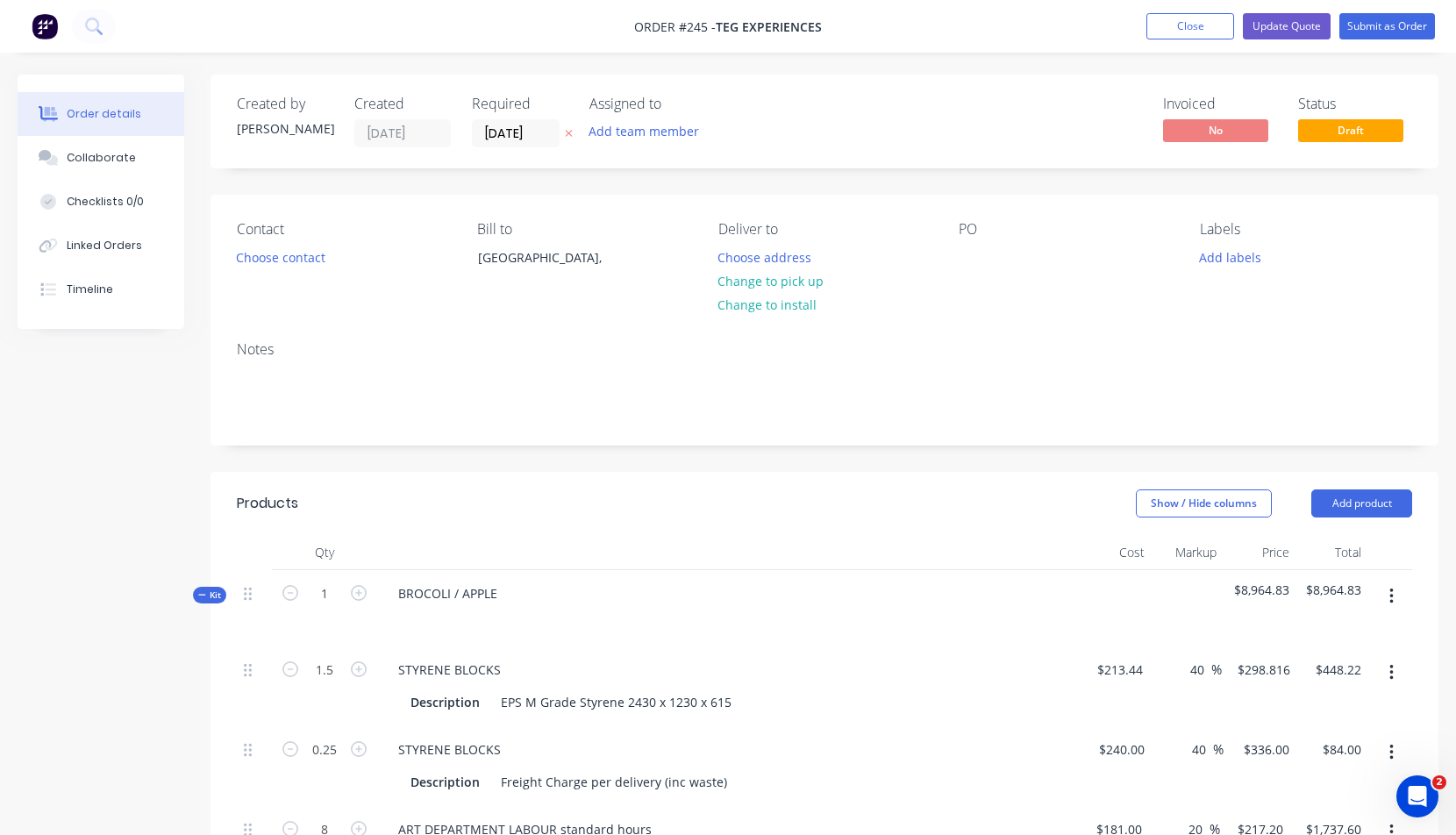
click at [794, 130] on div "Created by [PERSON_NAME] Created [DATE] Required [DATE] Assigned to Add team me…" at bounding box center [824, 121] width 1228 height 94
click at [281, 257] on button "Choose contact" at bounding box center [281, 256] width 108 height 24
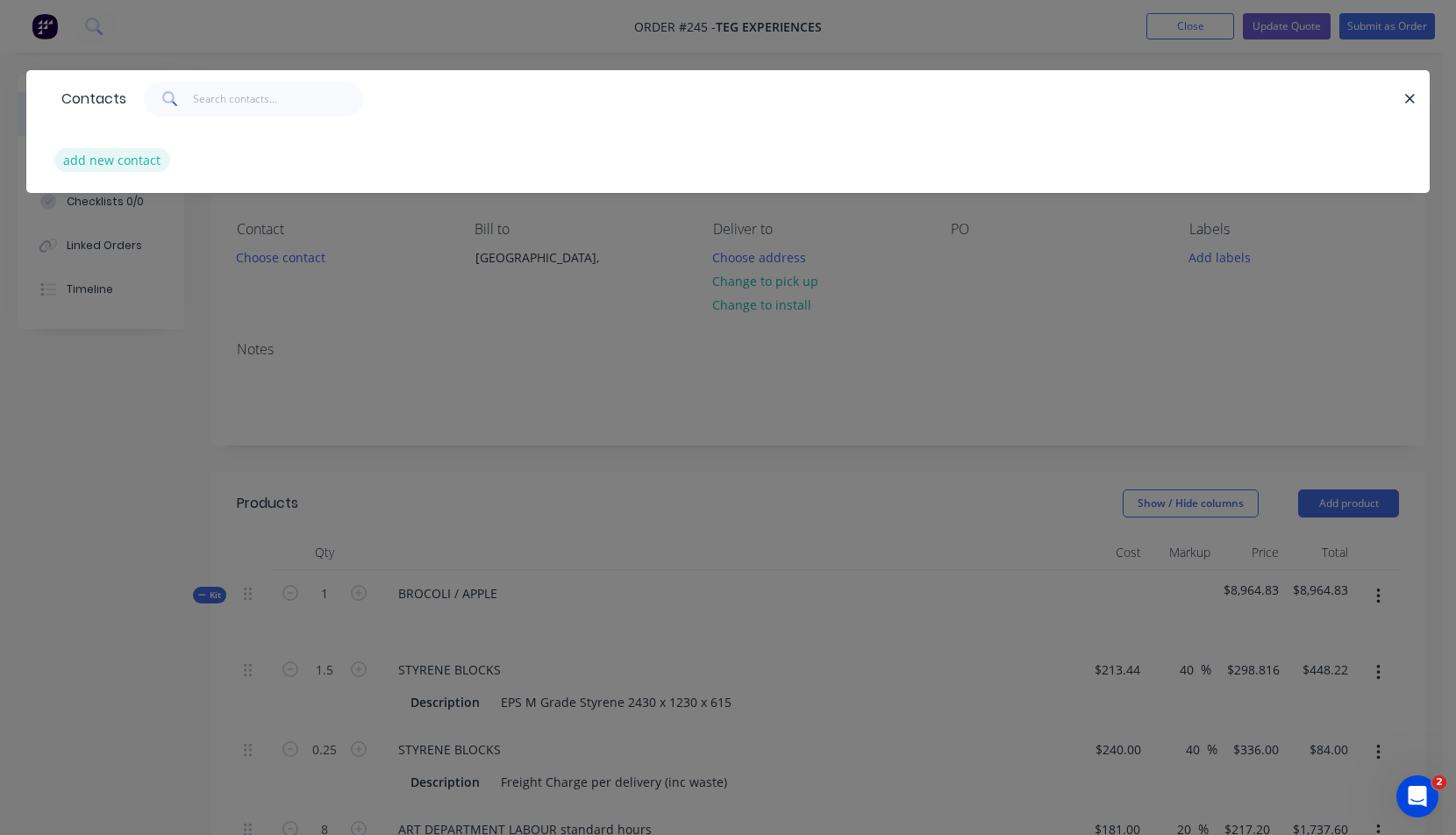
click at [77, 162] on button "add new contact" at bounding box center [112, 159] width 116 height 24
select select "AU"
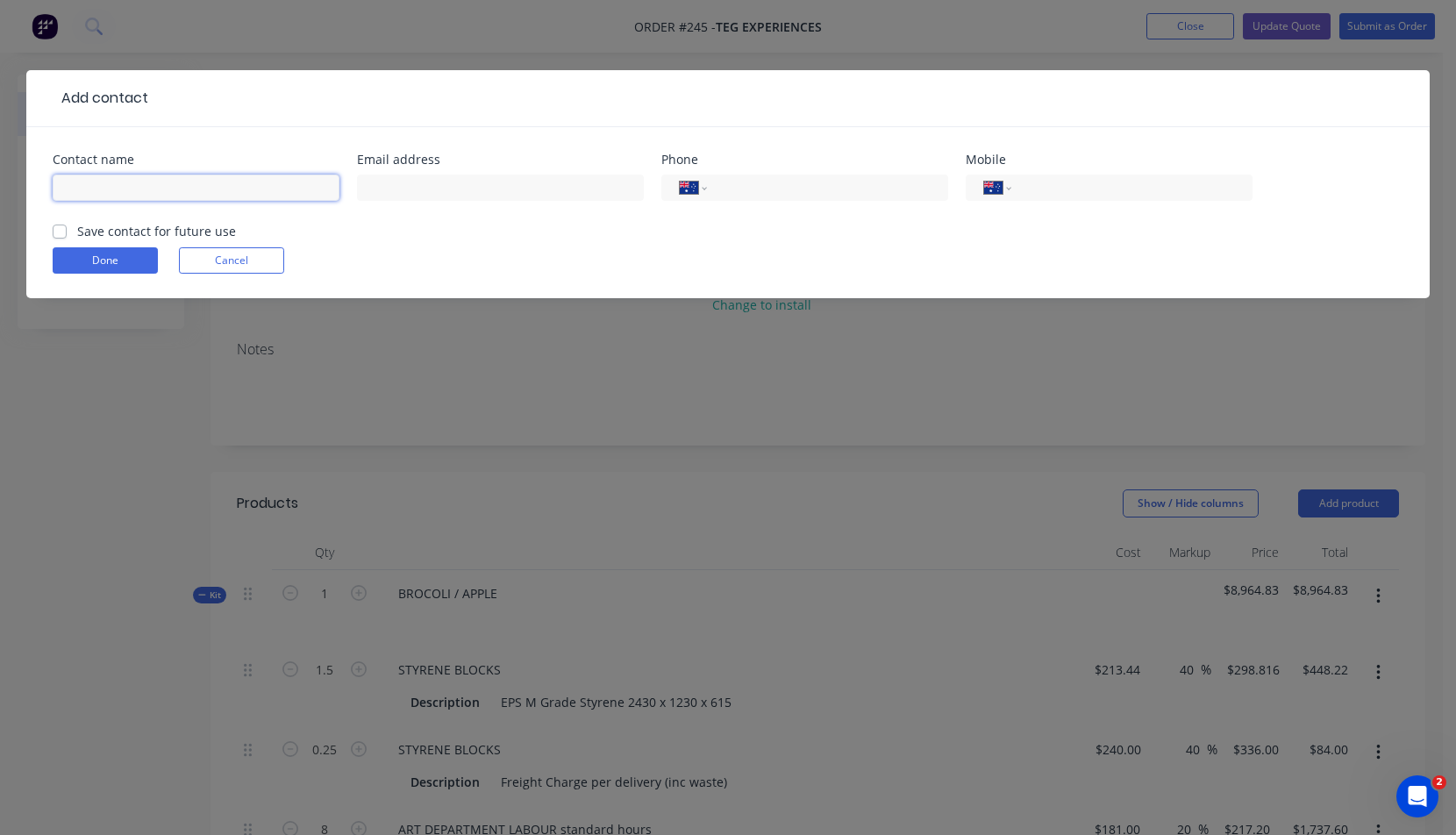
click at [84, 192] on input "text" at bounding box center [195, 187] width 287 height 26
type input "[PERSON_NAME]"
click at [411, 182] on input "text" at bounding box center [500, 187] width 287 height 26
paste input "[EMAIL_ADDRESS][DOMAIN_NAME]"
type input "[EMAIL_ADDRESS][DOMAIN_NAME]"
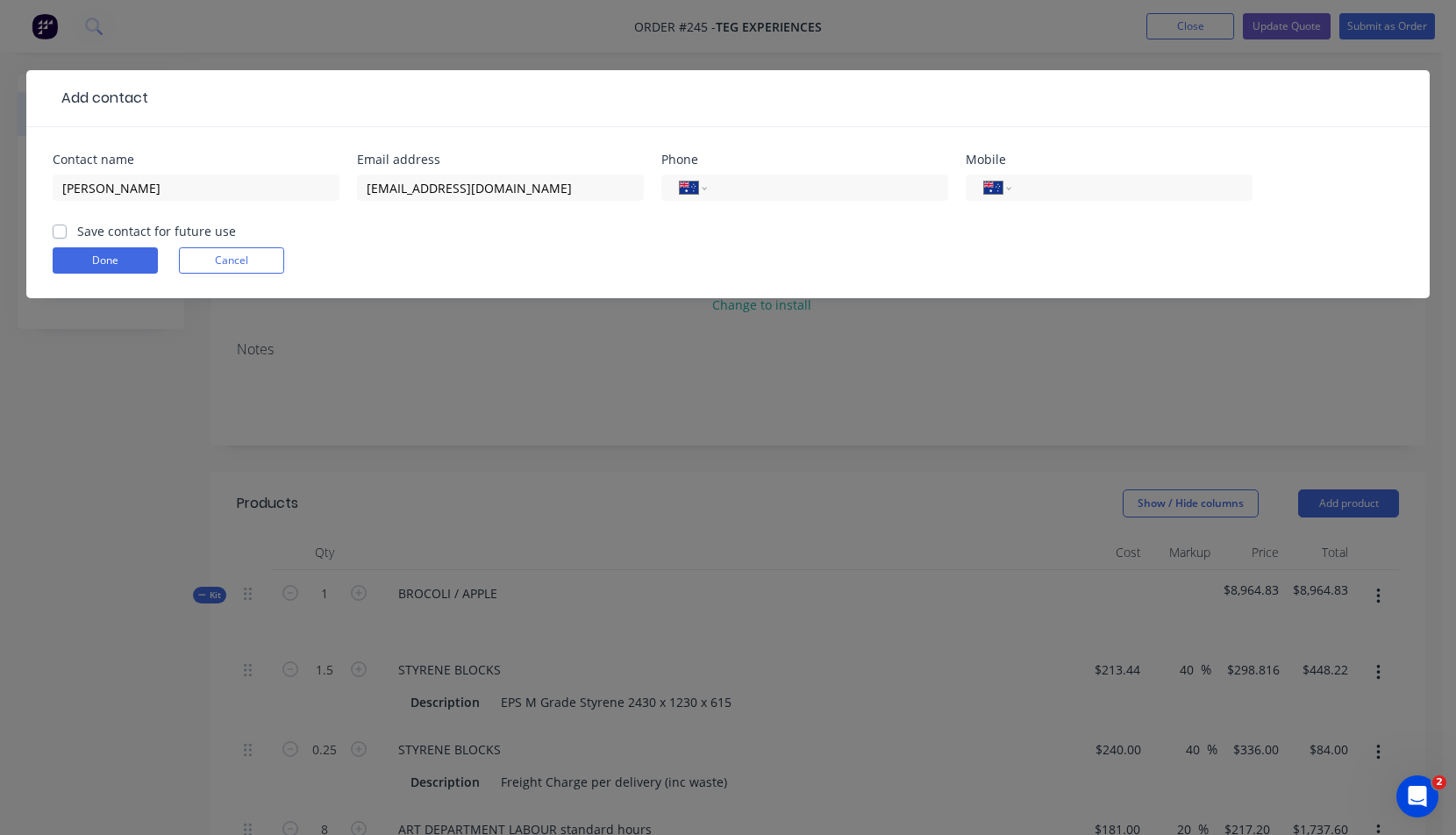
click at [438, 249] on div "Done Cancel" at bounding box center [728, 260] width 1351 height 26
click at [1021, 189] on div "International [GEOGRAPHIC_DATA] [GEOGRAPHIC_DATA] [GEOGRAPHIC_DATA] [GEOGRAPHIC…" at bounding box center [1108, 187] width 287 height 26
click at [1052, 184] on input "tel" at bounding box center [1128, 187] width 211 height 20
paste input "406165915"
drag, startPoint x: 1028, startPoint y: 186, endPoint x: 1040, endPoint y: 187, distance: 12.0
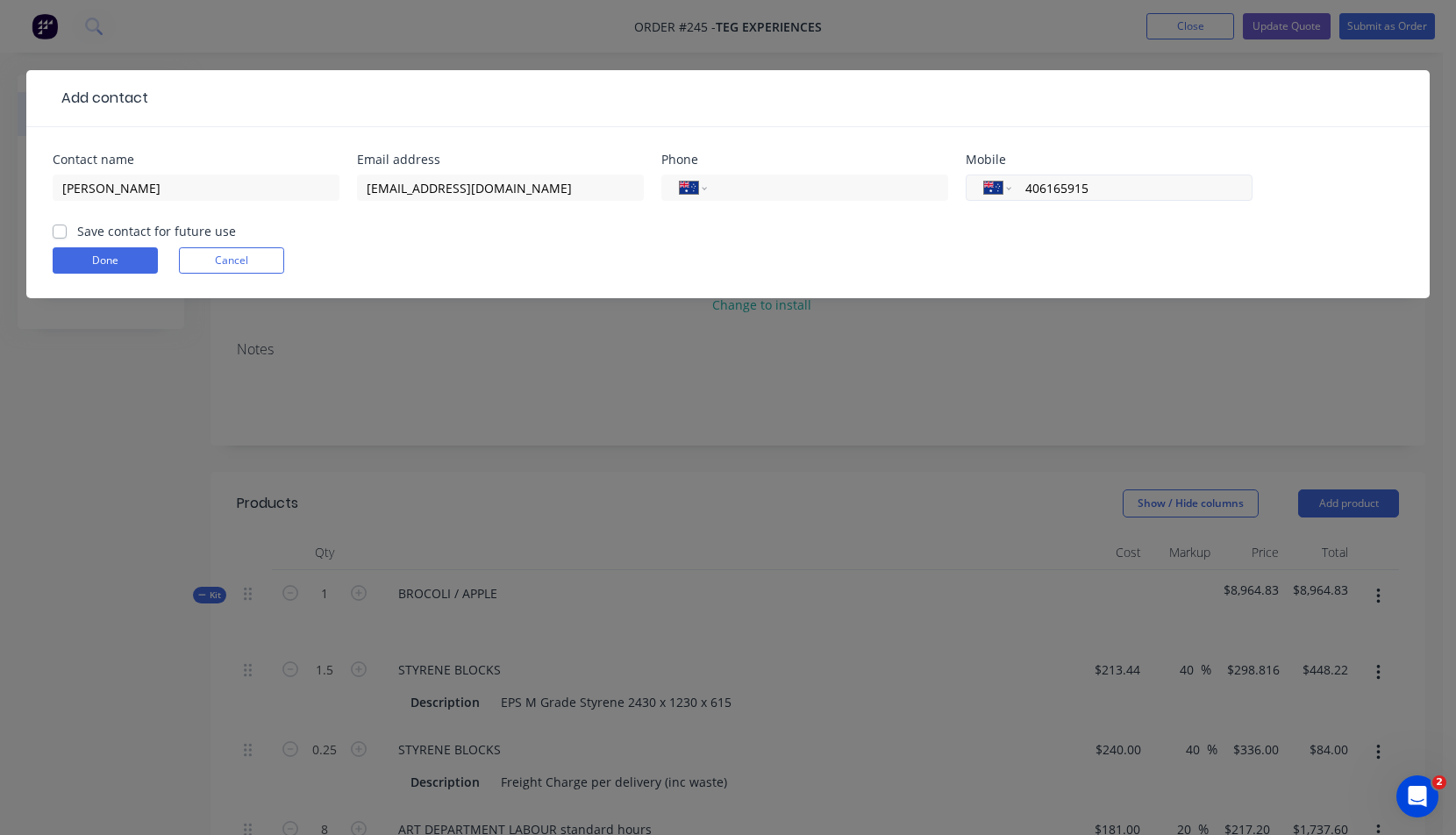
click at [1028, 186] on input "406165915" at bounding box center [1128, 187] width 211 height 20
type input "0406 165 915"
click button "Done" at bounding box center [104, 260] width 105 height 26
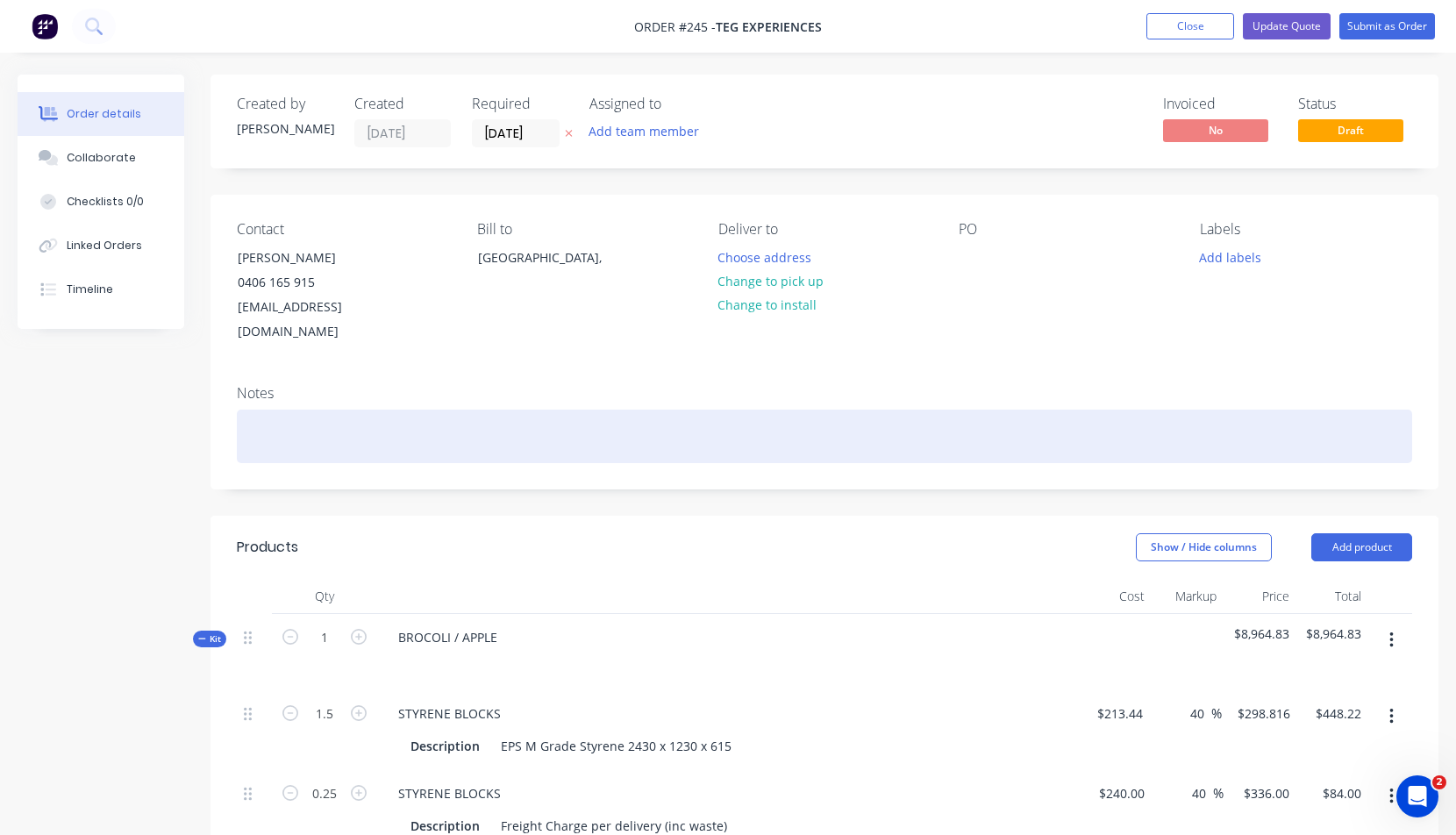
click at [636, 422] on div at bounding box center [824, 436] width 1175 height 53
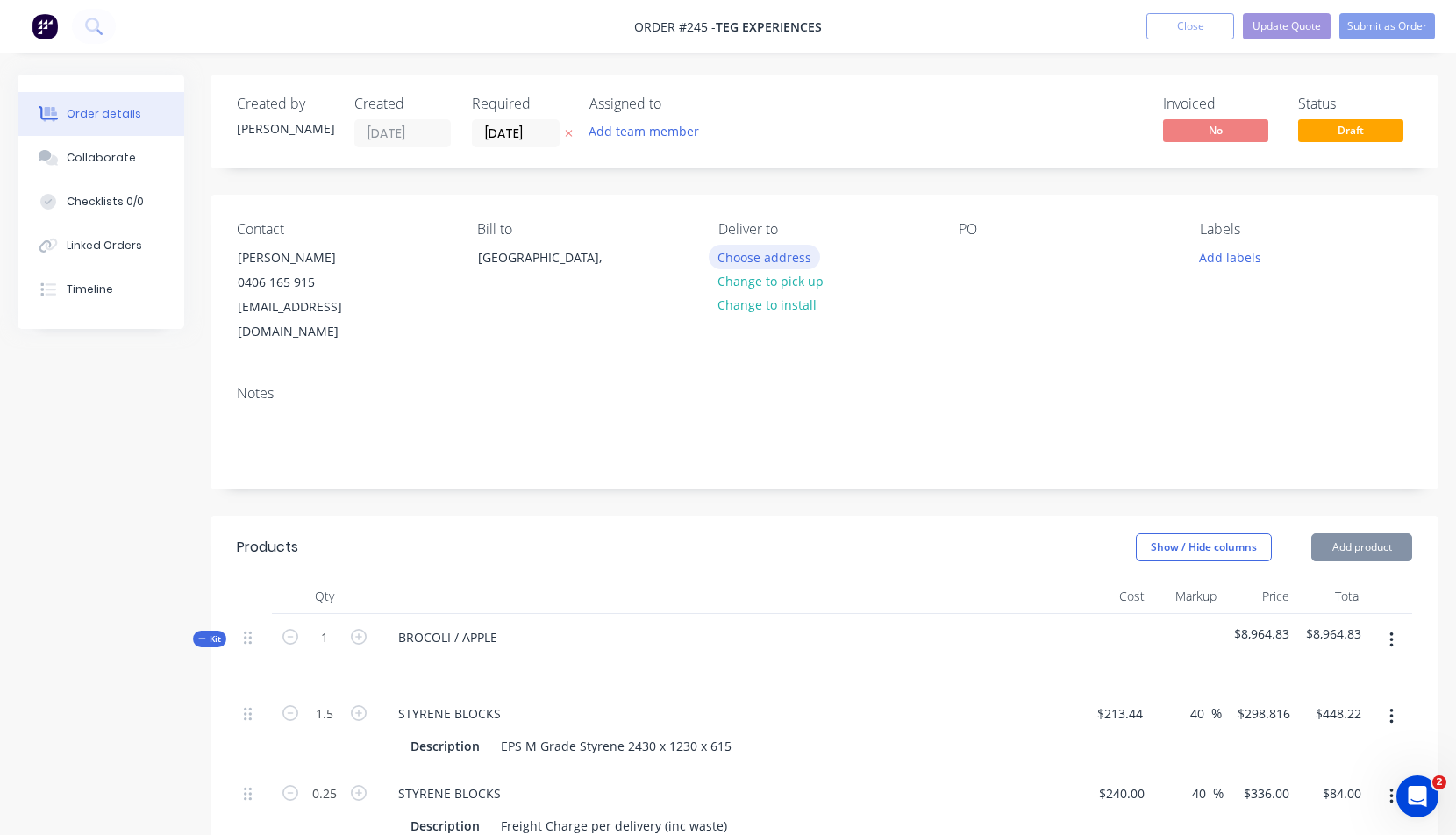
click at [742, 256] on button "Choose address" at bounding box center [764, 256] width 112 height 24
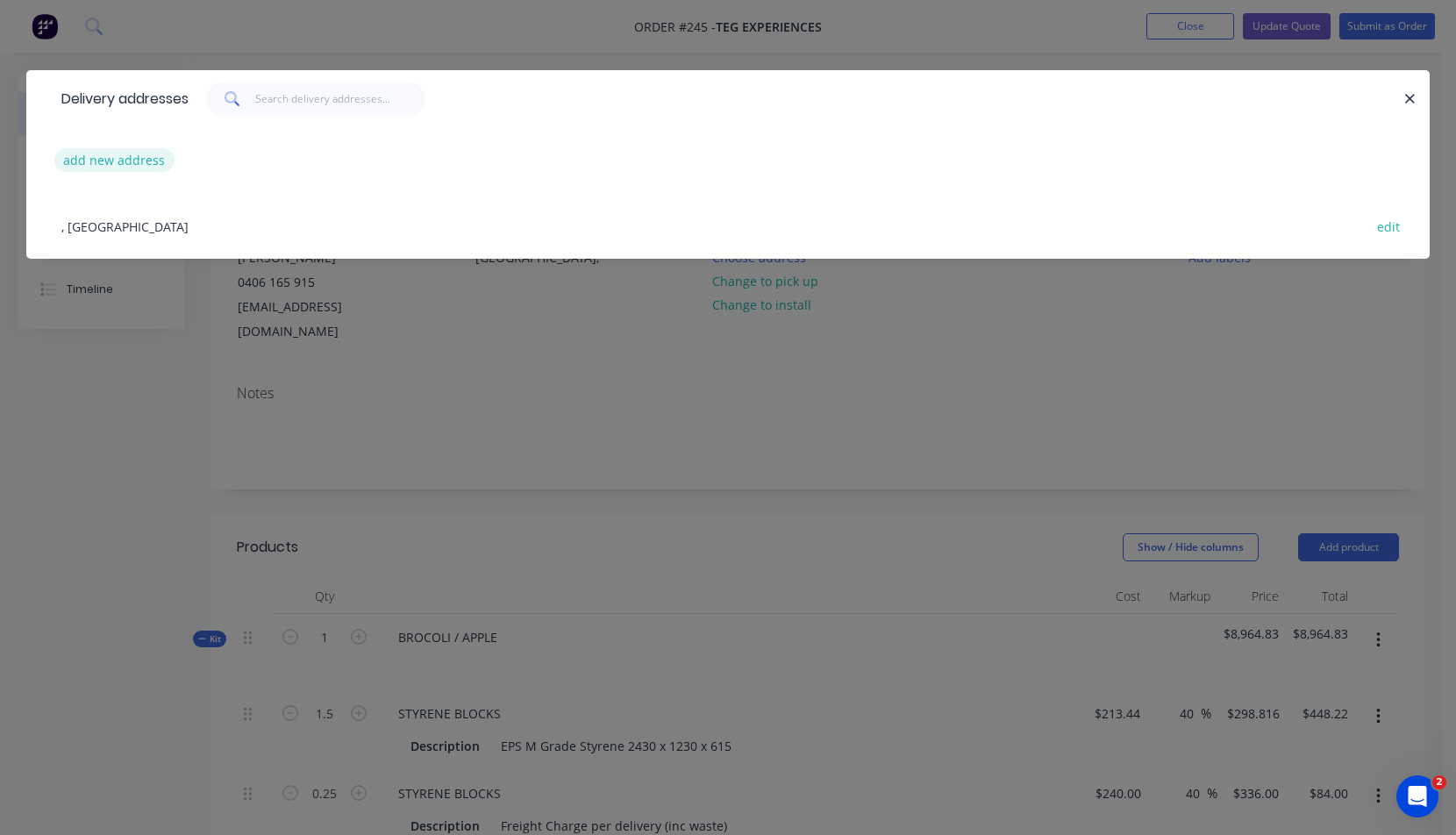
click at [100, 157] on button "add new address" at bounding box center [114, 159] width 120 height 24
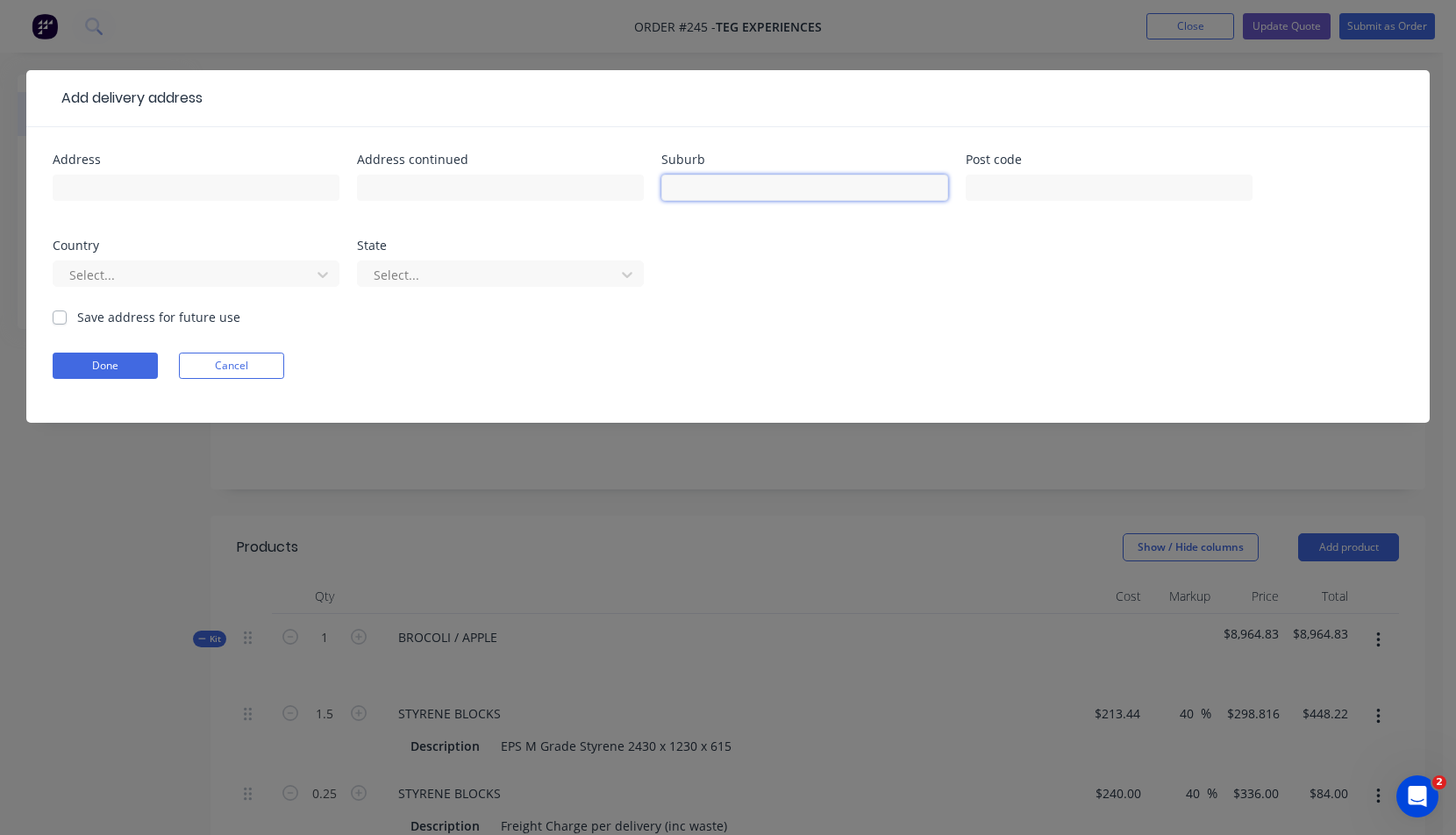
click at [722, 190] on input "text" at bounding box center [804, 187] width 287 height 26
type input "Maidstone"
click at [123, 360] on button "Done" at bounding box center [104, 365] width 105 height 26
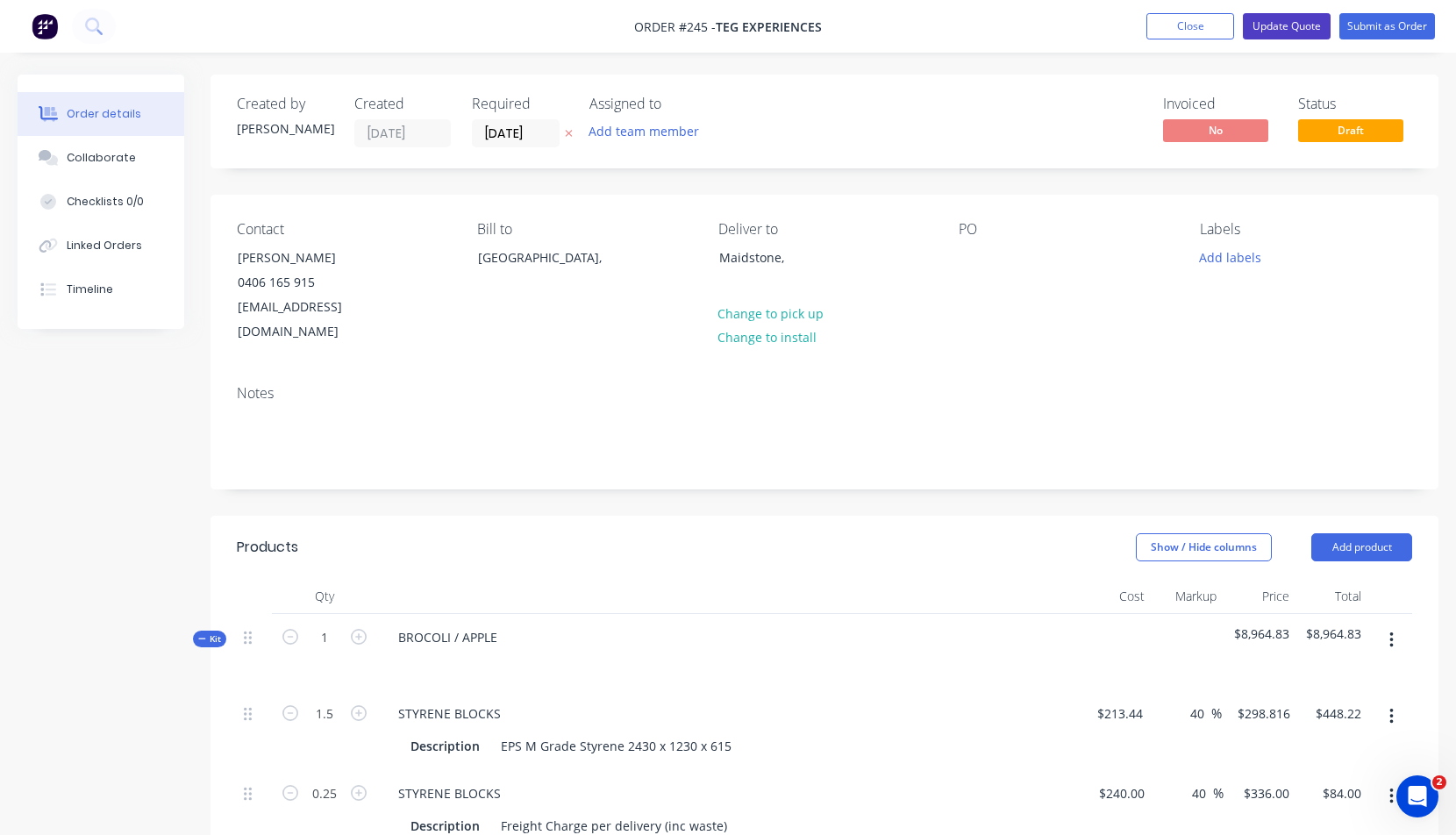
click at [1278, 25] on button "Update Quote" at bounding box center [1286, 26] width 88 height 26
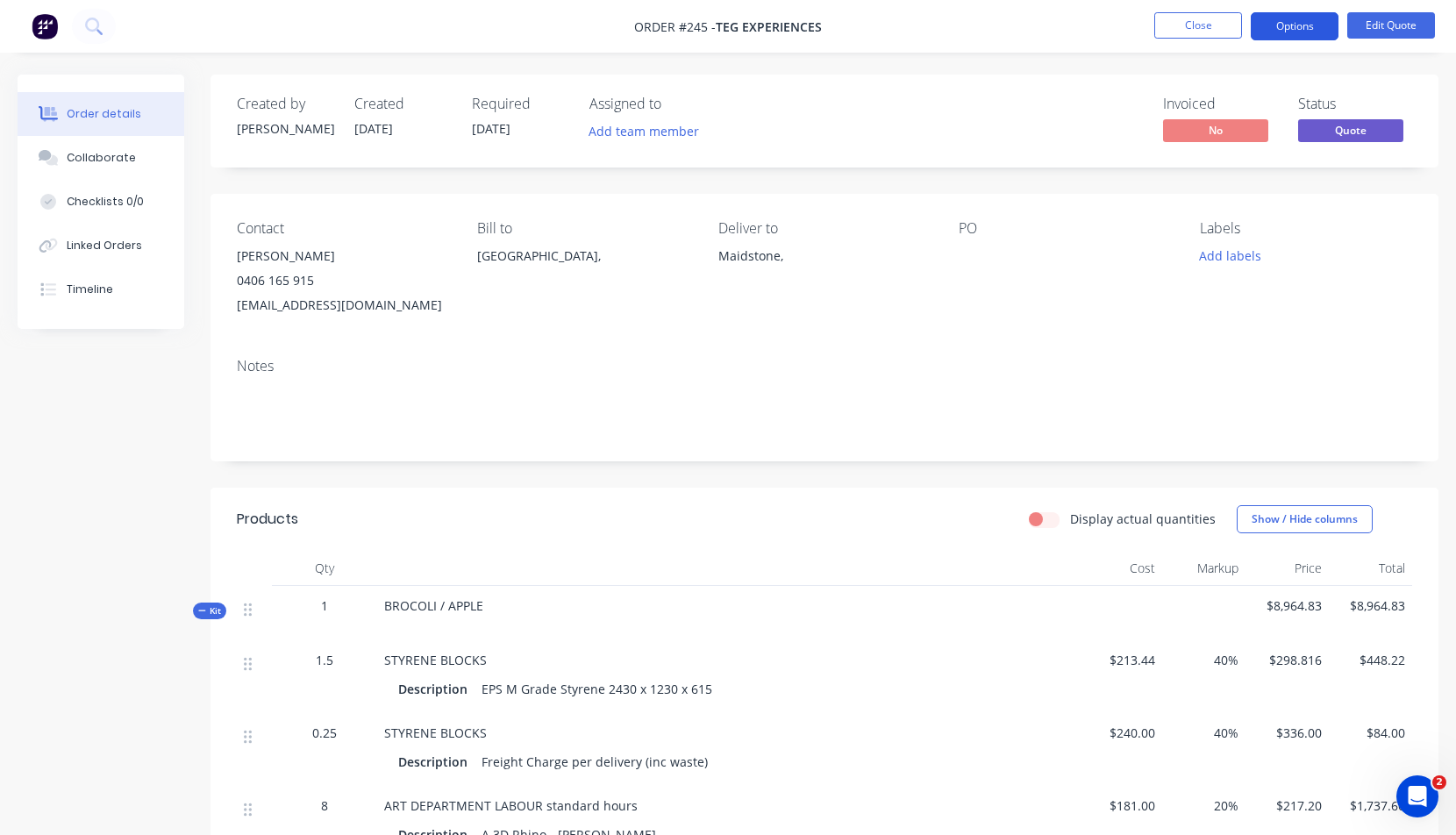
click at [1279, 18] on button "Options" at bounding box center [1294, 26] width 88 height 28
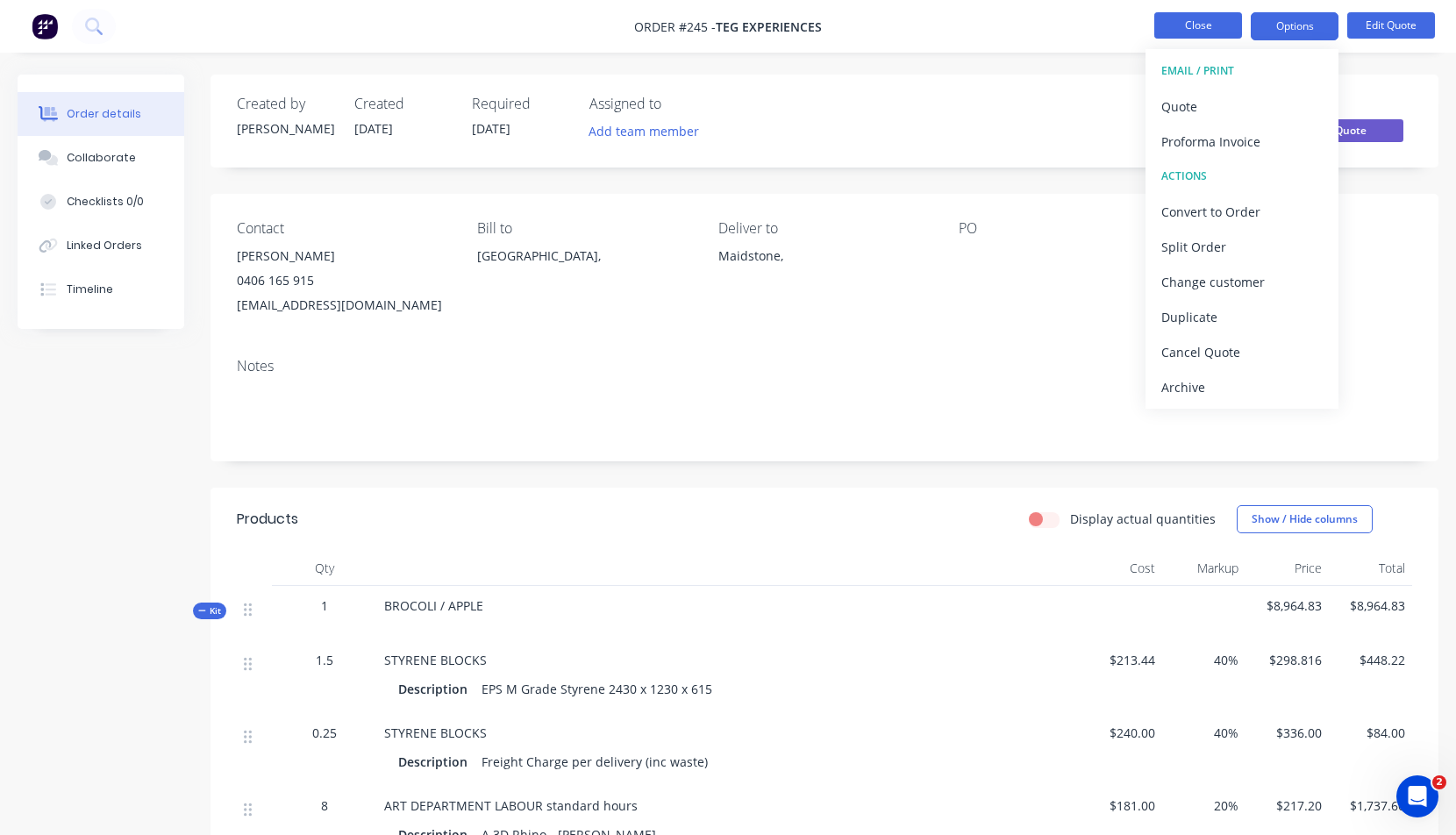
click at [1195, 22] on button "Close" at bounding box center [1197, 25] width 88 height 26
